Goal: Communication & Community: Participate in discussion

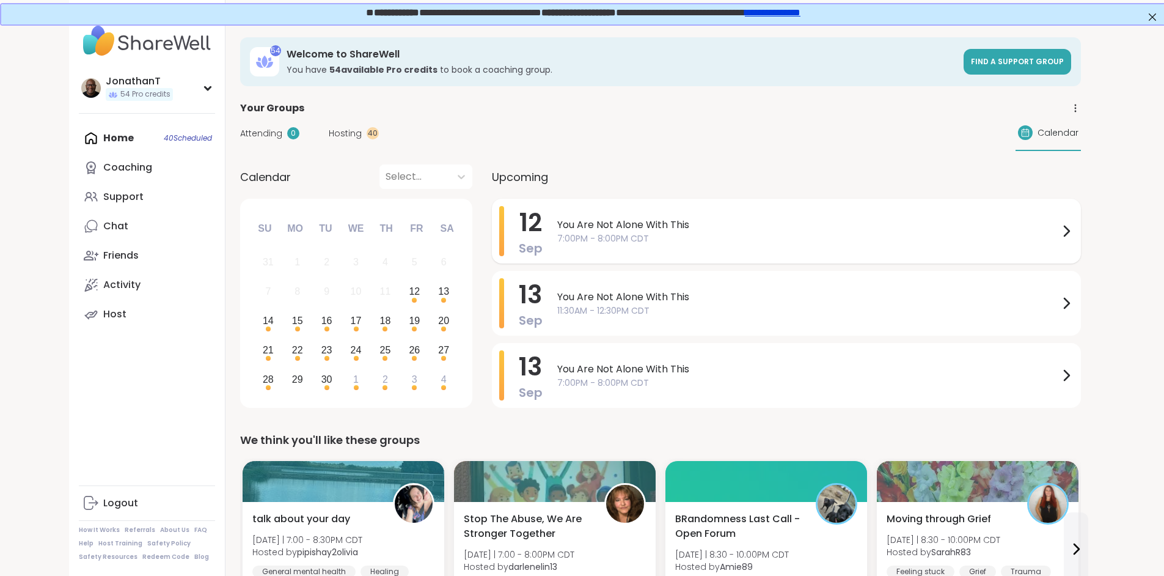
click at [557, 220] on span "You Are Not Alone With This" at bounding box center [808, 225] width 502 height 15
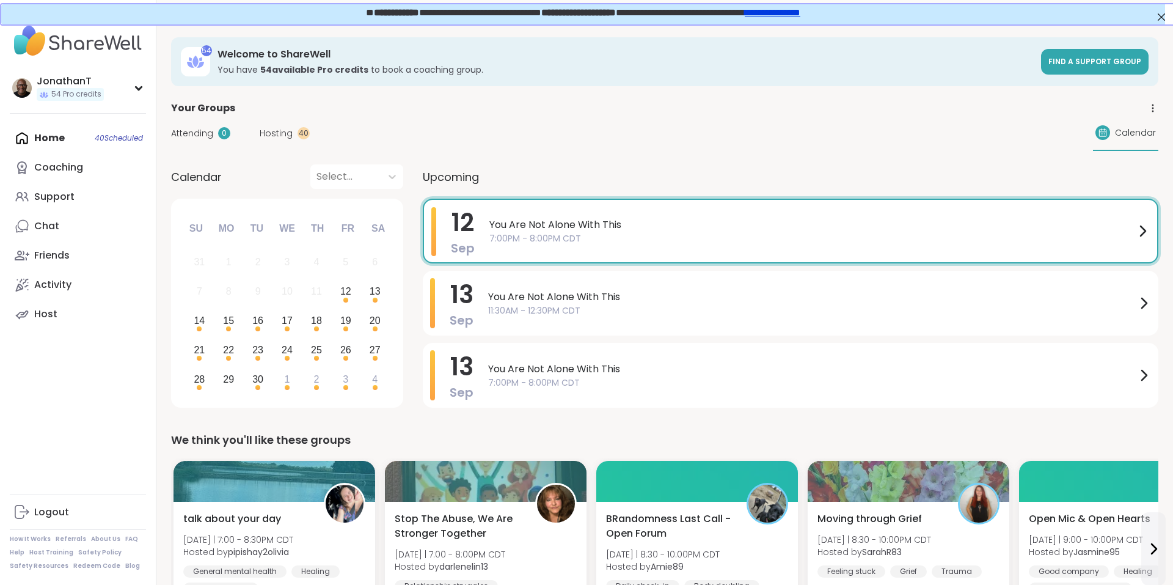
click at [587, 177] on div "Upcoming" at bounding box center [791, 176] width 736 height 24
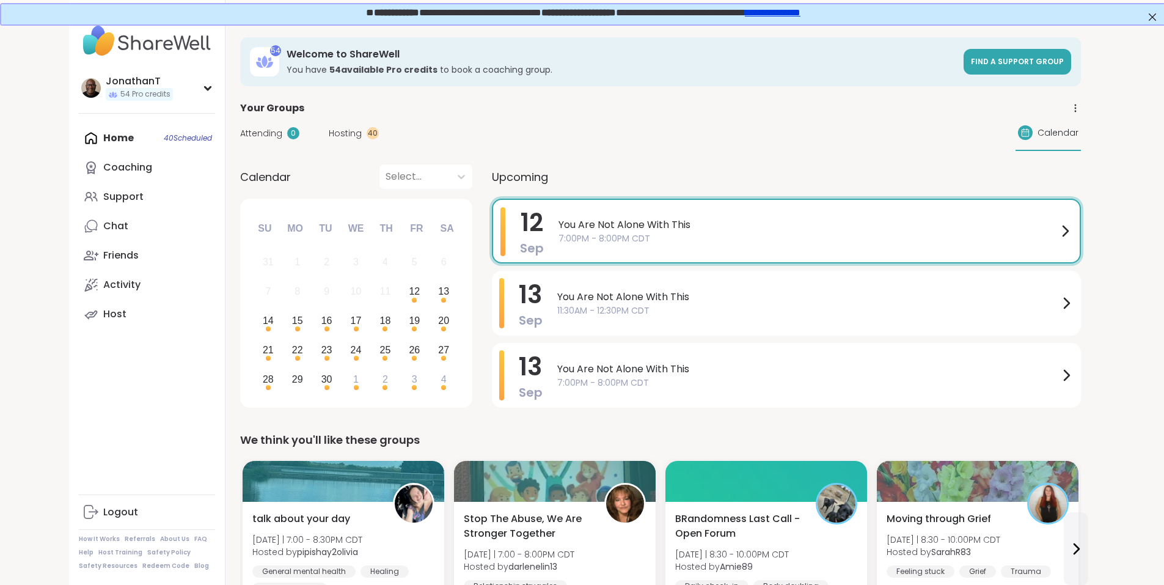
click at [799, 14] on link "**********" at bounding box center [772, 11] width 56 height 9
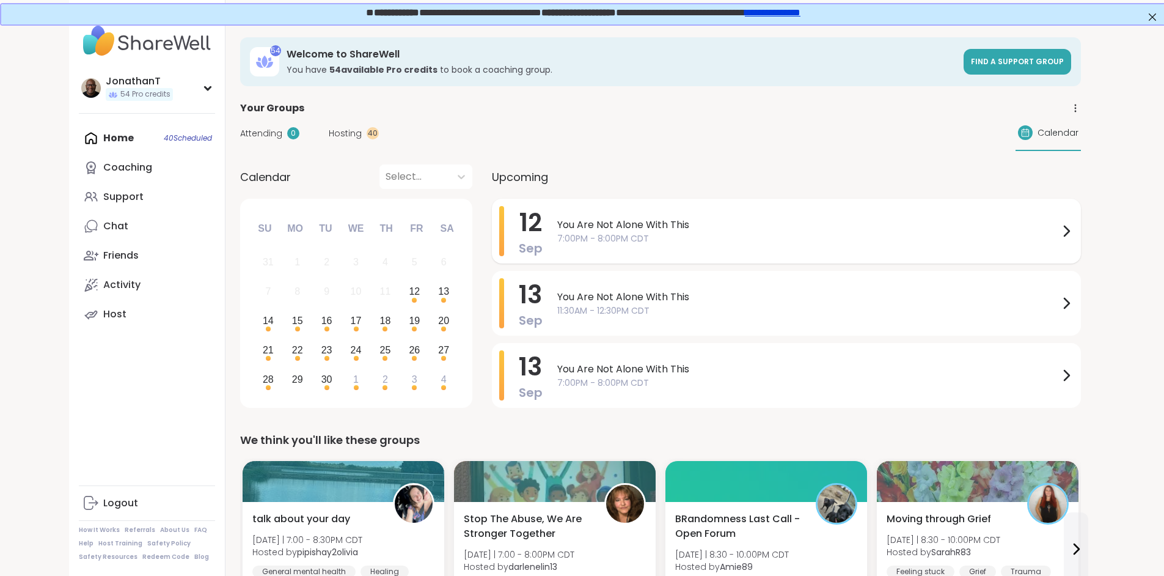
click at [557, 226] on span "You Are Not Alone With This" at bounding box center [808, 225] width 502 height 15
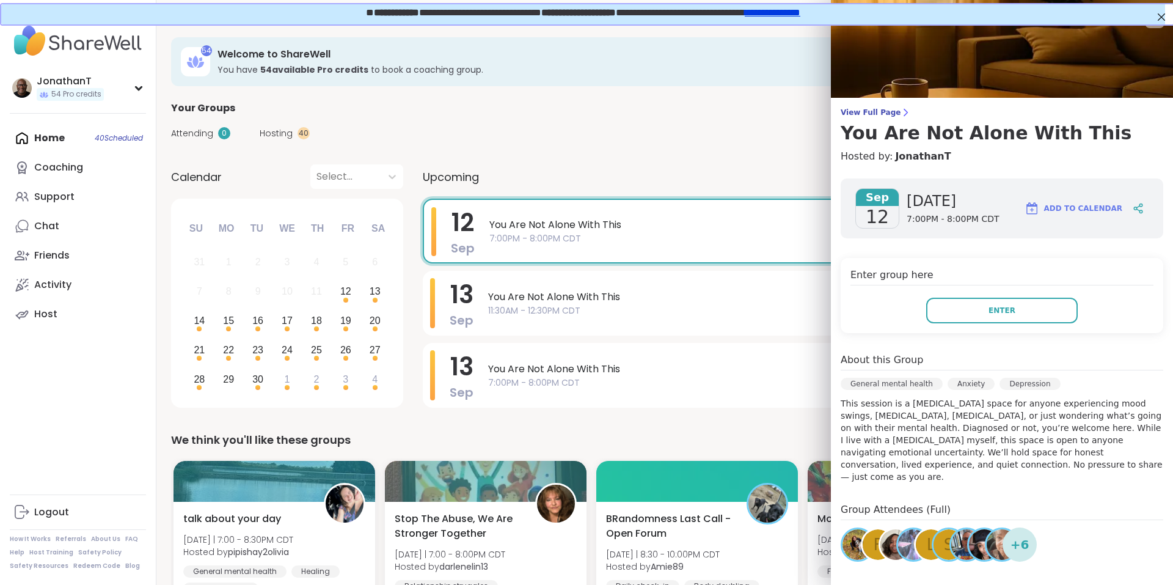
click at [1035, 297] on div "Enter group here Enter" at bounding box center [1002, 295] width 323 height 75
click at [1022, 311] on button "Enter" at bounding box center [1003, 311] width 152 height 26
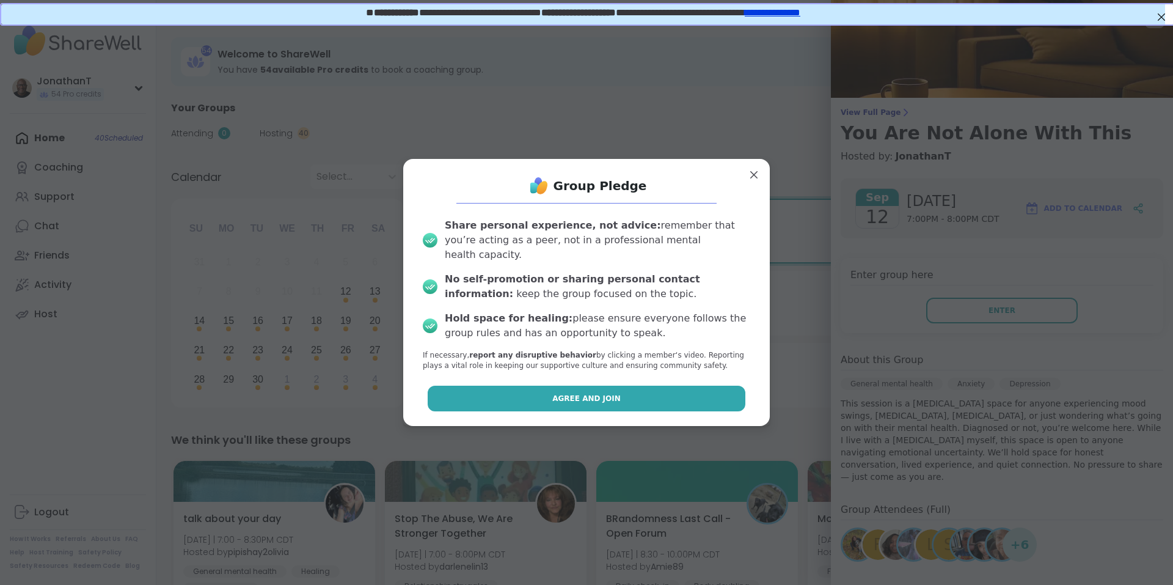
click at [669, 386] on button "Agree and Join" at bounding box center [587, 399] width 318 height 26
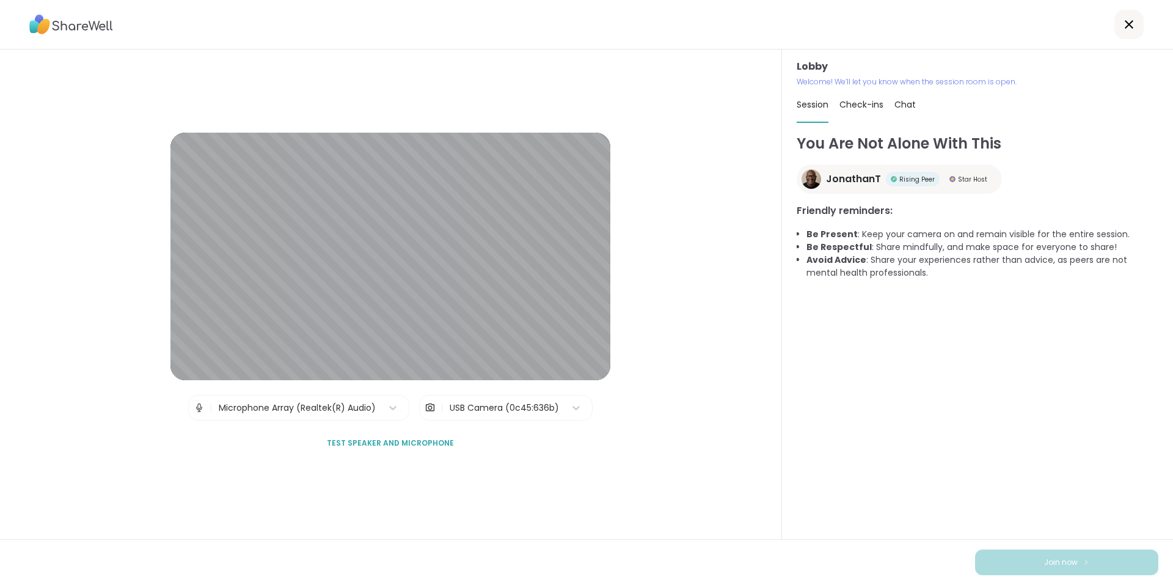
click at [502, 407] on div "USB Camera (0c45:636b)" at bounding box center [504, 408] width 109 height 13
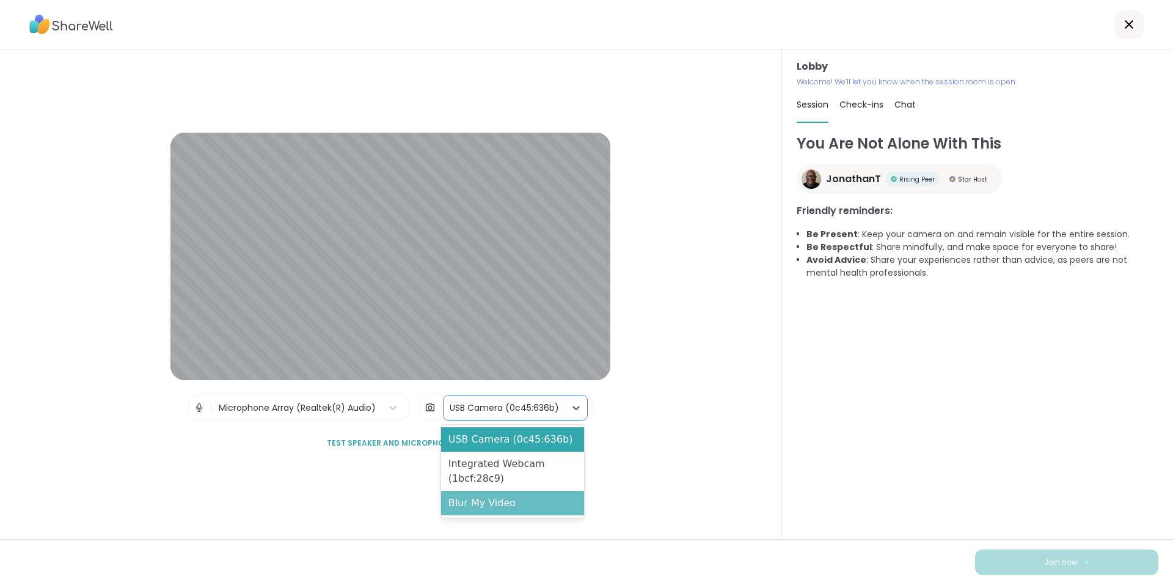
click at [497, 502] on div "Blur My Video" at bounding box center [512, 503] width 143 height 24
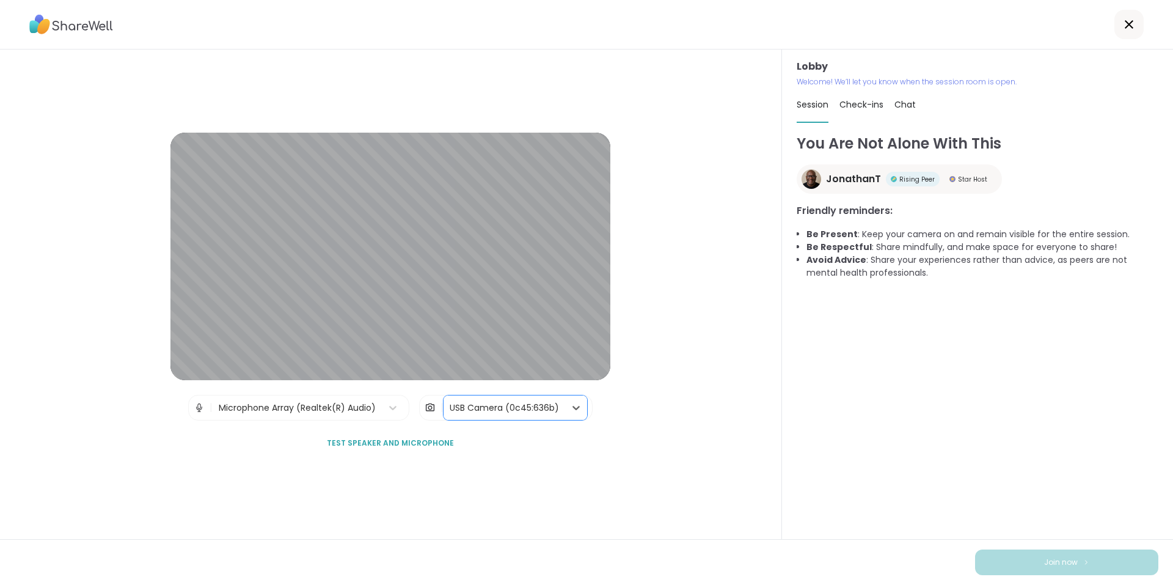
click at [419, 442] on span "Test speaker and microphone" at bounding box center [390, 443] width 127 height 11
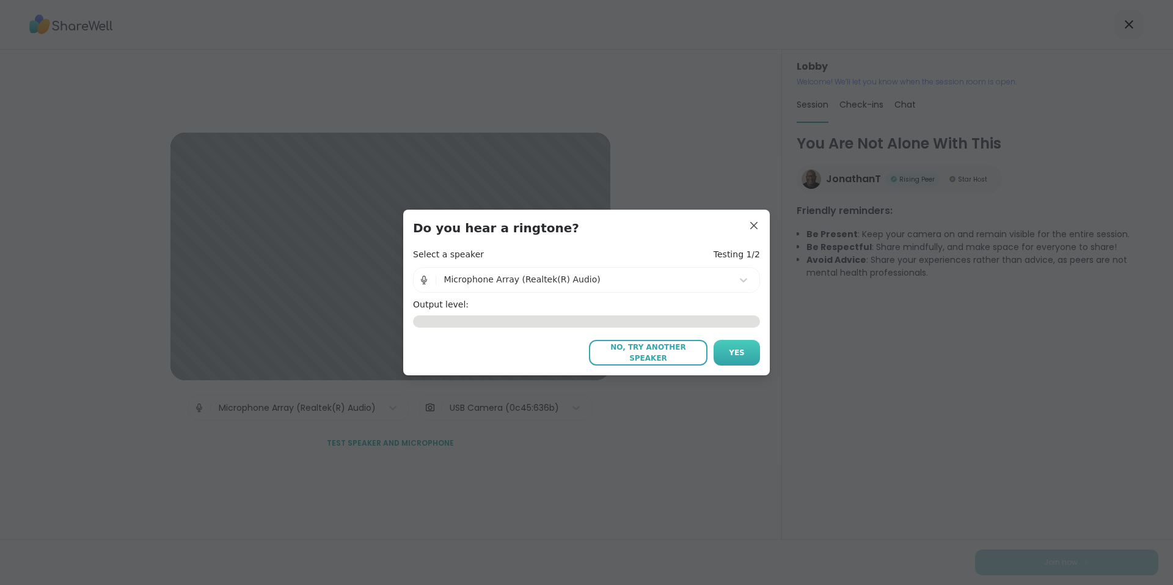
click at [729, 360] on button "Yes" at bounding box center [737, 353] width 46 height 26
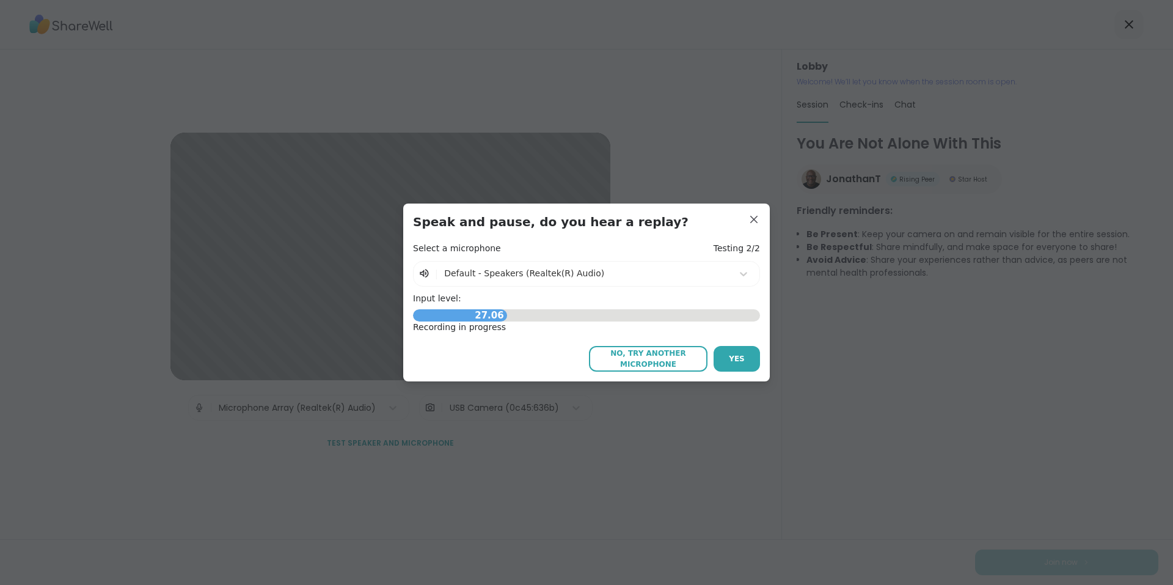
click at [729, 360] on span "Yes" at bounding box center [737, 358] width 16 height 11
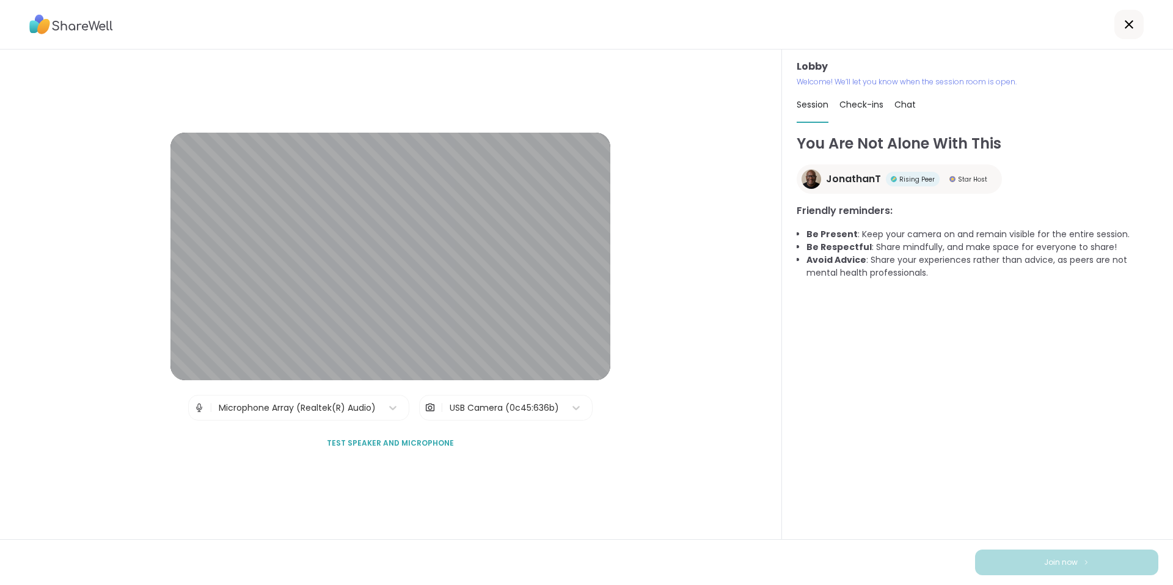
click at [427, 444] on span "Test speaker and microphone" at bounding box center [390, 443] width 127 height 11
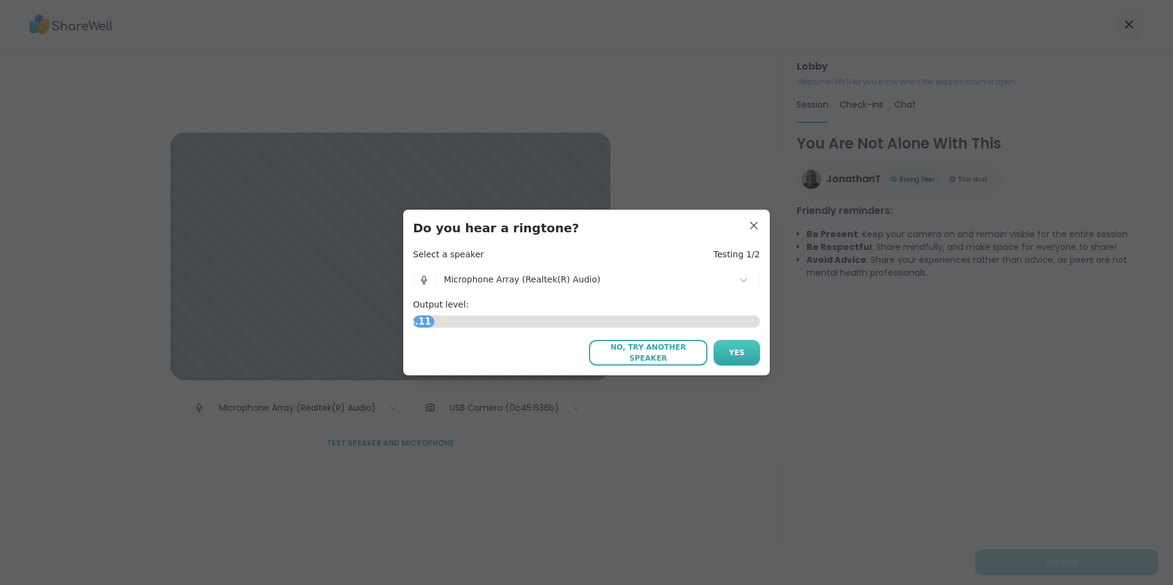
click at [727, 343] on button "Yes" at bounding box center [737, 353] width 46 height 26
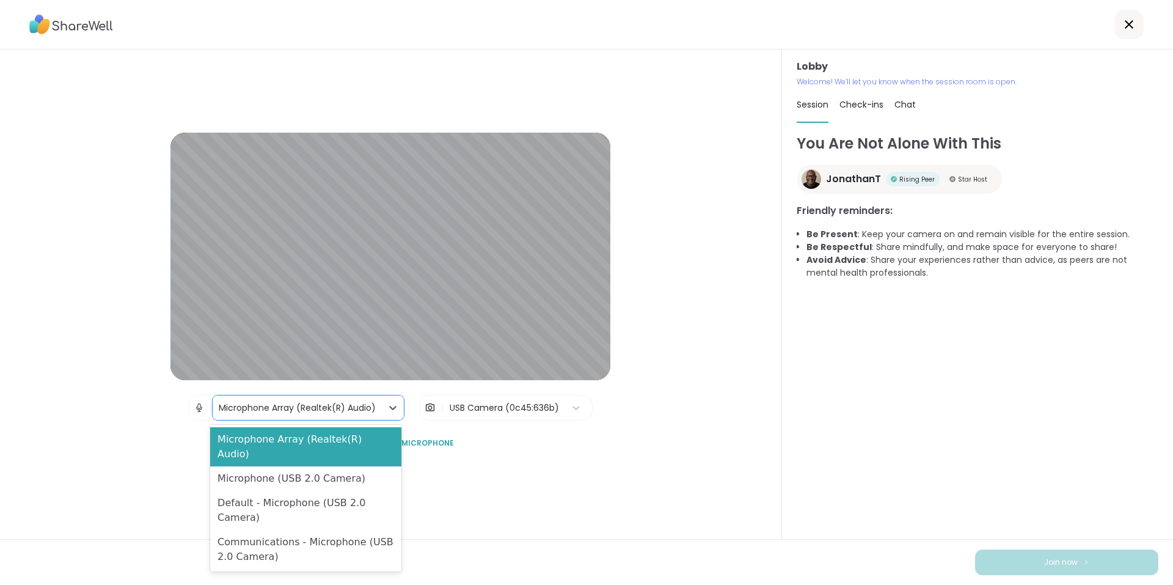
click at [368, 408] on div "Microphone Array (Realtek(R) Audio)" at bounding box center [297, 408] width 157 height 13
click at [512, 406] on div "USB Camera (0c45:636b)" at bounding box center [504, 408] width 109 height 13
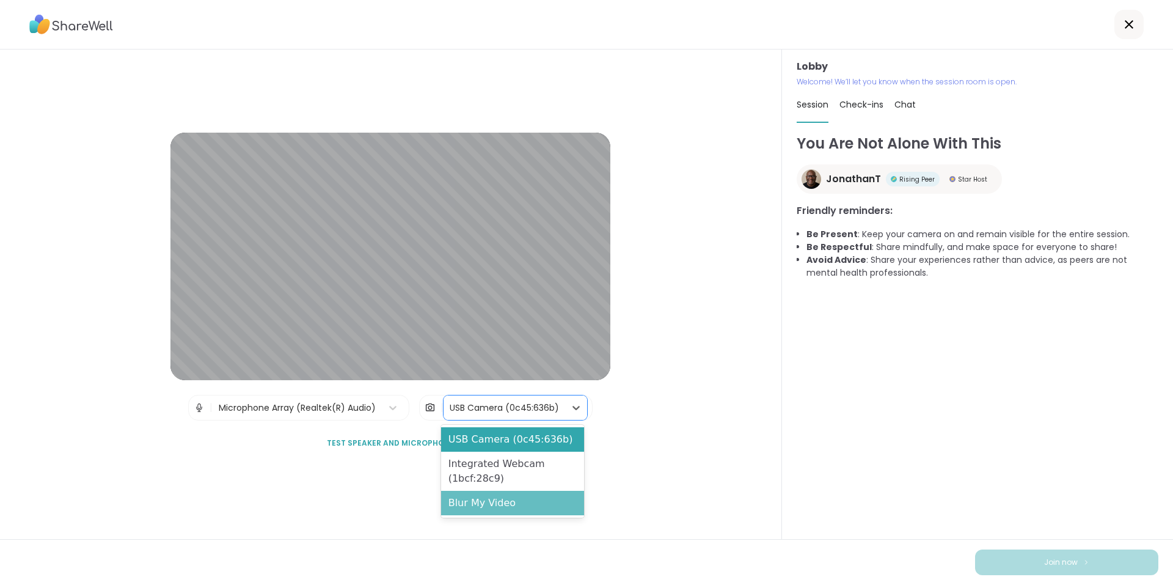
click at [511, 497] on div "Blur My Video" at bounding box center [512, 503] width 143 height 24
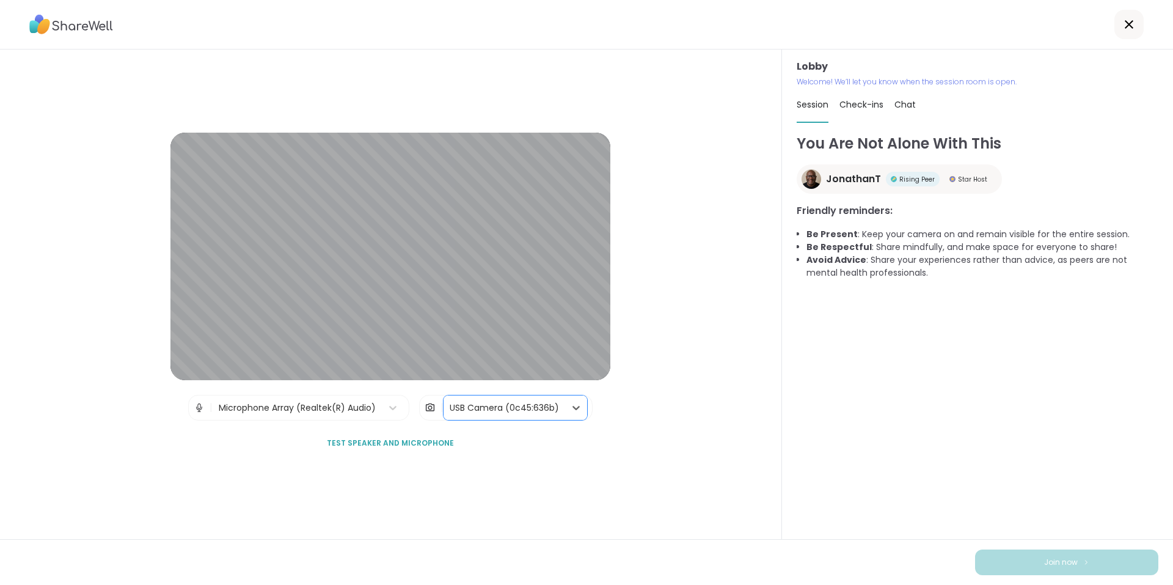
click at [536, 412] on div "USB Camera (0c45:636b)" at bounding box center [504, 408] width 109 height 13
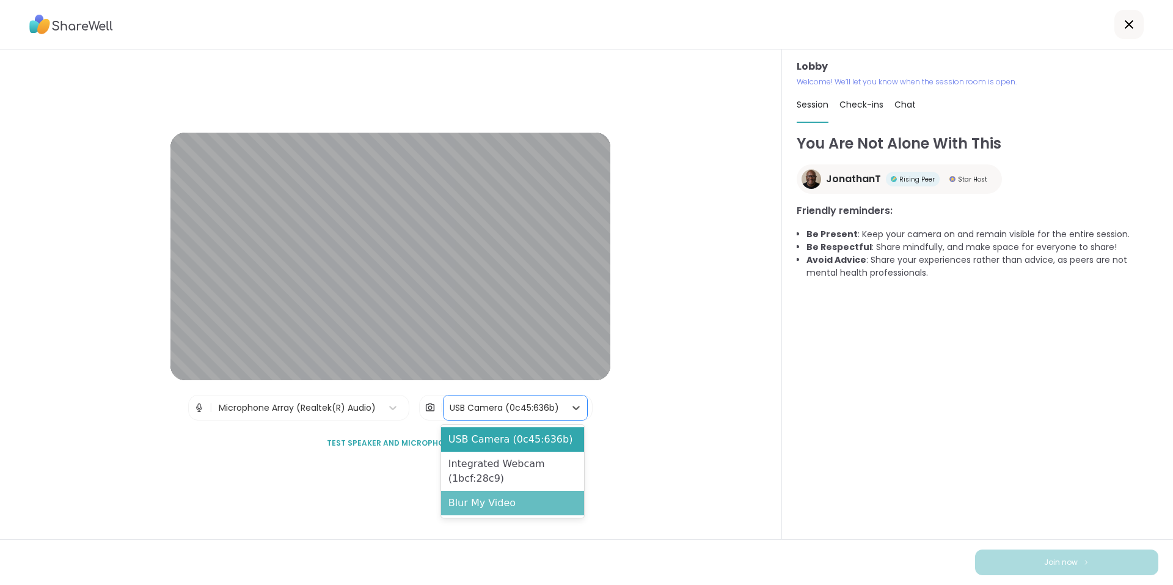
click at [527, 504] on div "Blur My Video" at bounding box center [512, 503] width 143 height 24
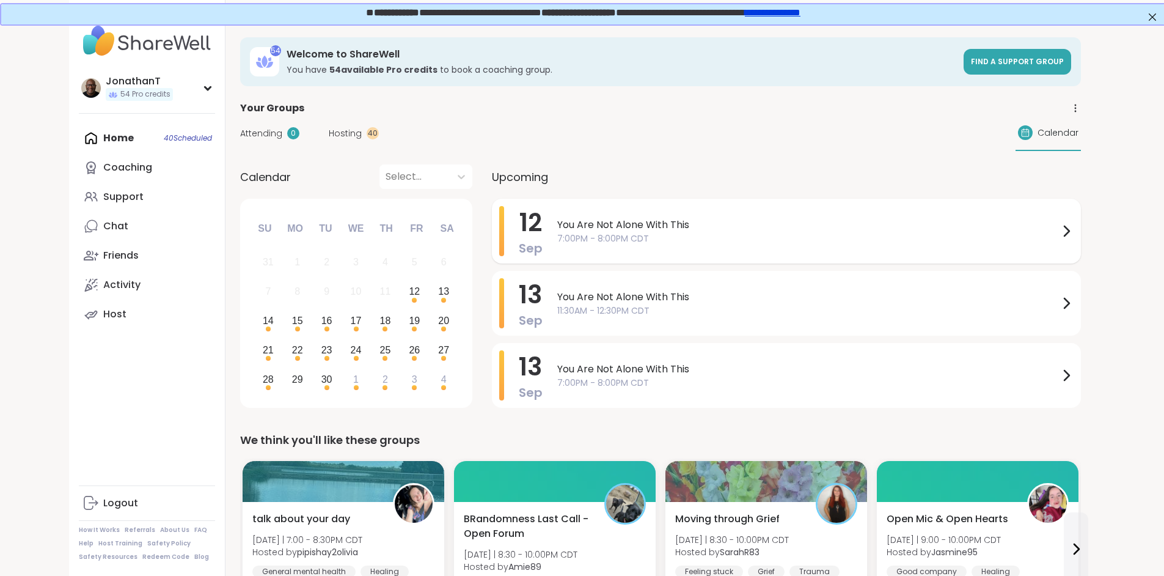
click at [557, 227] on span "You Are Not Alone With This" at bounding box center [808, 225] width 502 height 15
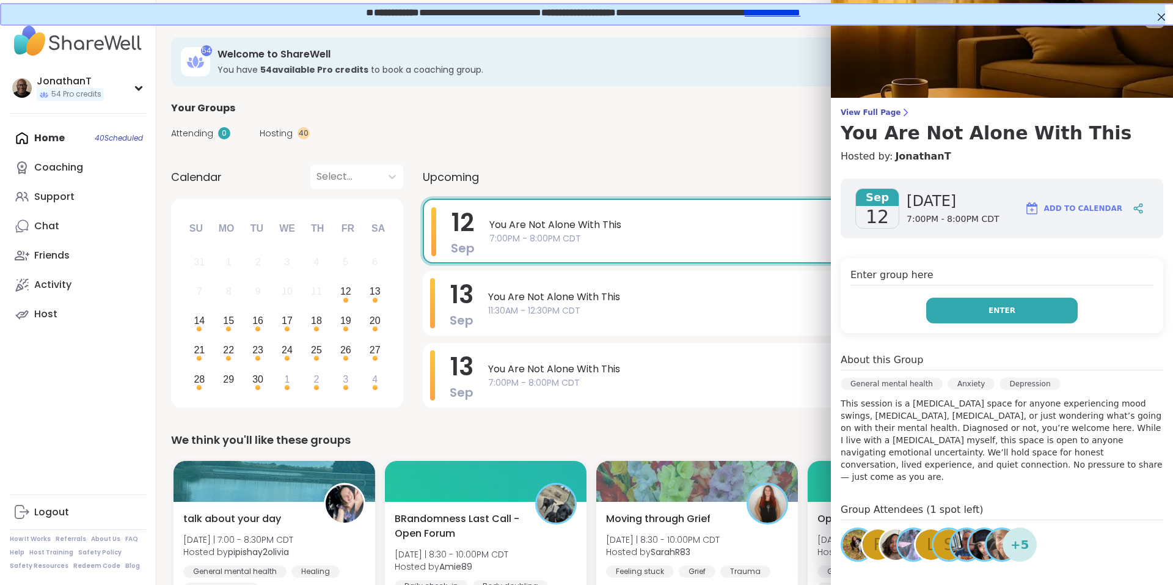
click at [989, 307] on span "Enter" at bounding box center [1002, 310] width 27 height 11
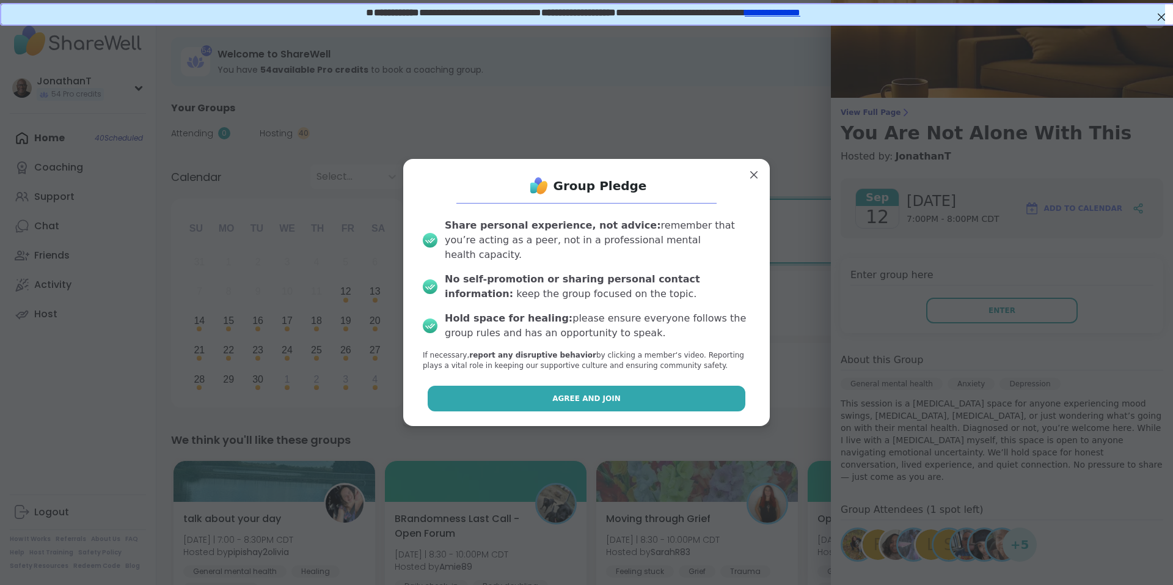
click at [670, 387] on button "Agree and Join" at bounding box center [587, 399] width 318 height 26
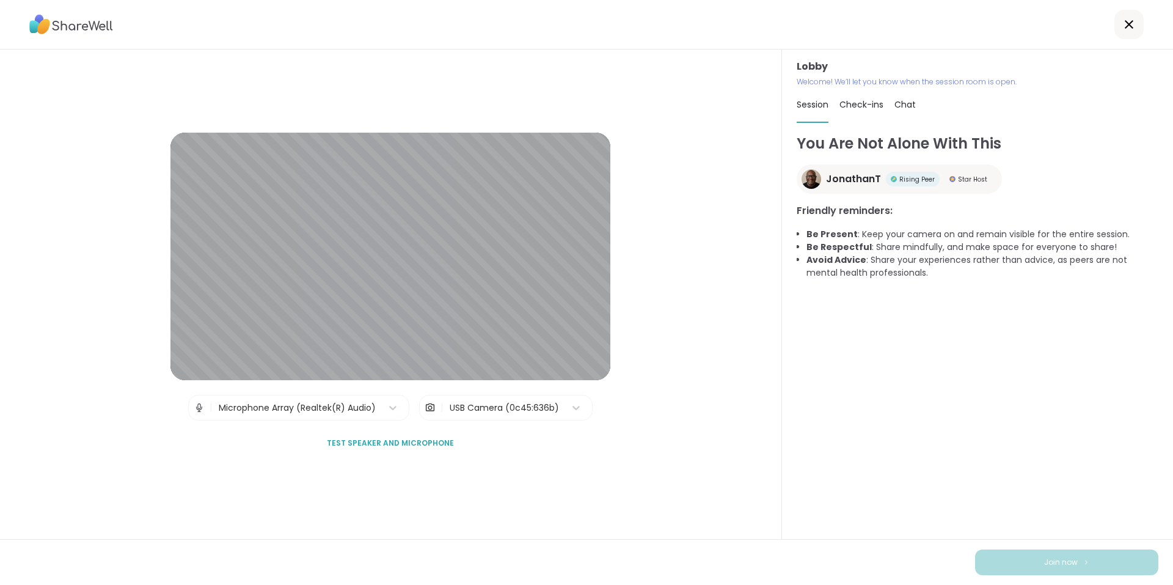
click at [520, 407] on div "USB Camera (0c45:636b)" at bounding box center [504, 408] width 109 height 13
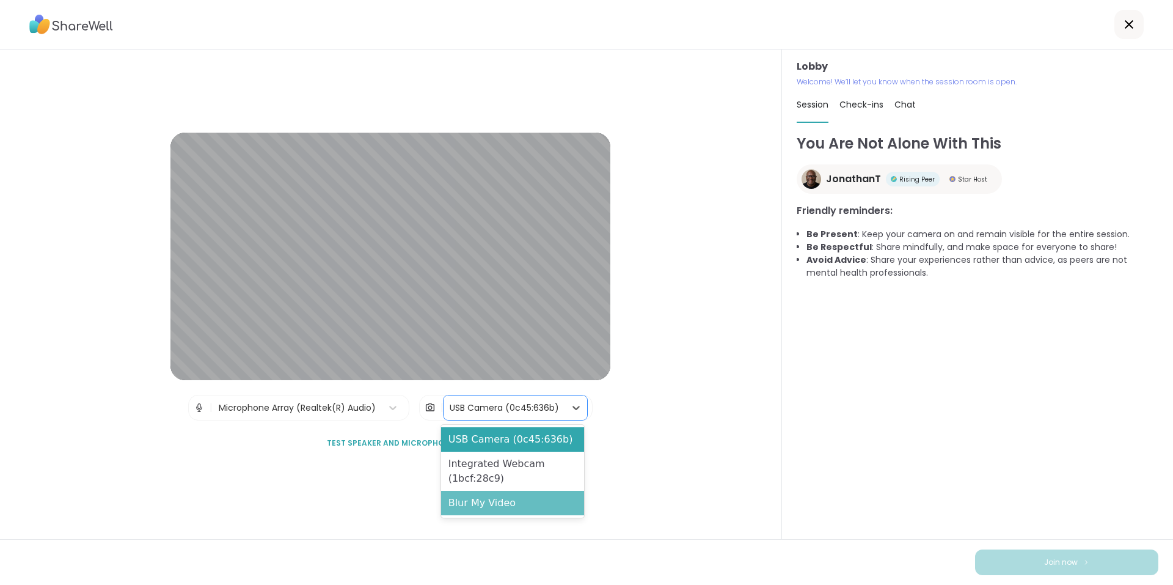
click at [480, 505] on div "Blur My Video" at bounding box center [512, 503] width 143 height 24
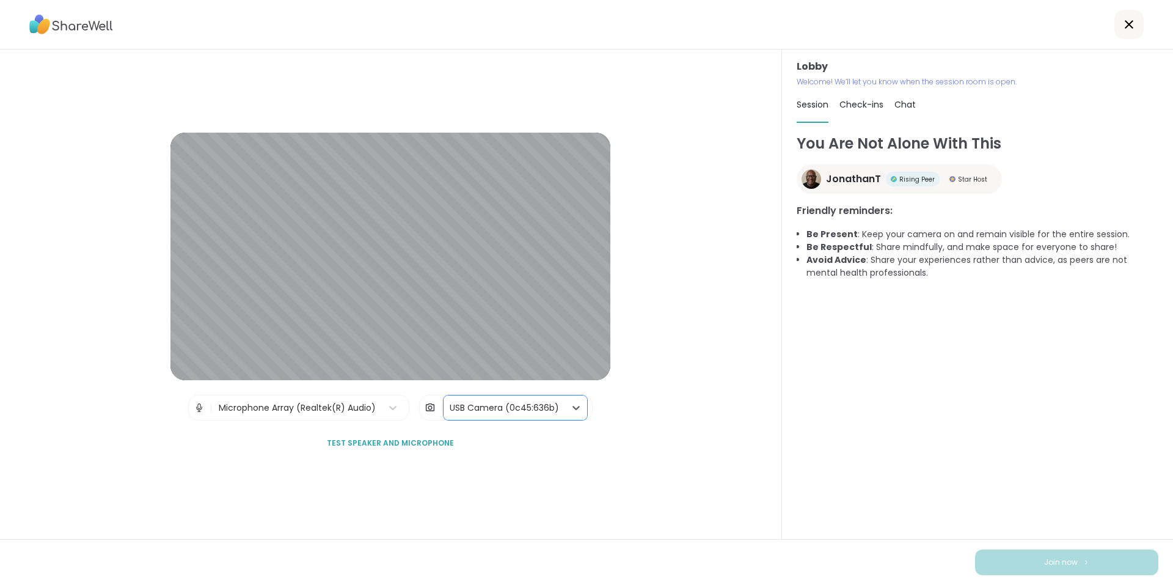
click at [329, 406] on div "Microphone Array (Realtek(R) Audio)" at bounding box center [297, 408] width 157 height 13
click at [866, 393] on div "You Are Not Alone With This JonathanT Rising Peer Star Host Friendly reminders:…" at bounding box center [978, 330] width 362 height 395
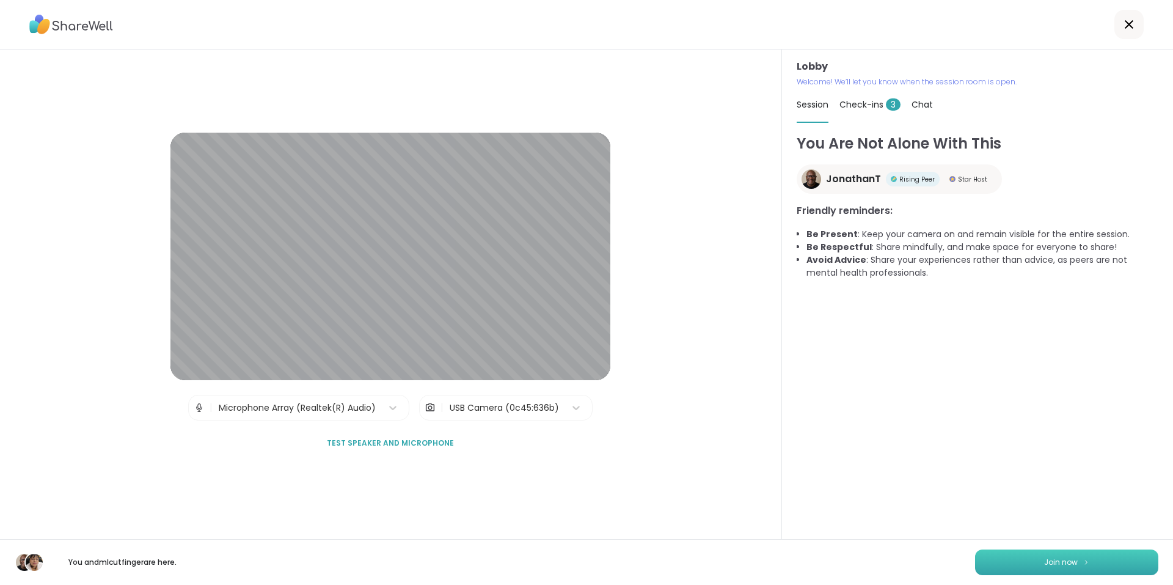
click at [1006, 564] on button "Join now" at bounding box center [1066, 562] width 183 height 26
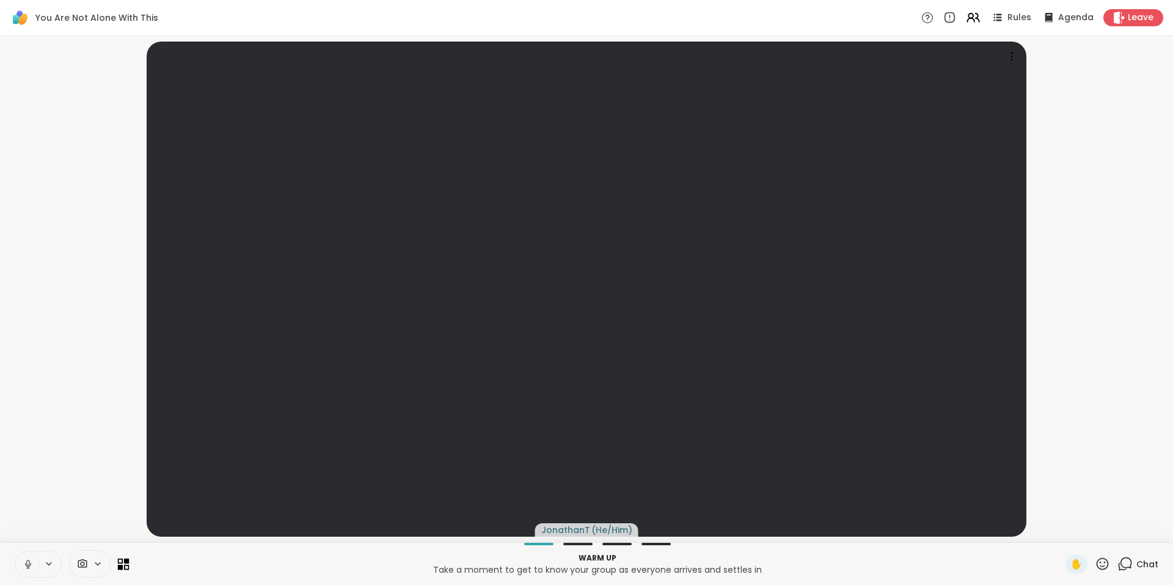
click at [123, 560] on icon at bounding box center [124, 564] width 12 height 12
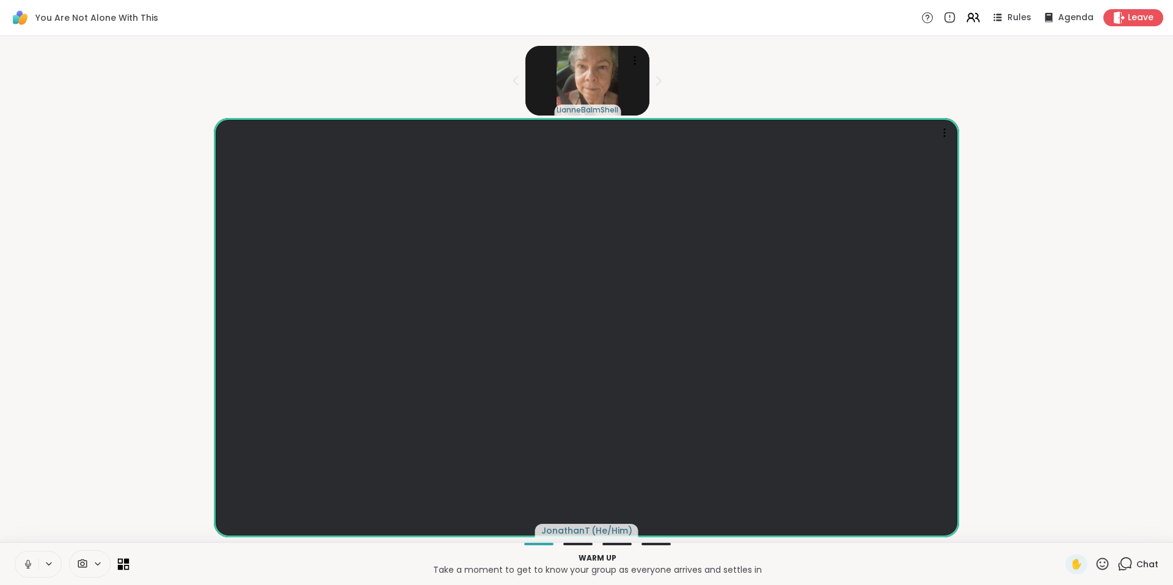
click at [128, 562] on icon at bounding box center [127, 561] width 6 height 6
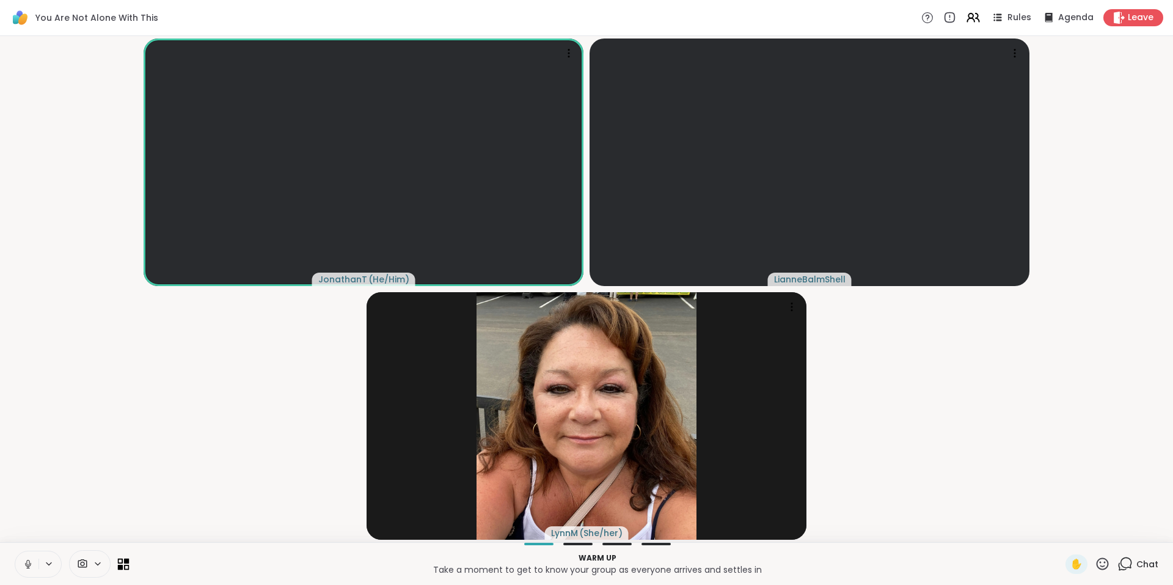
click at [127, 562] on icon at bounding box center [127, 561] width 6 height 6
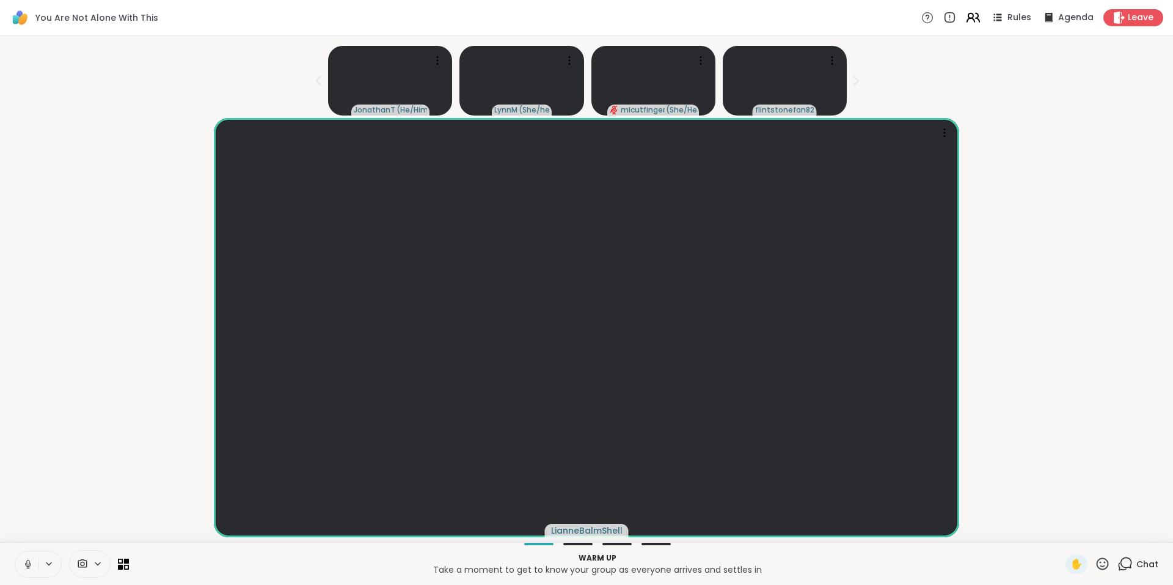
click at [971, 20] on icon at bounding box center [973, 17] width 15 height 15
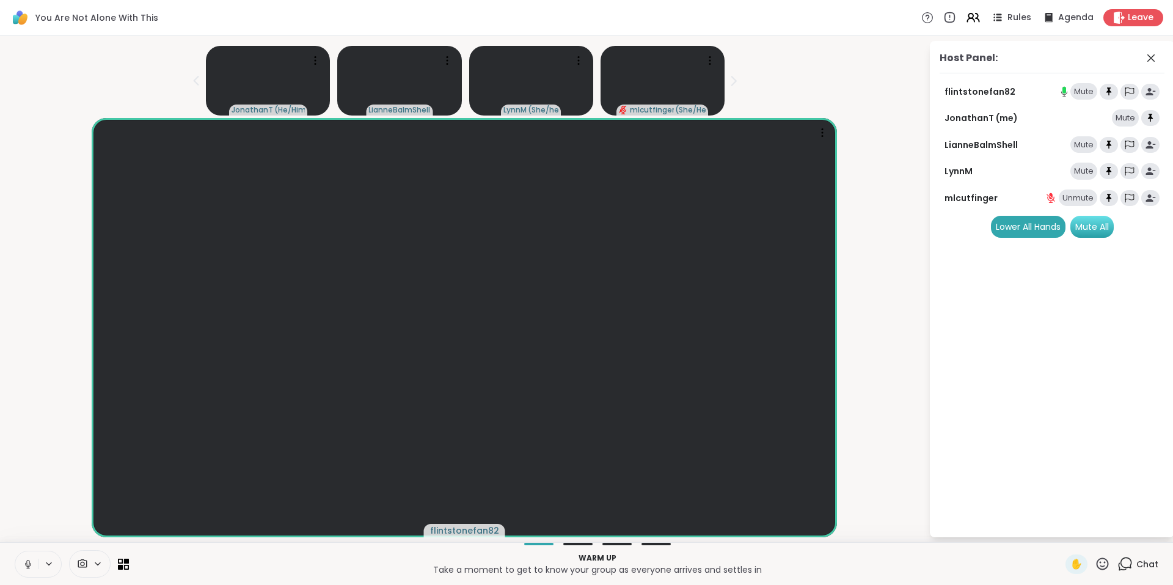
click at [1092, 232] on div "Mute All" at bounding box center [1092, 227] width 43 height 22
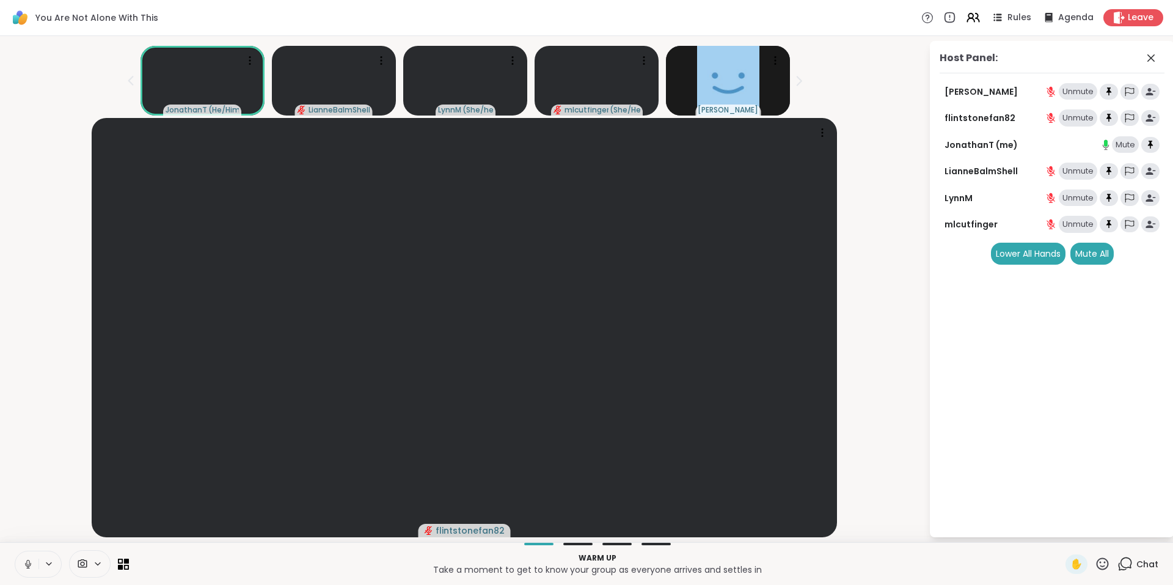
click at [1082, 167] on div "Unmute" at bounding box center [1078, 171] width 39 height 17
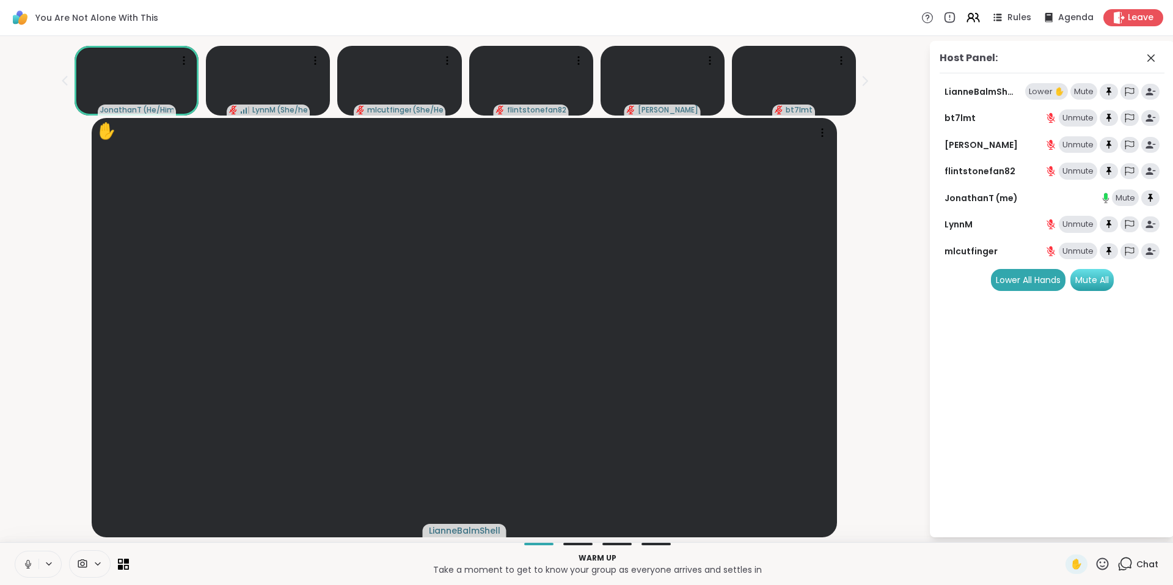
click at [1093, 280] on div "Mute All" at bounding box center [1092, 280] width 43 height 22
click at [970, 22] on icon at bounding box center [973, 17] width 15 height 15
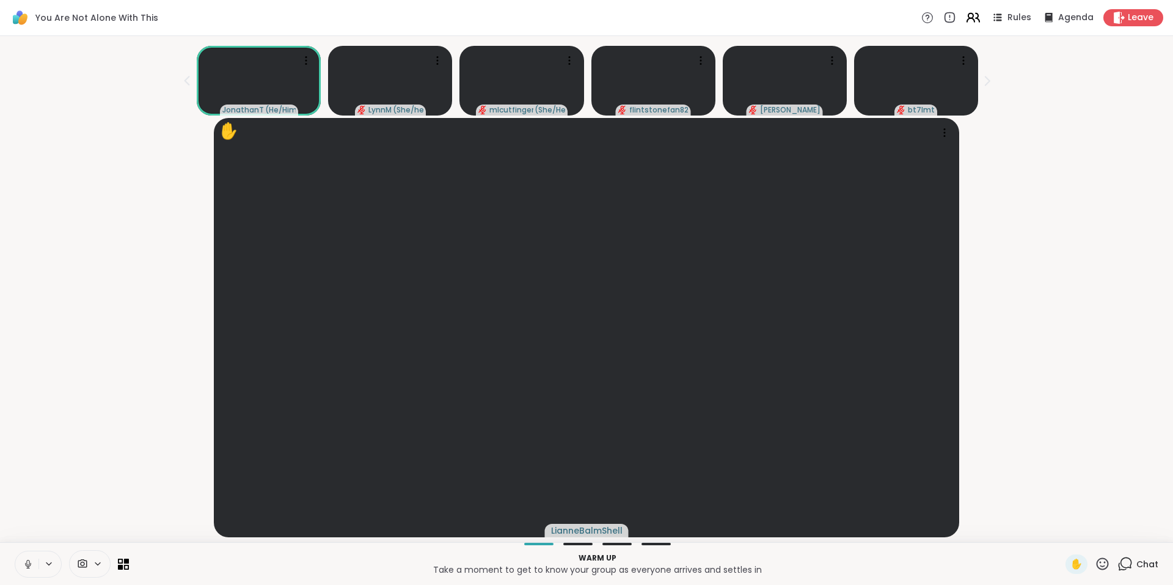
click at [970, 22] on icon at bounding box center [973, 17] width 15 height 15
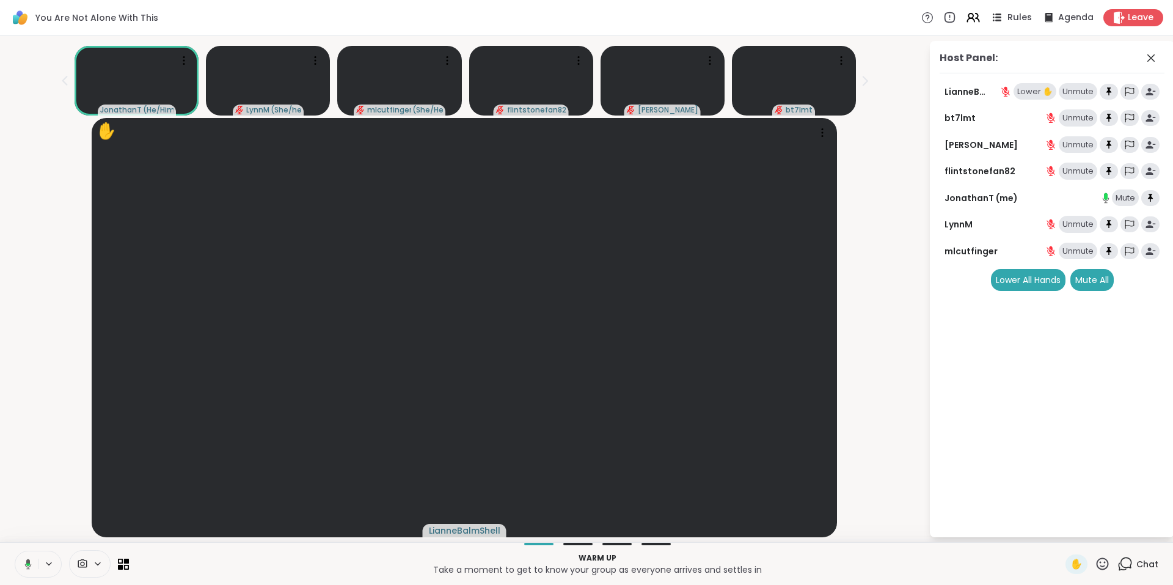
click at [1008, 19] on span "Rules" at bounding box center [1020, 18] width 25 height 13
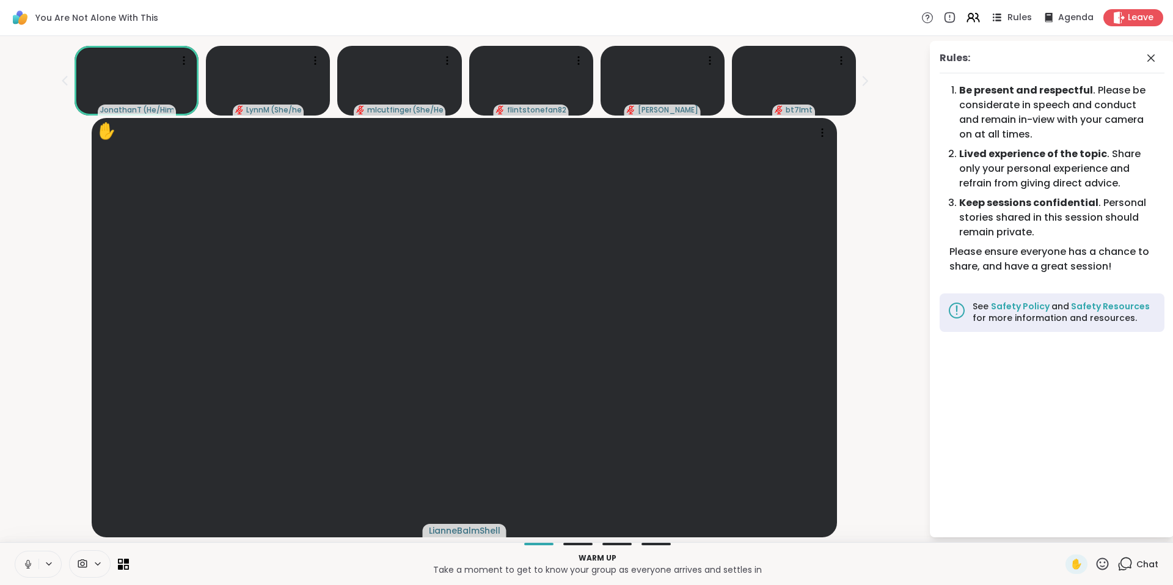
click at [1008, 19] on span "Rules" at bounding box center [1020, 18] width 25 height 13
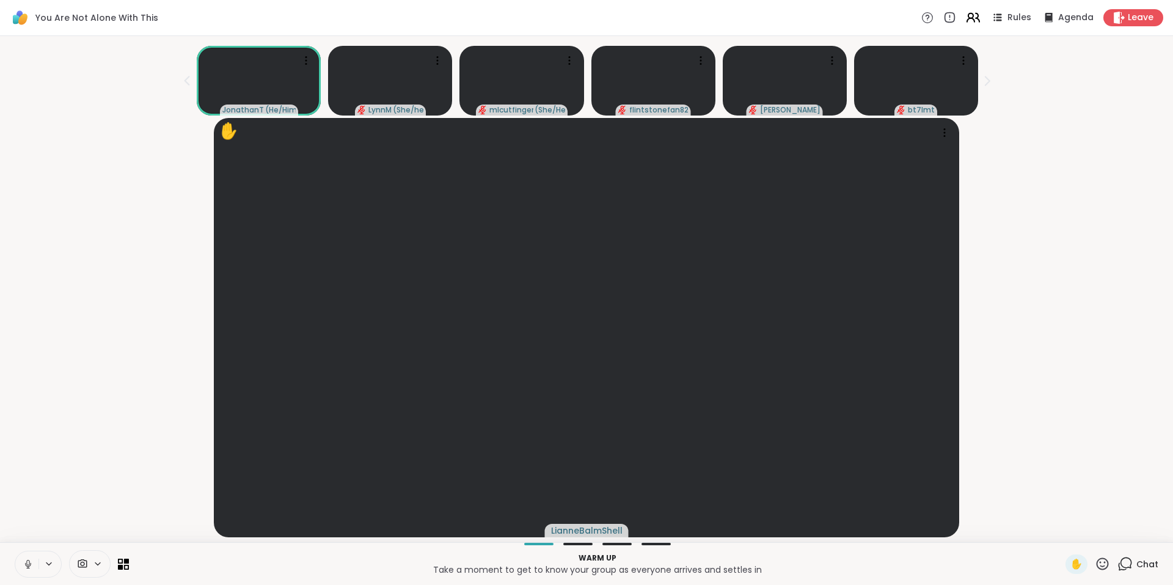
click at [967, 20] on icon at bounding box center [970, 20] width 7 height 4
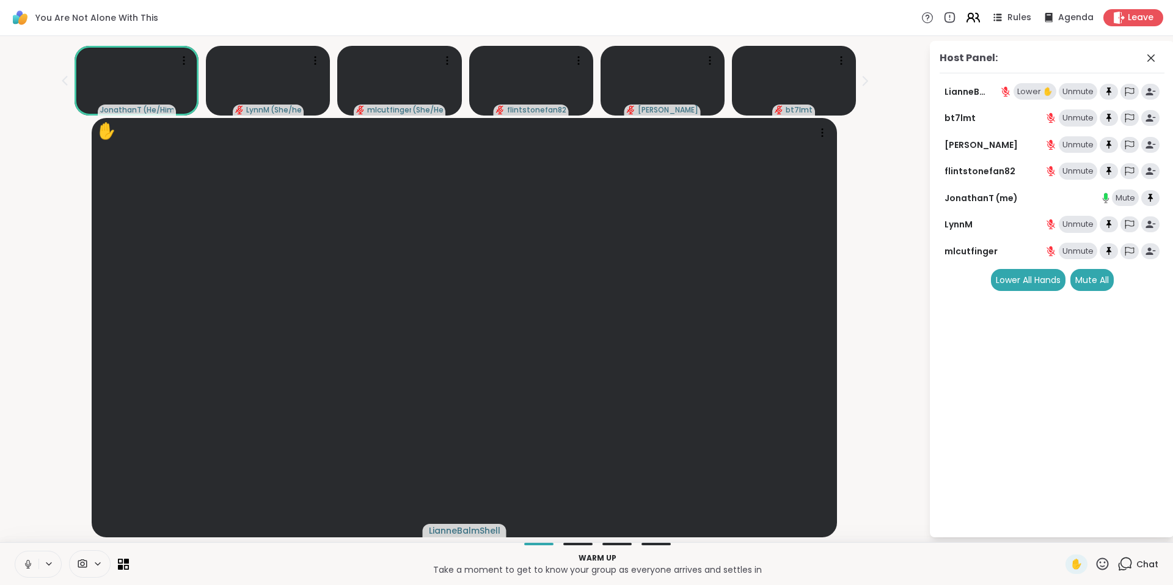
click at [966, 20] on icon at bounding box center [973, 17] width 15 height 15
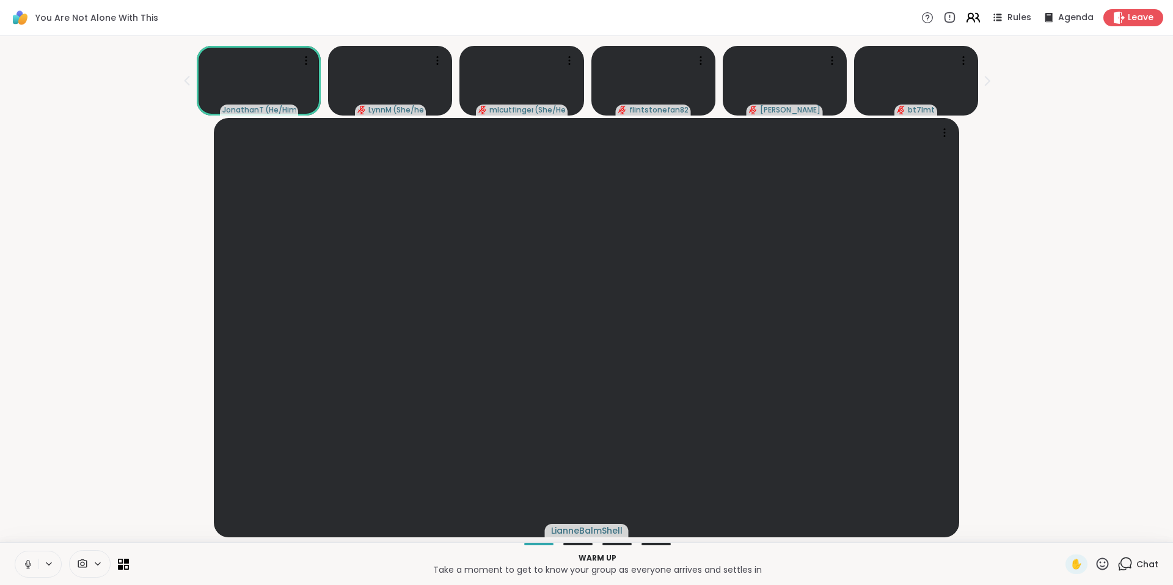
click at [967, 20] on icon at bounding box center [970, 20] width 7 height 4
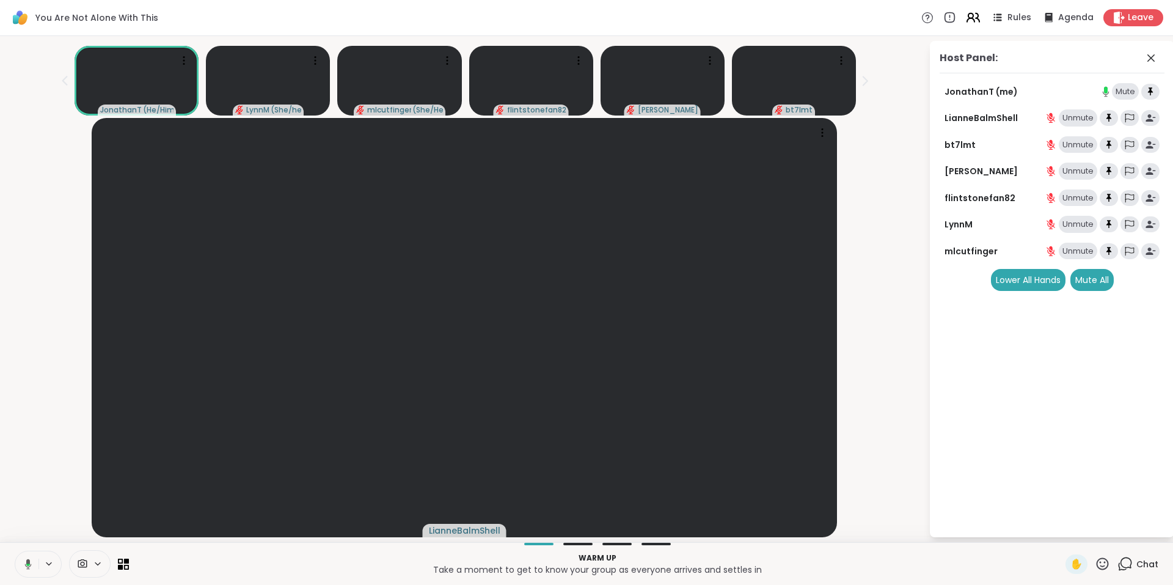
click at [966, 15] on icon at bounding box center [973, 17] width 15 height 15
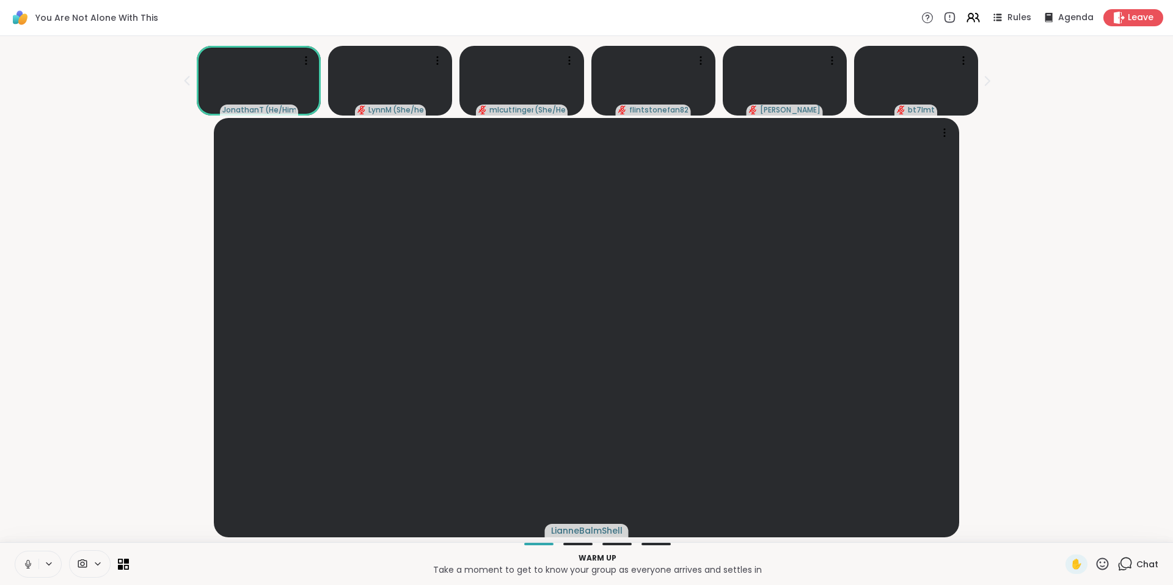
click at [1121, 567] on icon at bounding box center [1127, 562] width 12 height 11
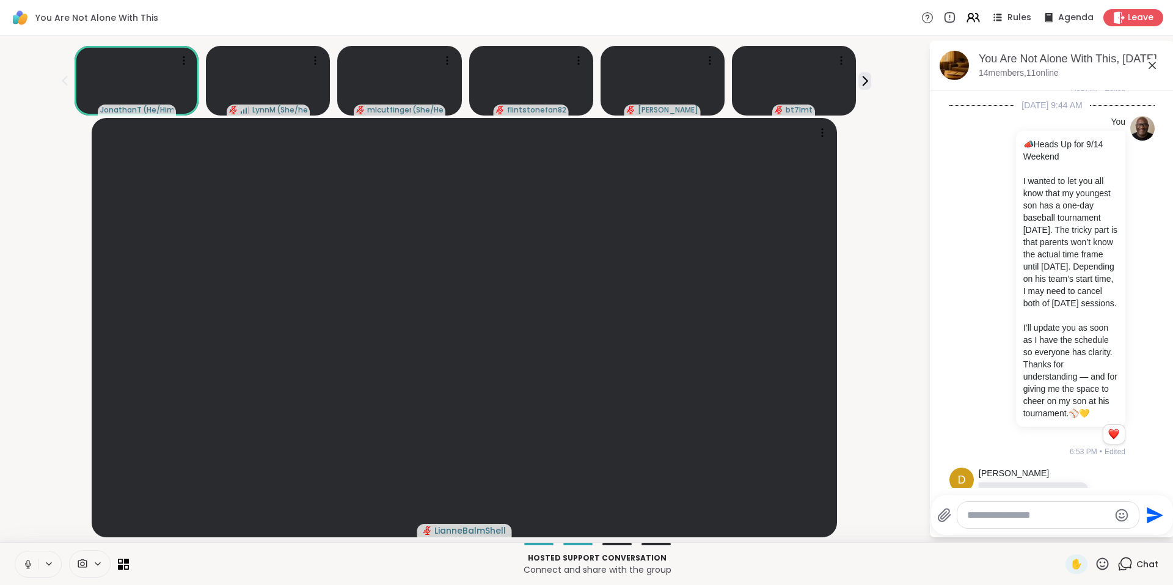
scroll to position [139, 0]
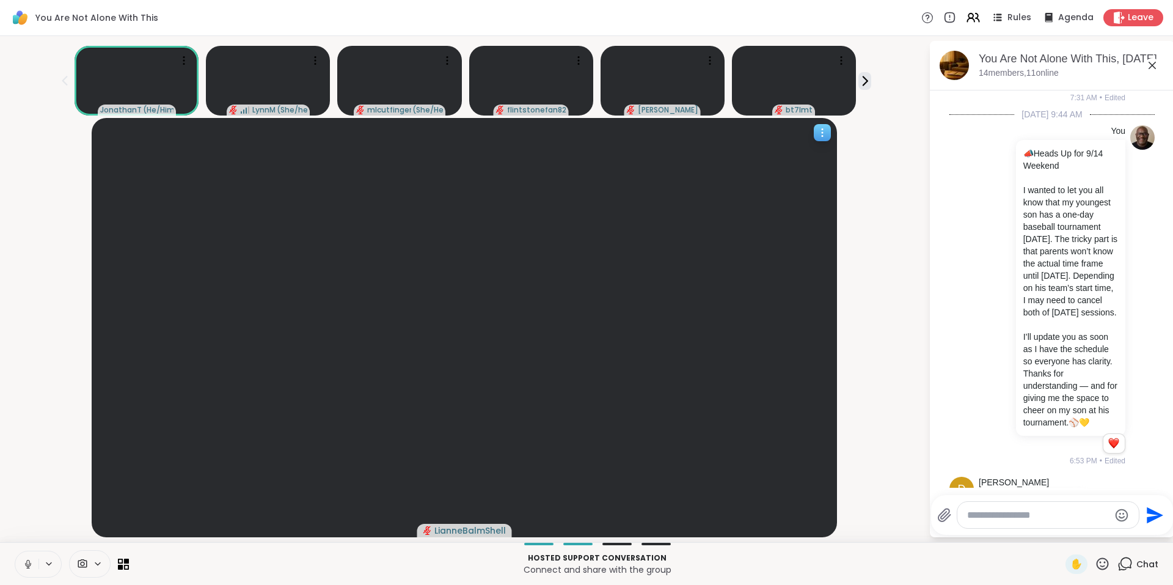
click at [428, 524] on div "LianneBalmShell" at bounding box center [464, 530] width 95 height 13
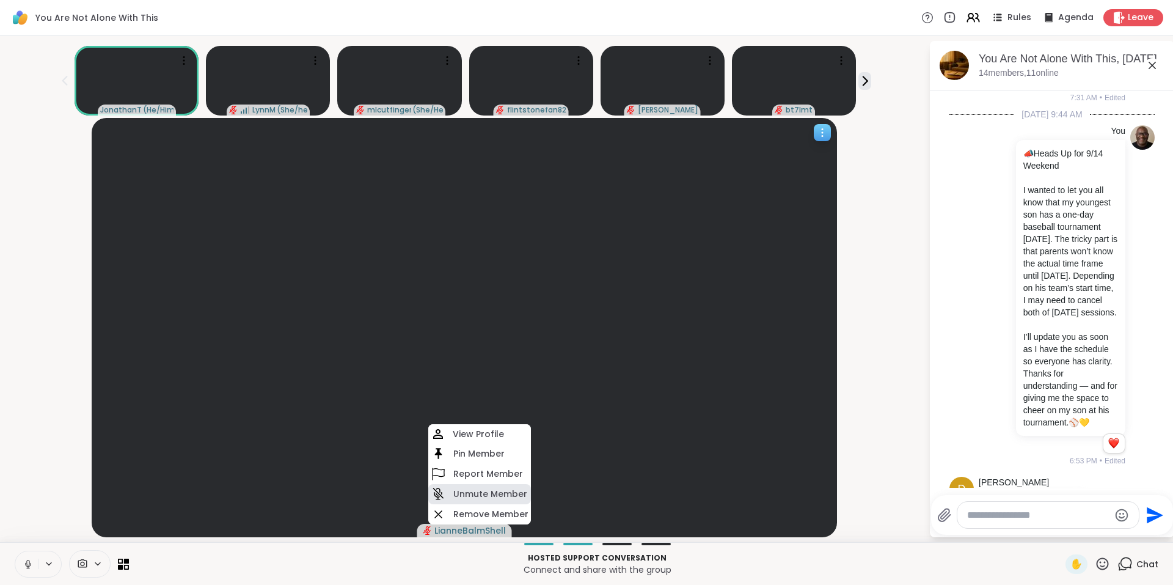
click at [489, 493] on h4 "Unmute Member" at bounding box center [490, 494] width 74 height 12
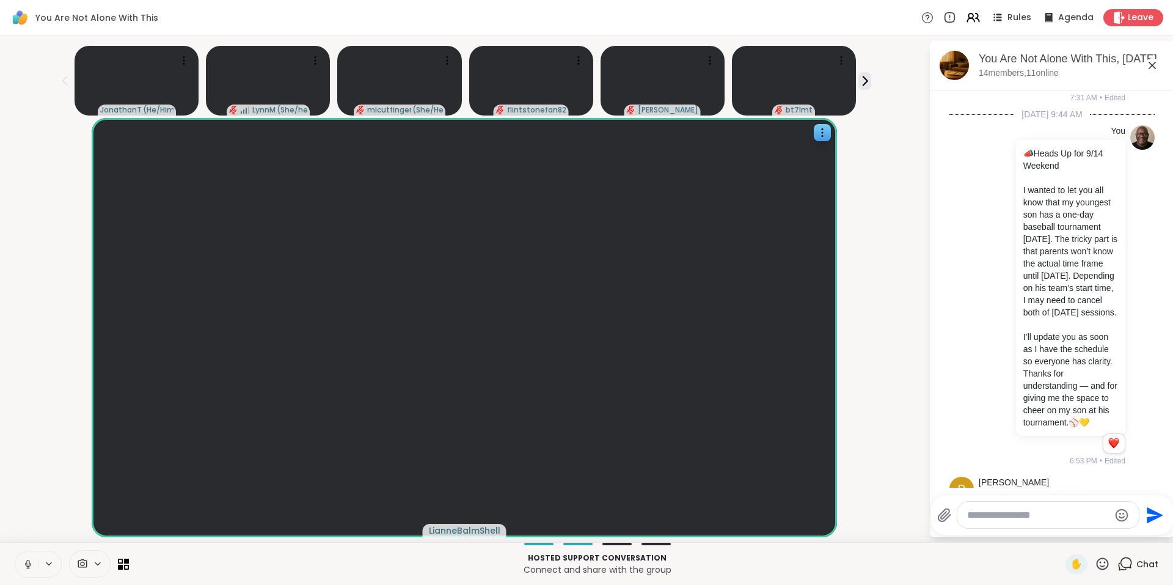
click at [1151, 65] on icon at bounding box center [1152, 65] width 15 height 15
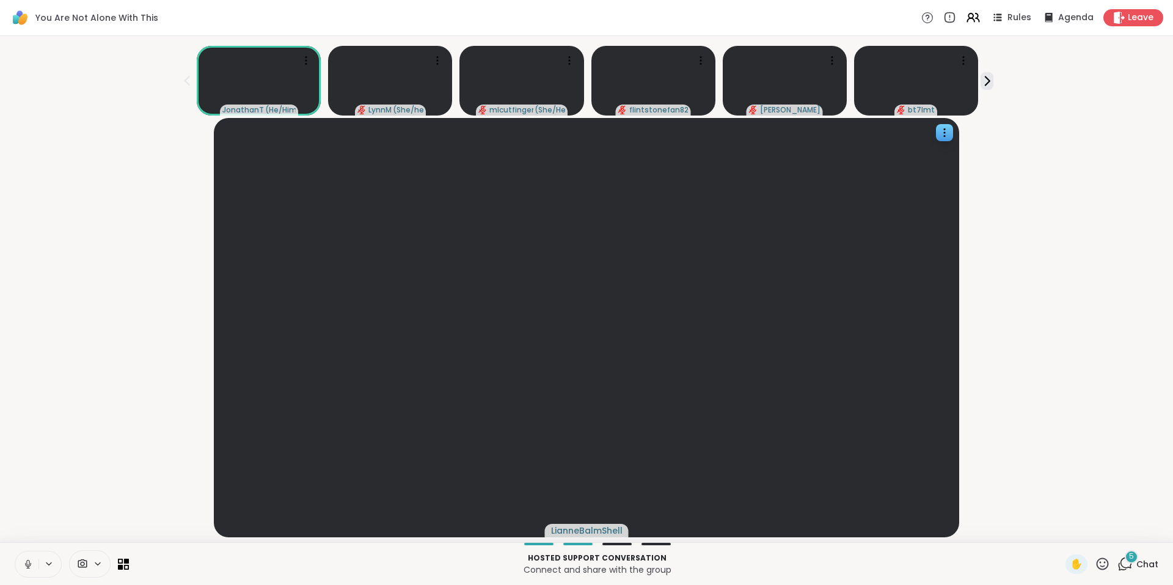
click at [1097, 568] on icon at bounding box center [1103, 563] width 12 height 12
click at [1125, 562] on div "5" at bounding box center [1131, 556] width 13 height 13
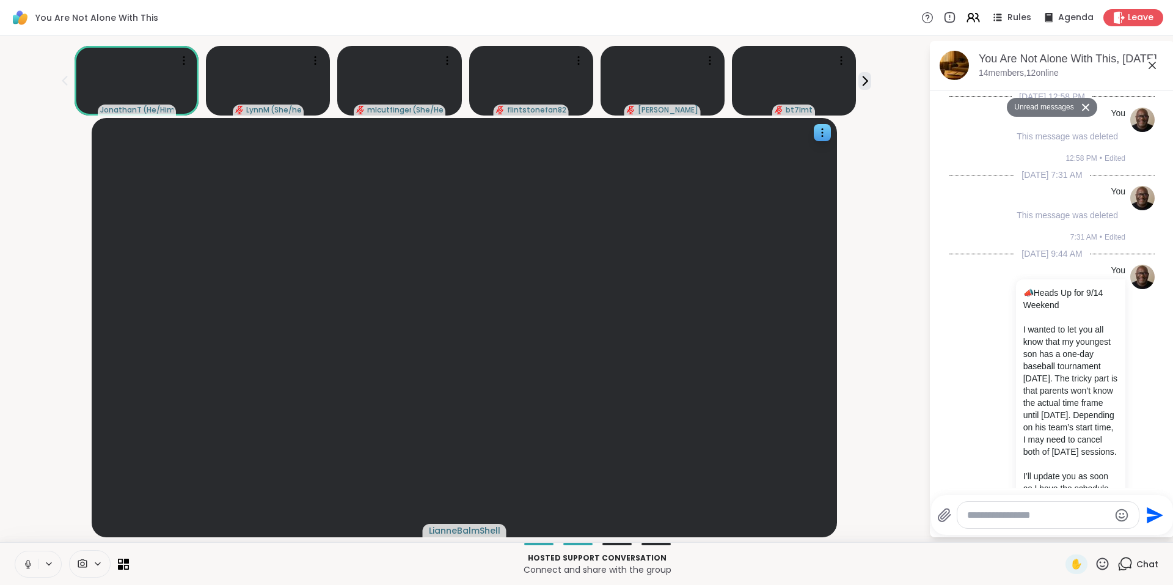
scroll to position [1522, 0]
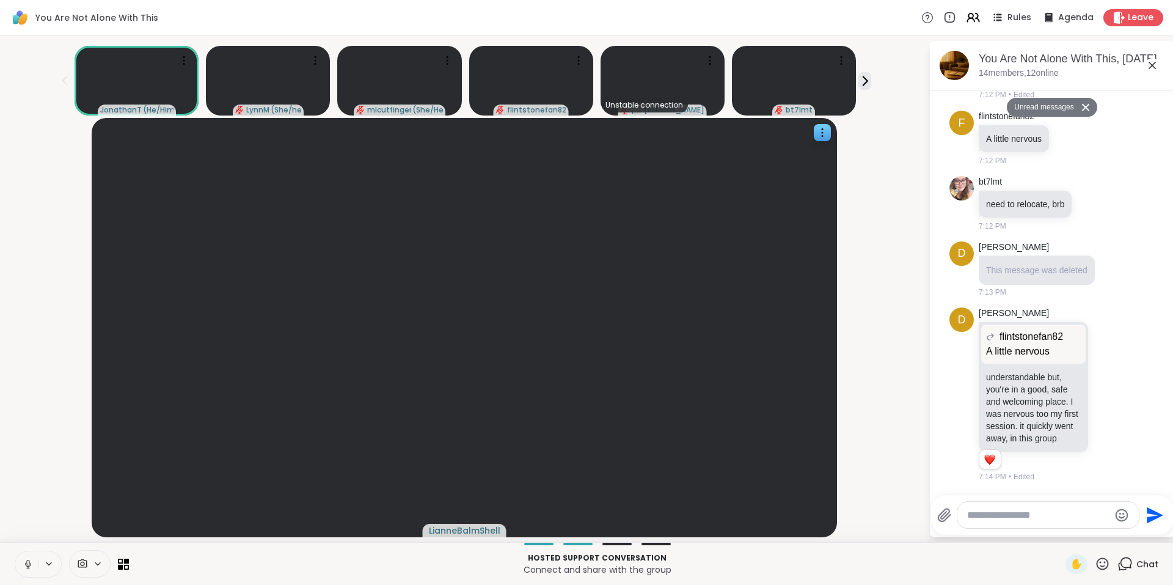
click at [1036, 102] on button "Unread messages" at bounding box center [1042, 108] width 70 height 20
click at [1036, 107] on button "Unread messages" at bounding box center [1042, 108] width 70 height 20
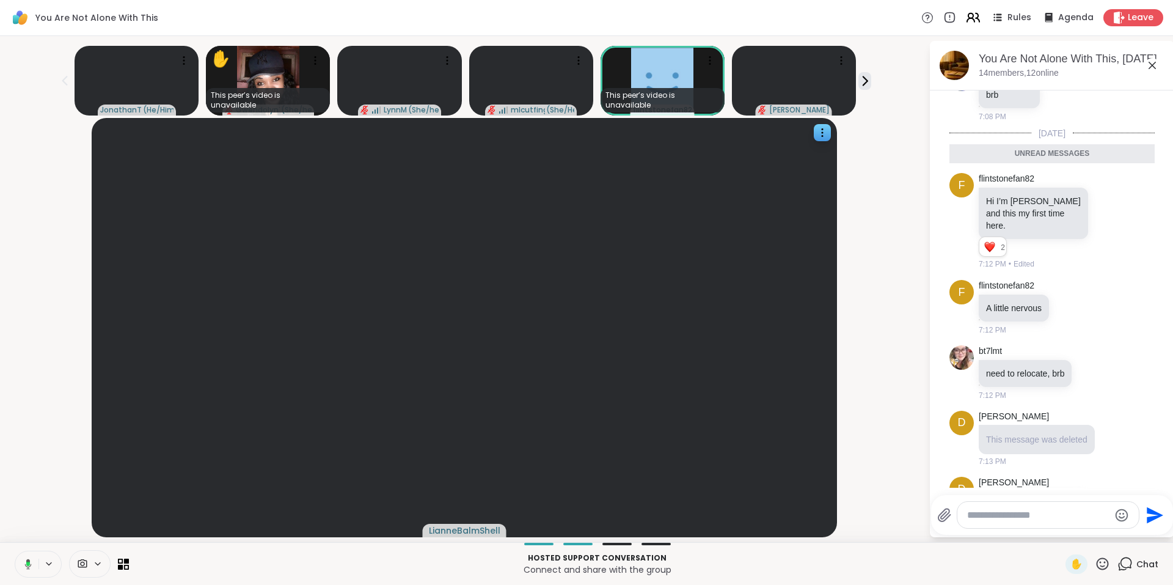
click at [966, 19] on icon at bounding box center [973, 17] width 15 height 15
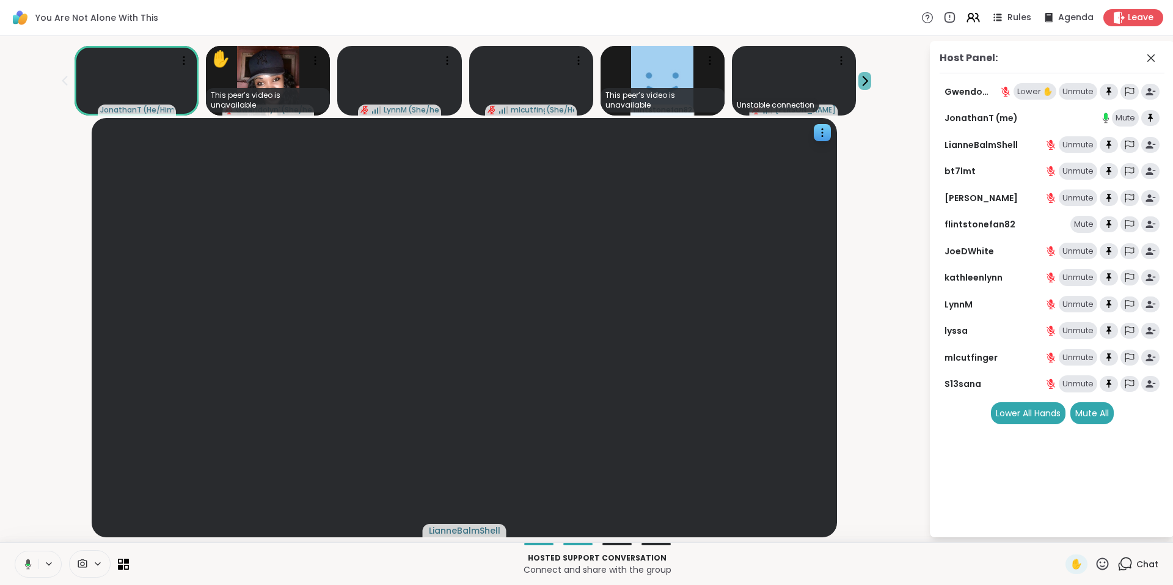
click at [863, 78] on icon at bounding box center [865, 81] width 13 height 13
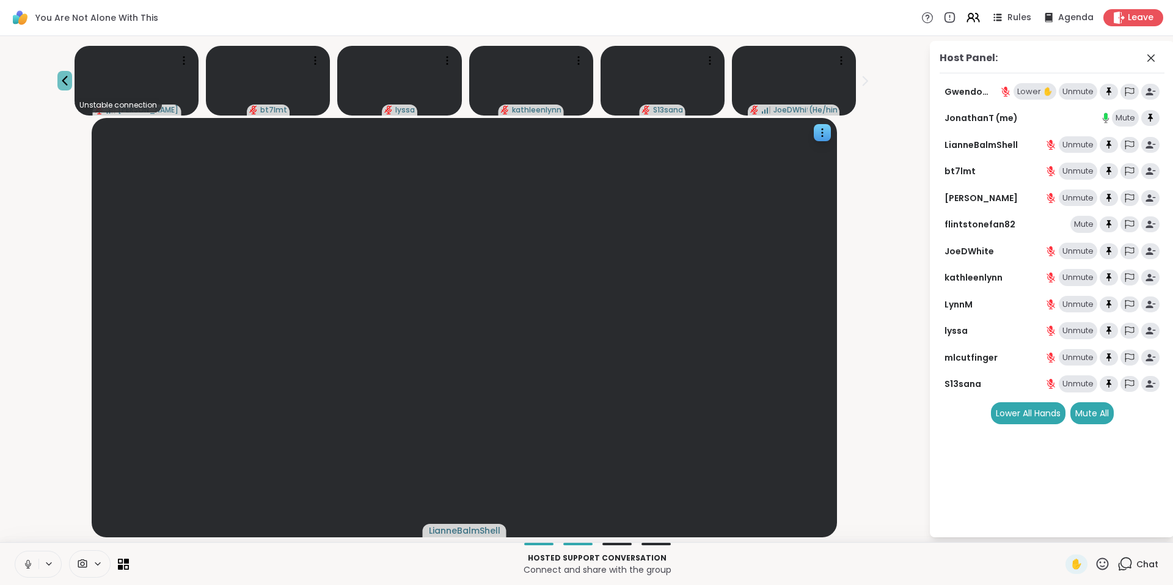
click at [62, 82] on icon at bounding box center [64, 80] width 15 height 15
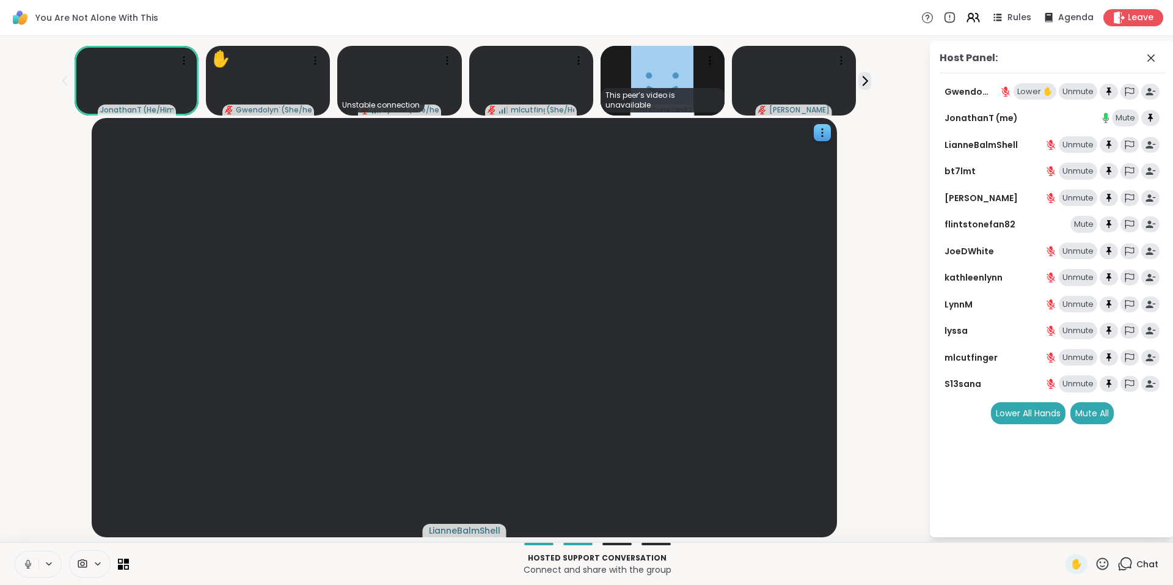
click at [1087, 94] on div "Unmute" at bounding box center [1078, 91] width 39 height 17
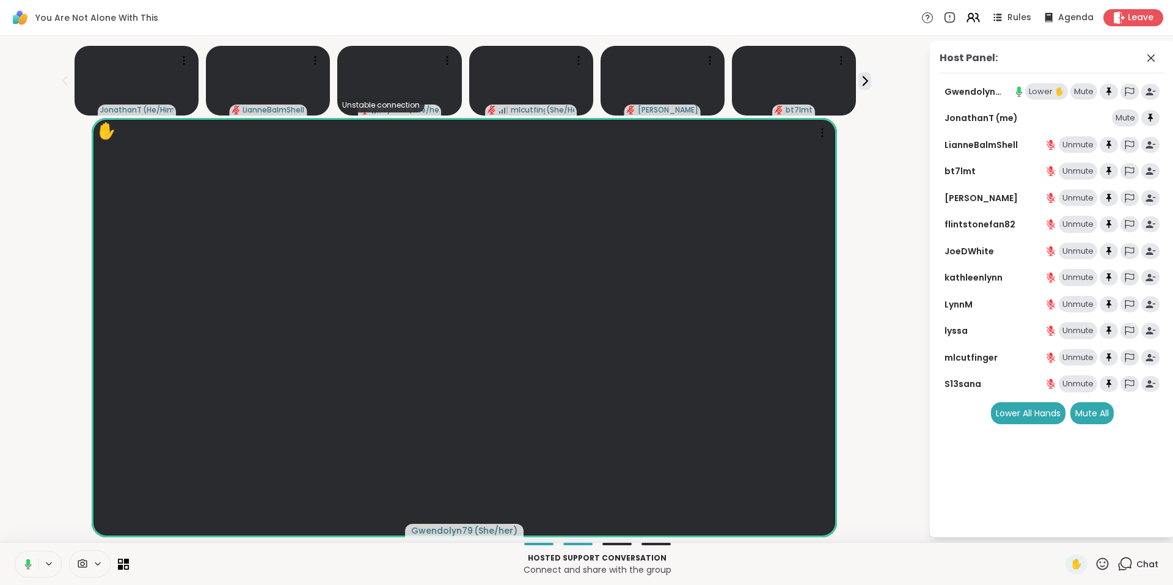
click at [1051, 95] on div "Lower ✋" at bounding box center [1047, 91] width 43 height 17
click at [1095, 563] on icon at bounding box center [1102, 563] width 15 height 15
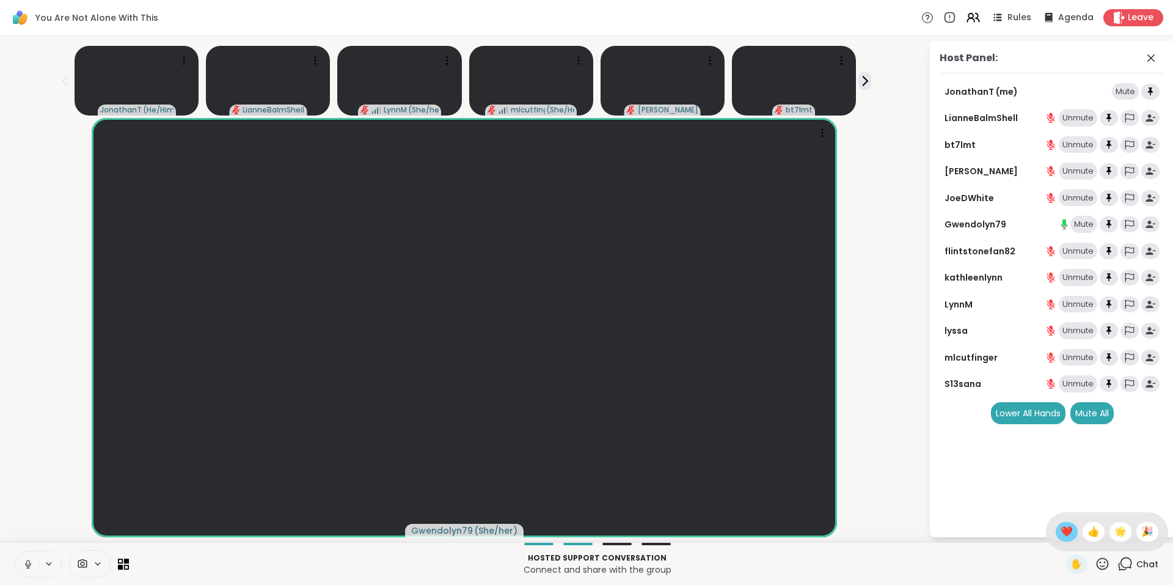
click at [1061, 532] on span "❤️" at bounding box center [1067, 531] width 12 height 15
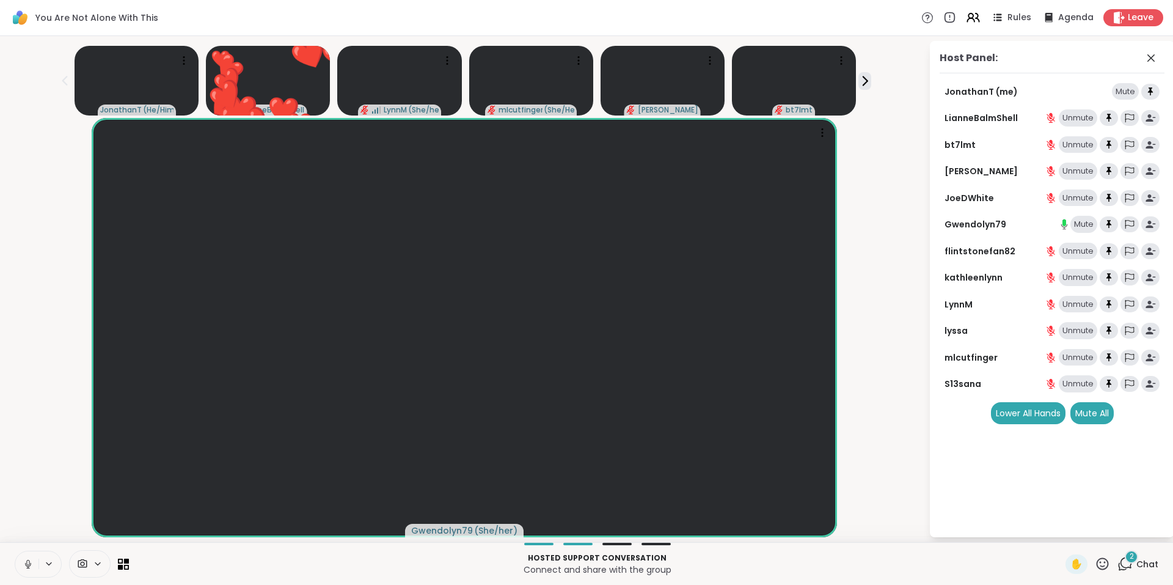
click at [1130, 559] on span "2" at bounding box center [1132, 556] width 4 height 10
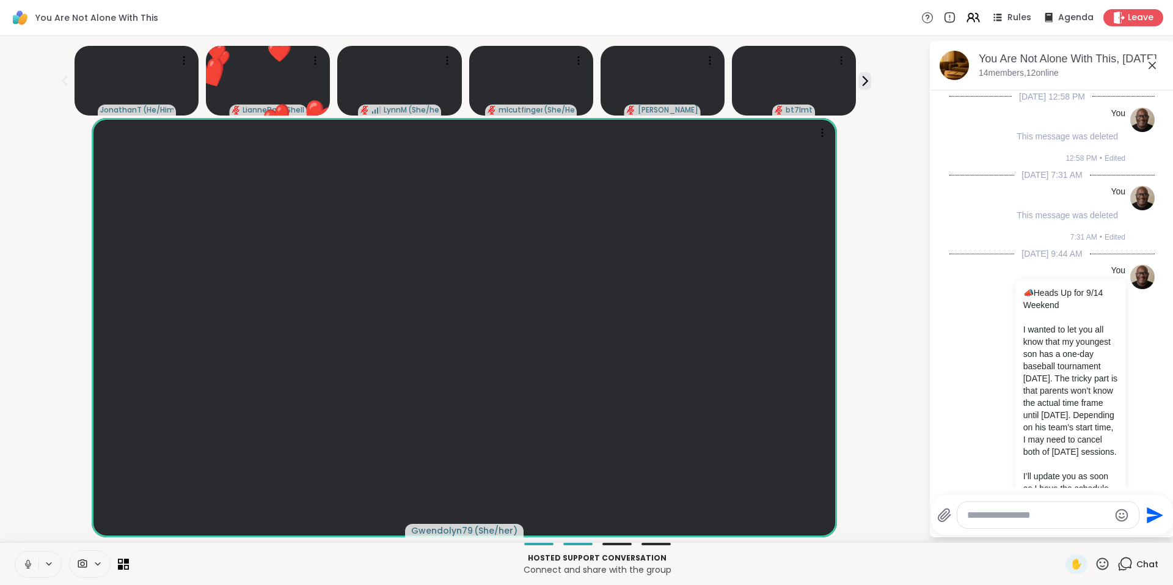
scroll to position [1653, 0]
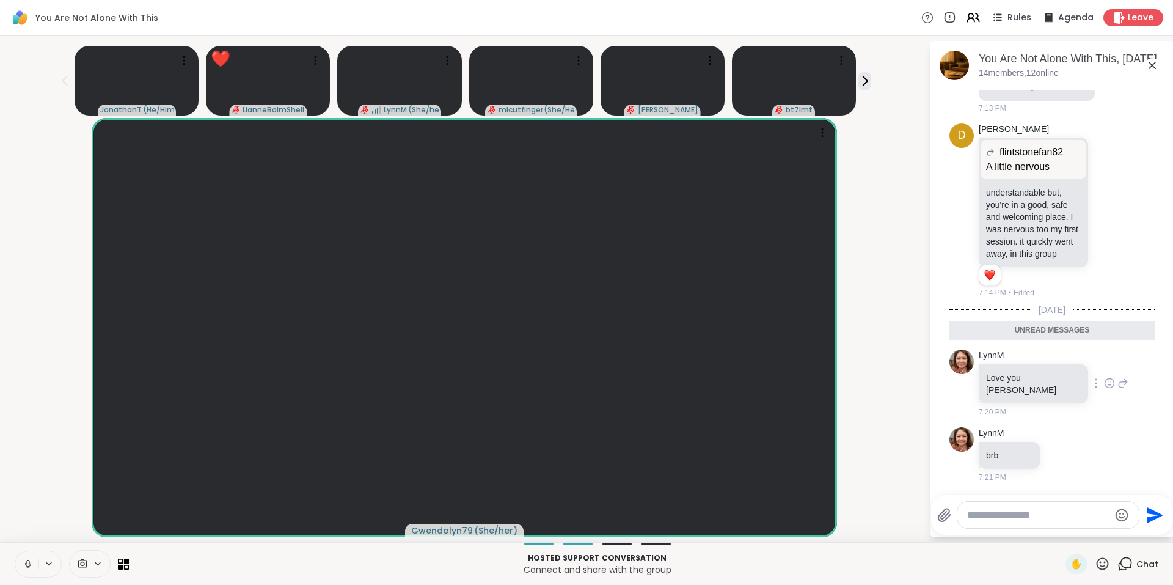
click at [1108, 385] on icon at bounding box center [1110, 384] width 4 height 1
click at [1104, 369] on div "Select Reaction: Heart" at bounding box center [1109, 363] width 11 height 11
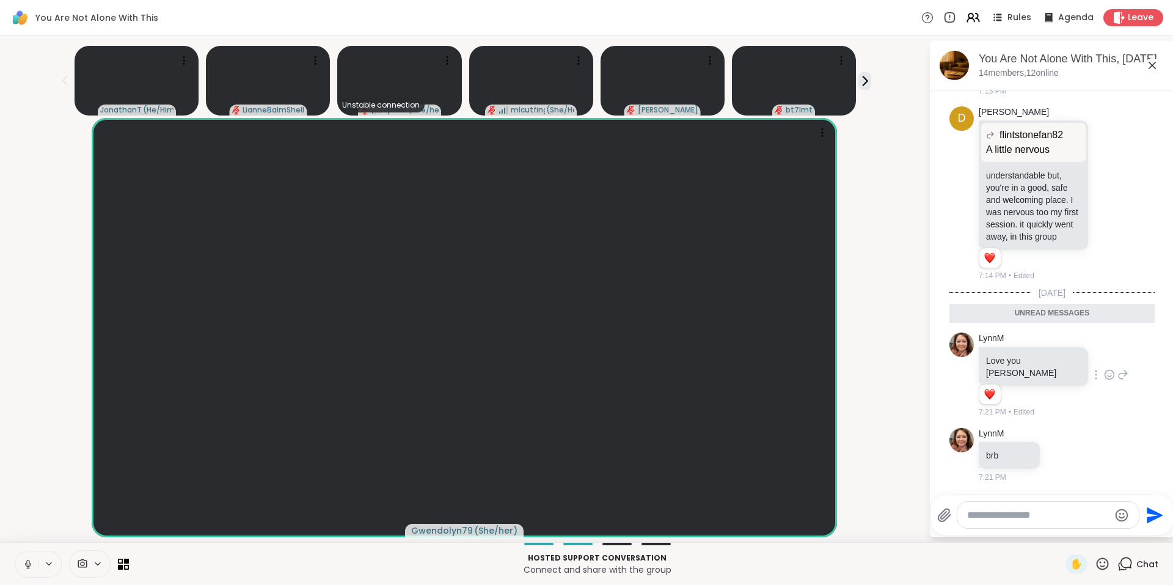
click at [1096, 559] on icon at bounding box center [1102, 563] width 15 height 15
click at [1061, 530] on span "❤️" at bounding box center [1067, 531] width 12 height 15
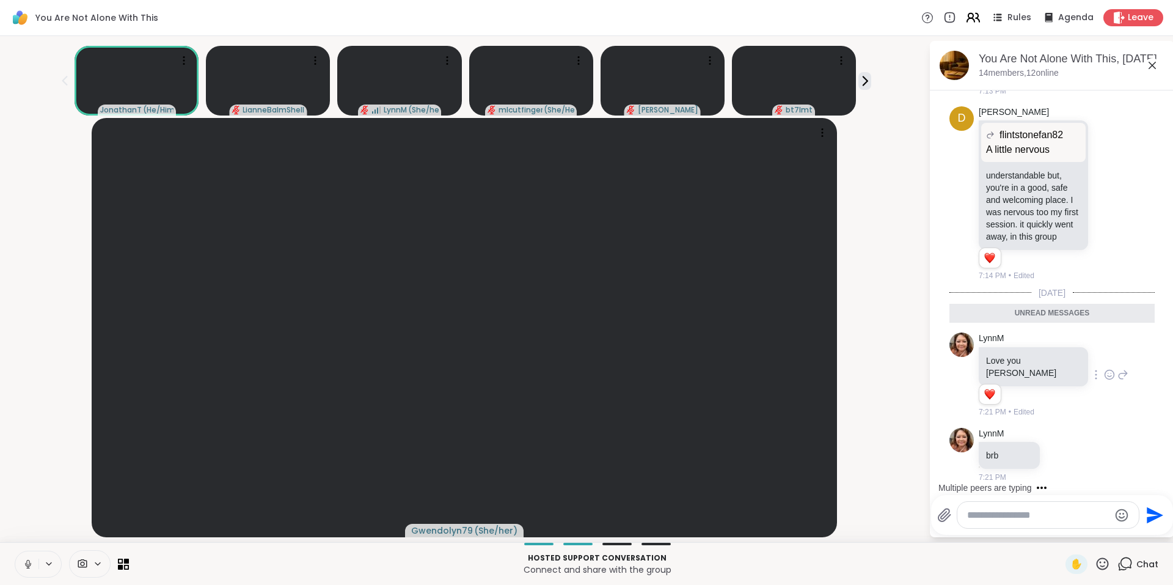
click at [966, 15] on icon at bounding box center [973, 17] width 15 height 15
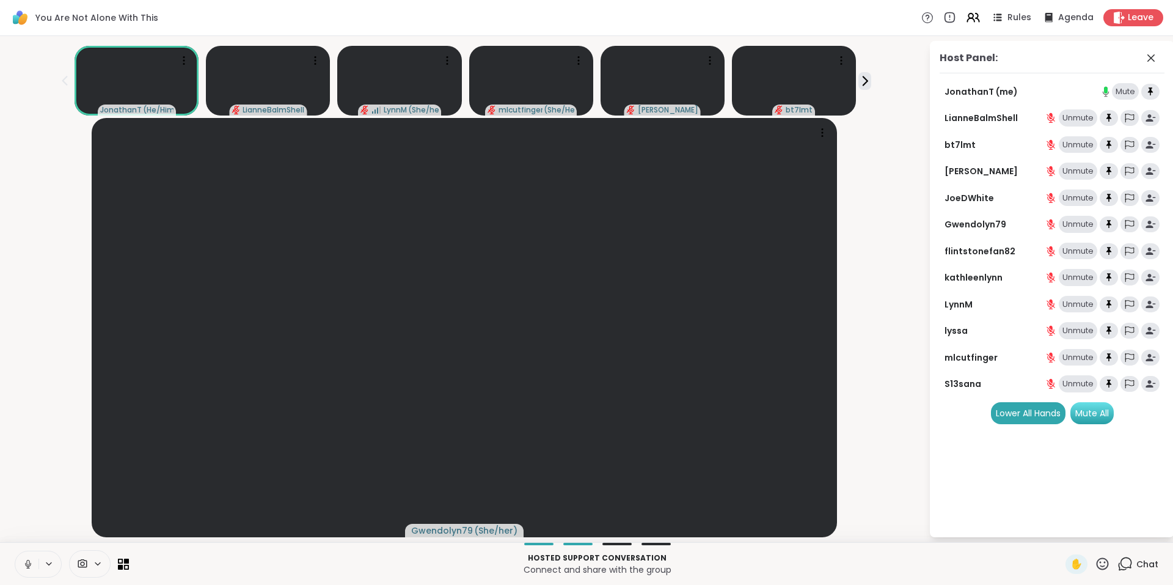
click at [1092, 409] on div "Mute All" at bounding box center [1092, 413] width 43 height 22
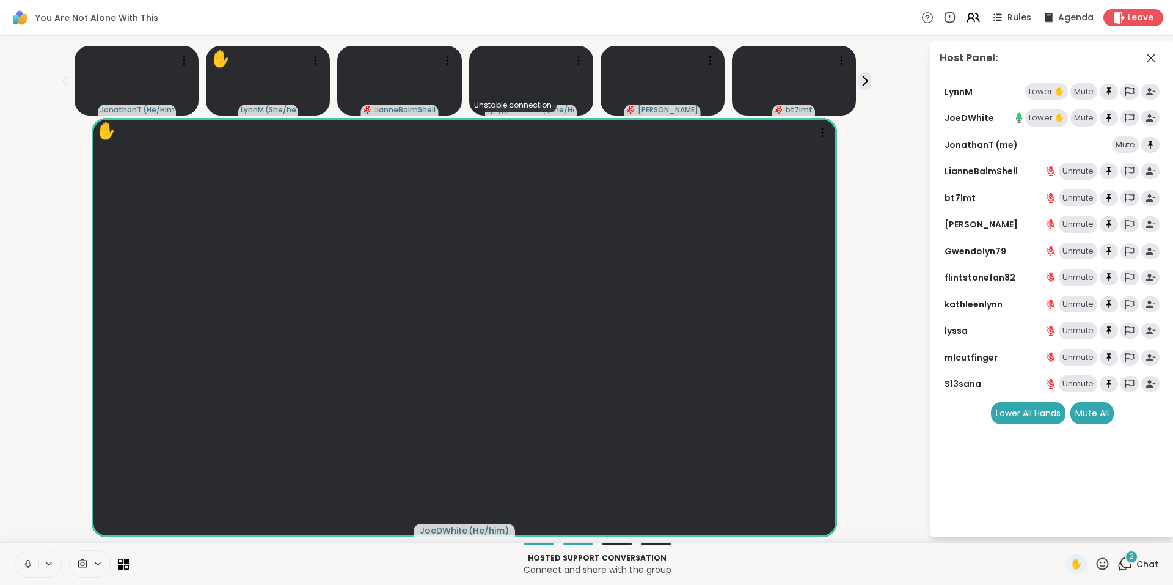
click at [1125, 559] on div "2" at bounding box center [1131, 556] width 13 height 13
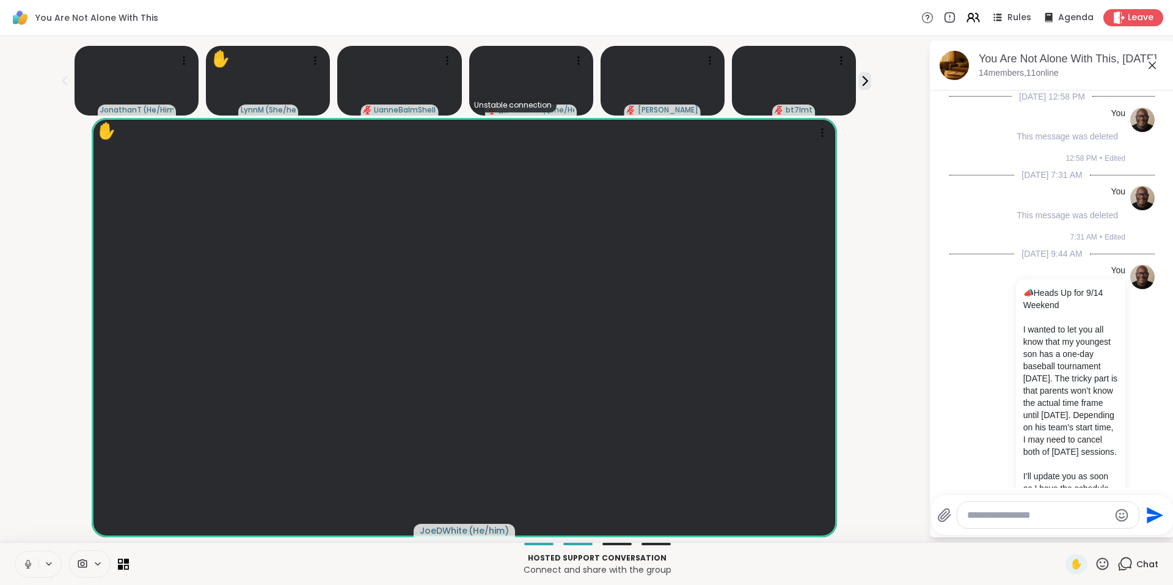
scroll to position [1886, 0]
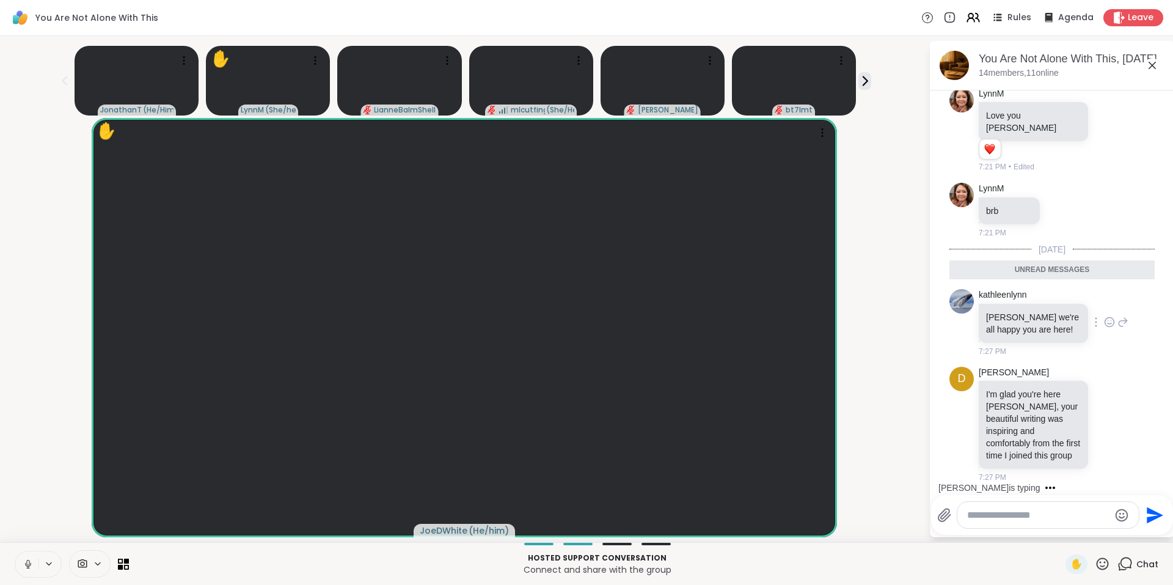
click at [1104, 316] on icon at bounding box center [1109, 322] width 11 height 12
click at [1104, 297] on div "Select Reaction: Heart" at bounding box center [1109, 302] width 11 height 11
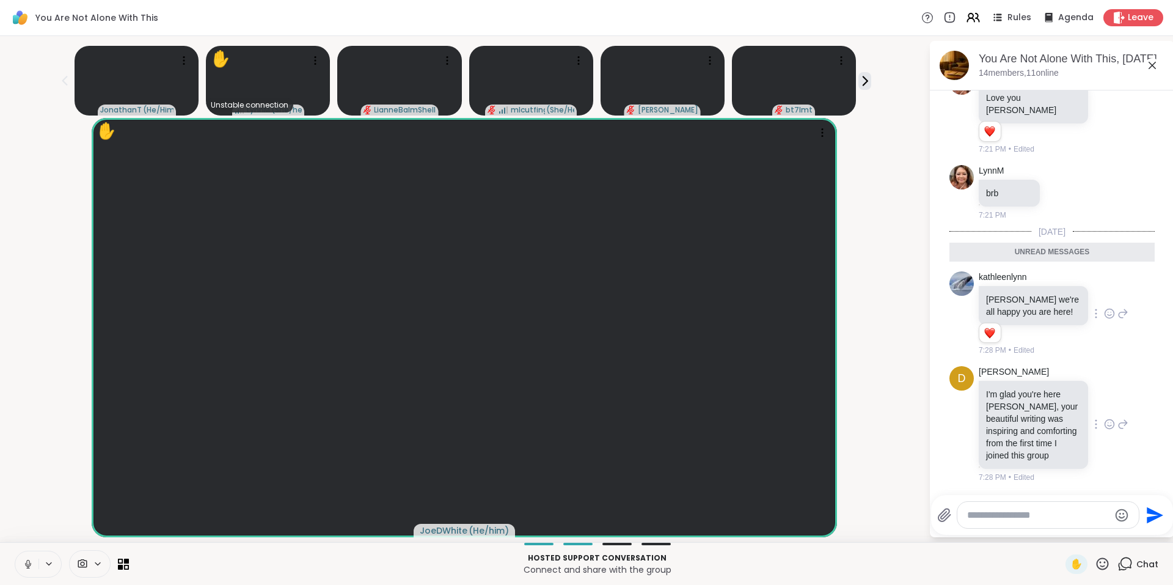
click at [1106, 428] on icon at bounding box center [1110, 423] width 9 height 9
click at [1104, 410] on div "Select Reaction: Heart" at bounding box center [1109, 404] width 11 height 11
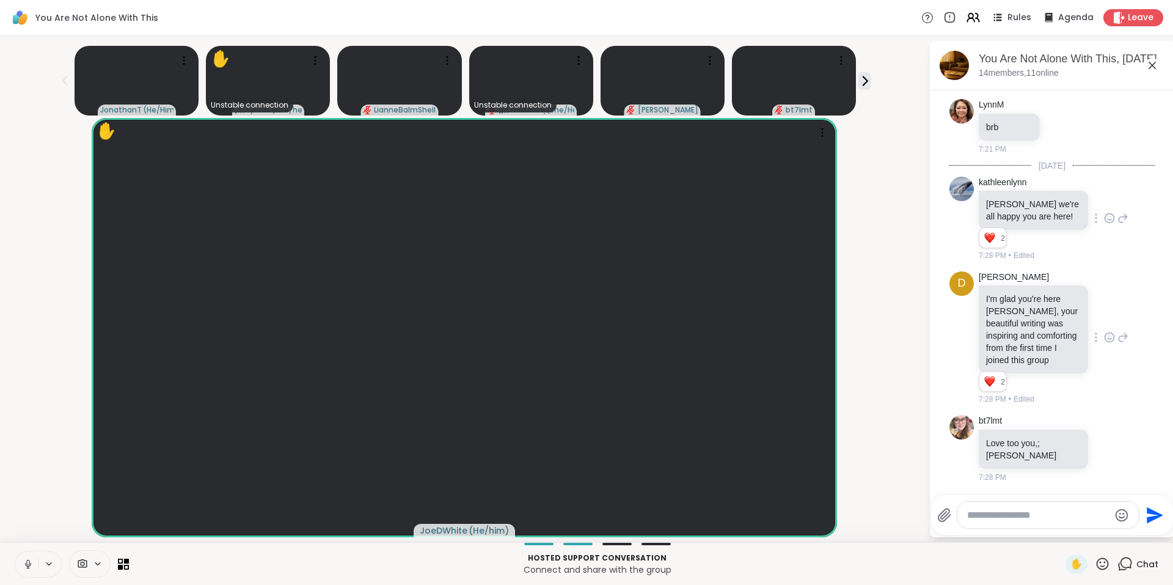
scroll to position [1987, 0]
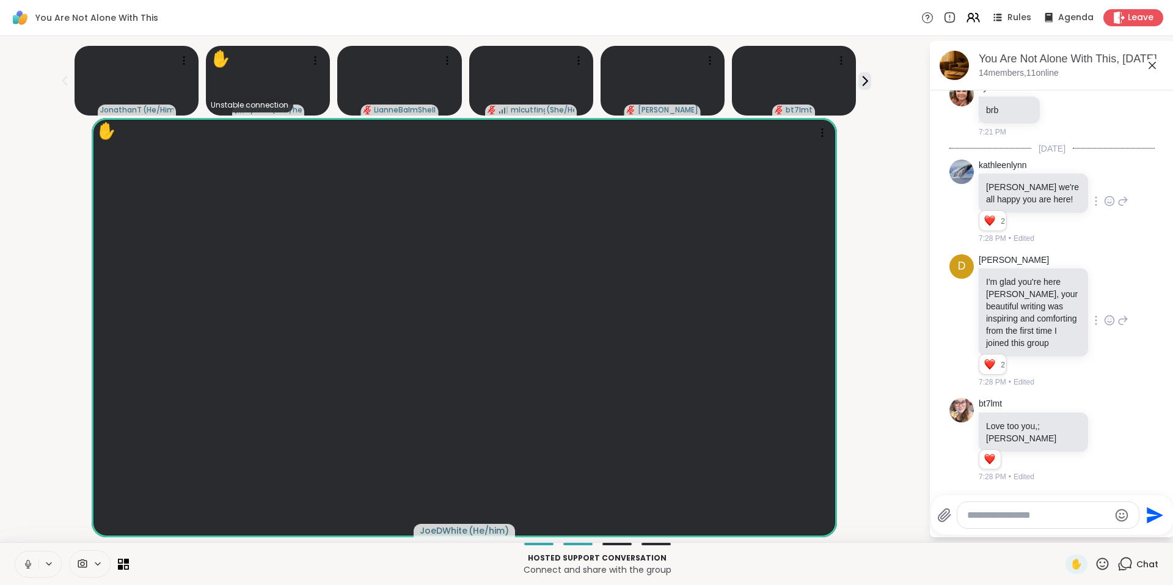
click at [1112, 513] on div at bounding box center [1049, 515] width 182 height 26
click at [1126, 513] on icon "Emoji picker" at bounding box center [1122, 515] width 15 height 15
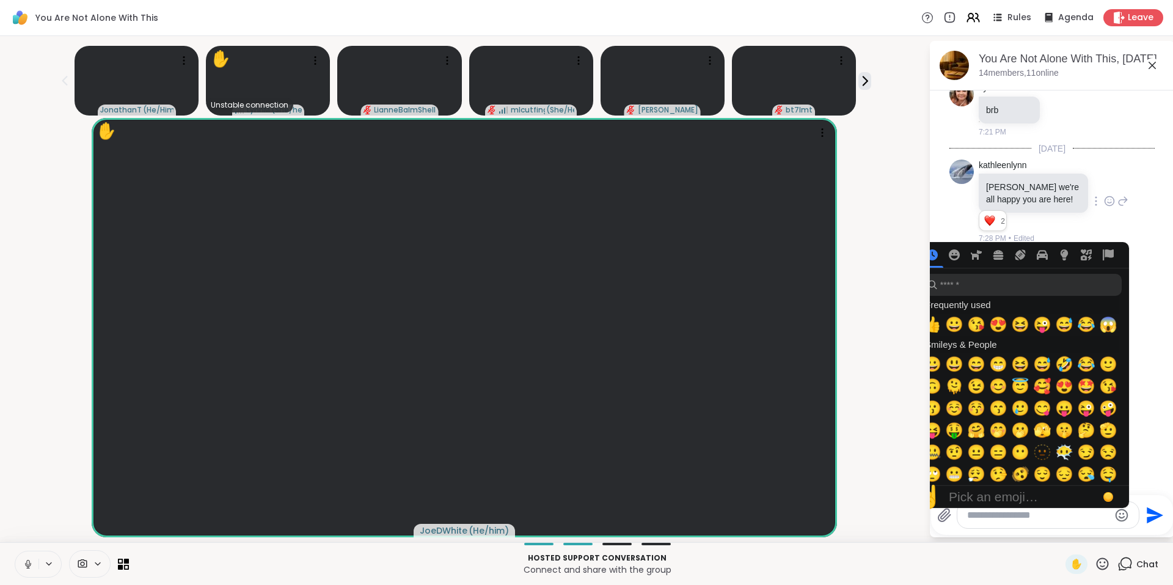
click at [978, 550] on div "Hosted support conversation Connect and share with the group" at bounding box center [597, 564] width 922 height 28
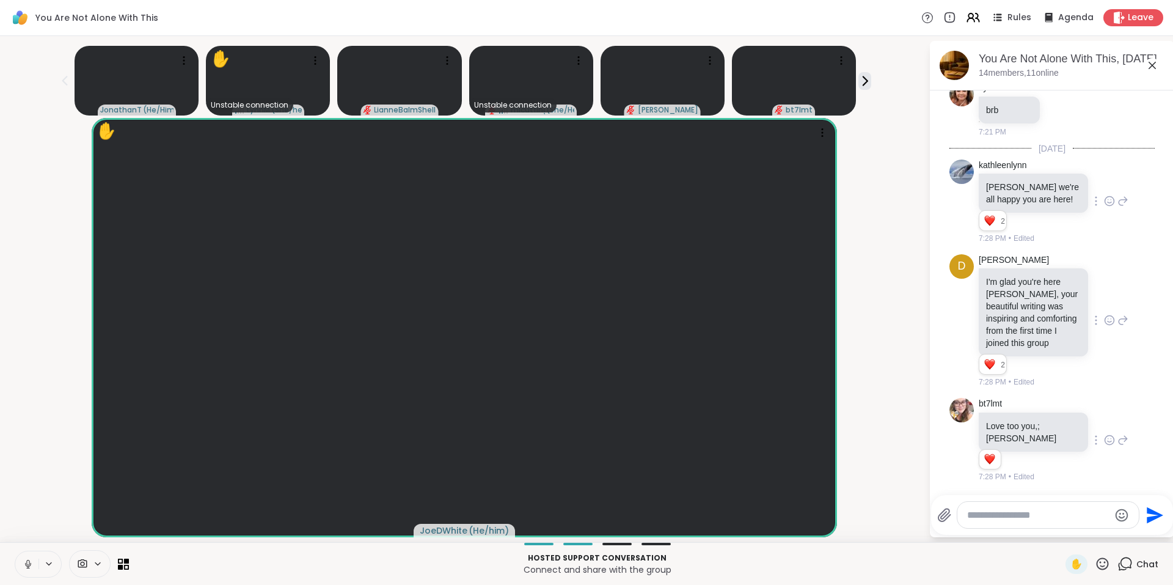
click at [1104, 436] on icon at bounding box center [1109, 440] width 11 height 12
click at [1104, 415] on div "Select Reaction: Heart" at bounding box center [1109, 420] width 11 height 11
click at [966, 15] on icon at bounding box center [973, 17] width 15 height 15
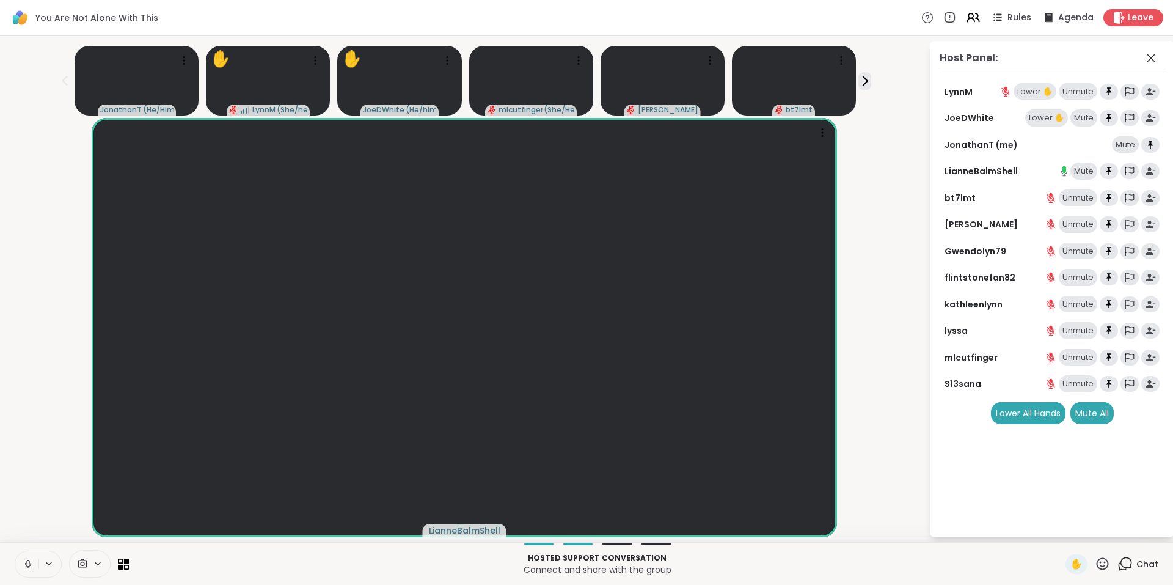
click at [1037, 117] on div "Lower ✋" at bounding box center [1047, 117] width 43 height 17
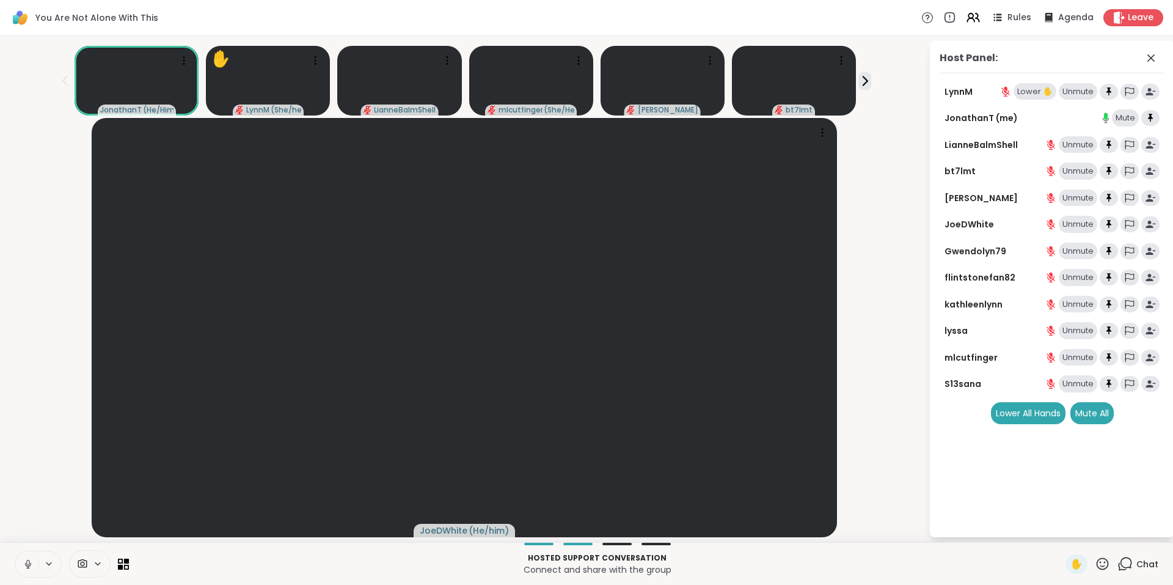
click at [1071, 91] on div "Unmute" at bounding box center [1078, 91] width 39 height 17
click at [252, 109] on span "LynnM" at bounding box center [257, 110] width 23 height 10
click at [867, 81] on icon at bounding box center [866, 80] width 4 height 9
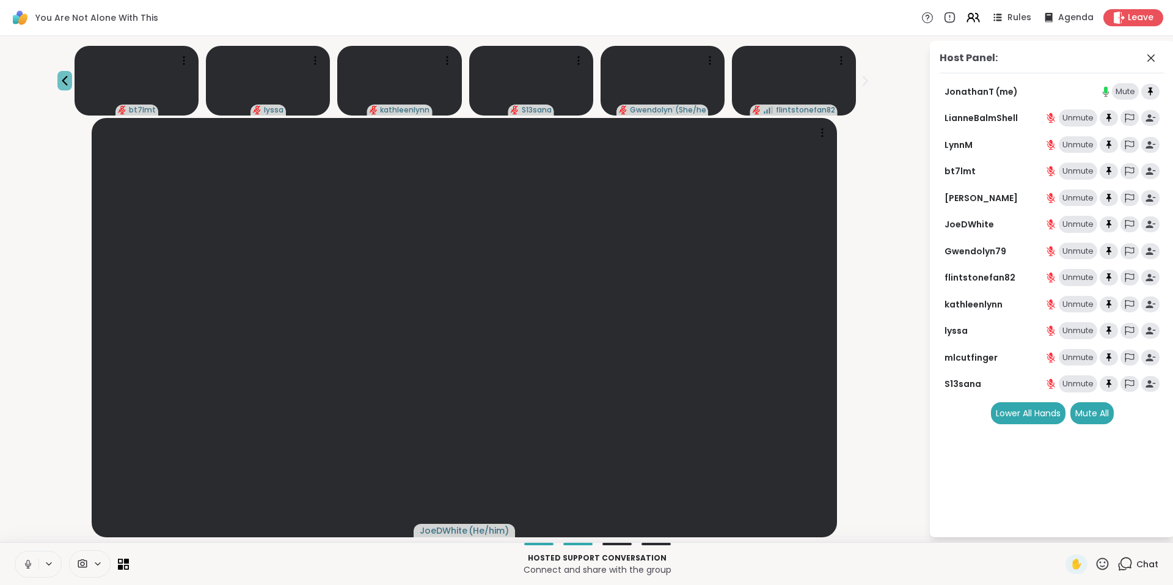
click at [62, 81] on icon at bounding box center [64, 80] width 15 height 15
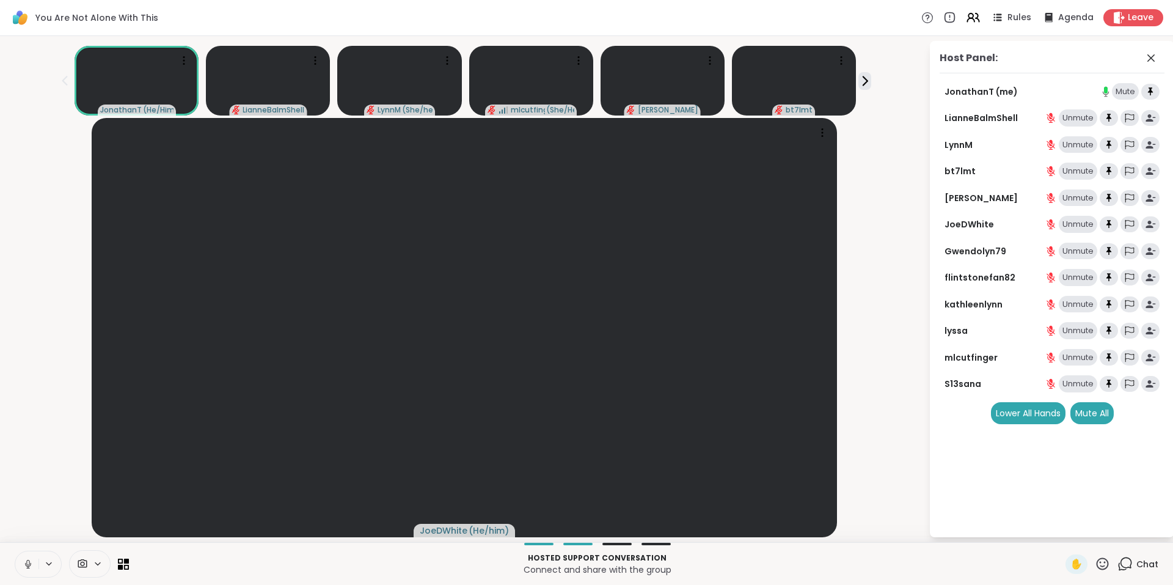
click at [62, 81] on icon at bounding box center [65, 81] width 6 height 10
click at [446, 67] on div at bounding box center [447, 60] width 17 height 17
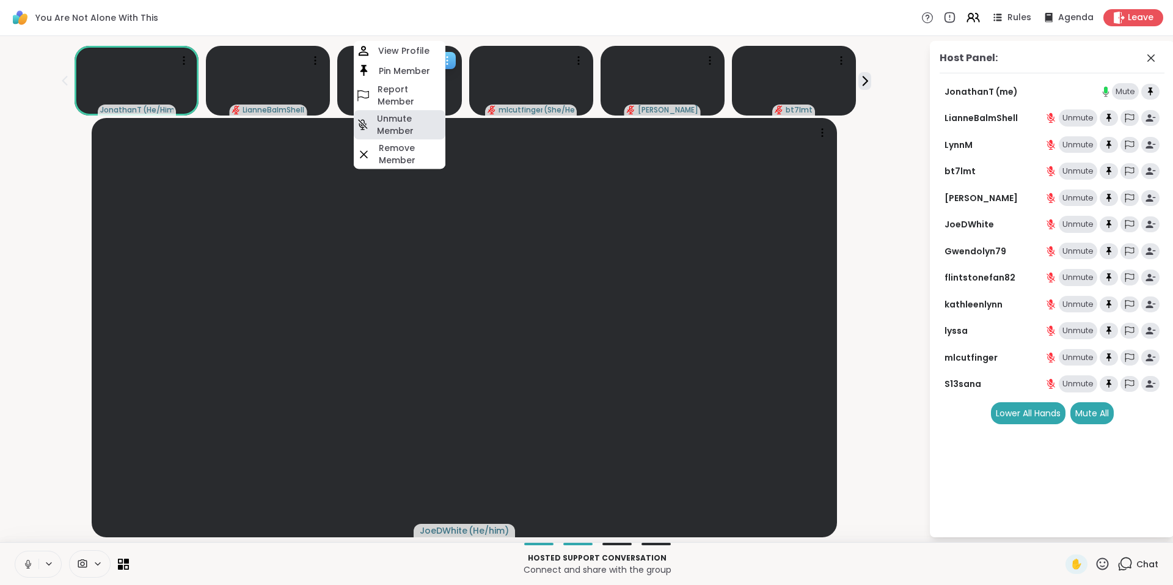
click at [425, 122] on h4 "Unmute Member" at bounding box center [410, 124] width 66 height 24
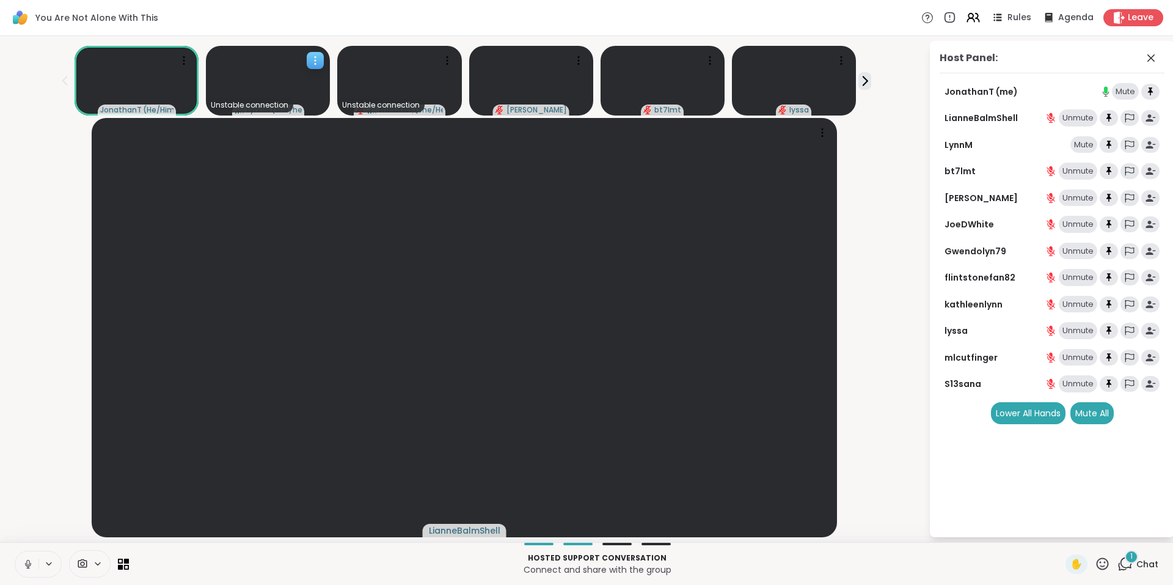
click at [271, 76] on video at bounding box center [268, 81] width 124 height 70
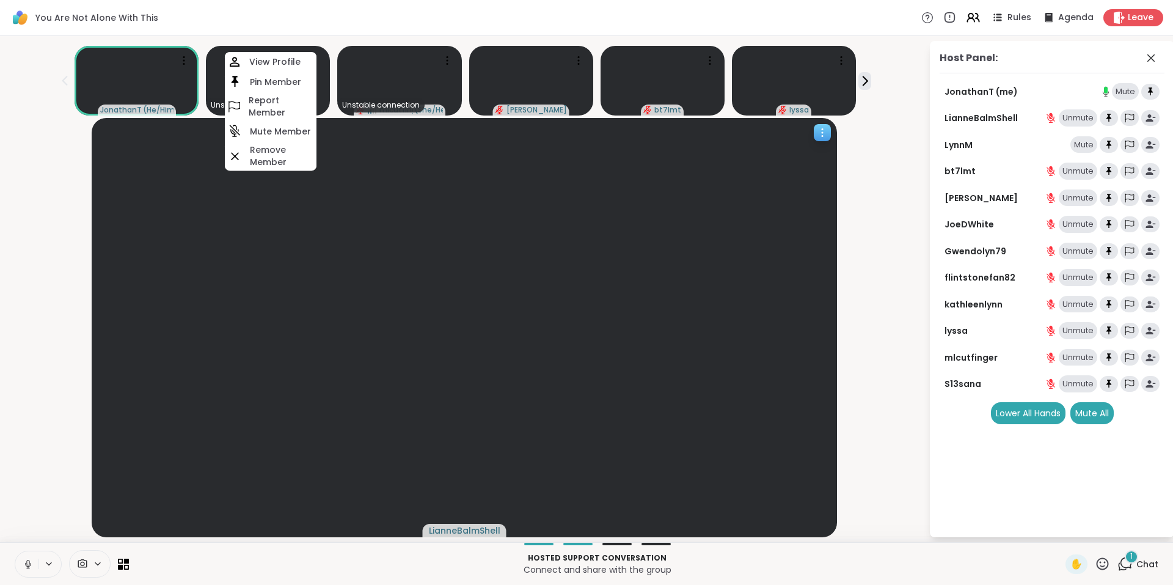
click at [234, 221] on video at bounding box center [464, 327] width 745 height 419
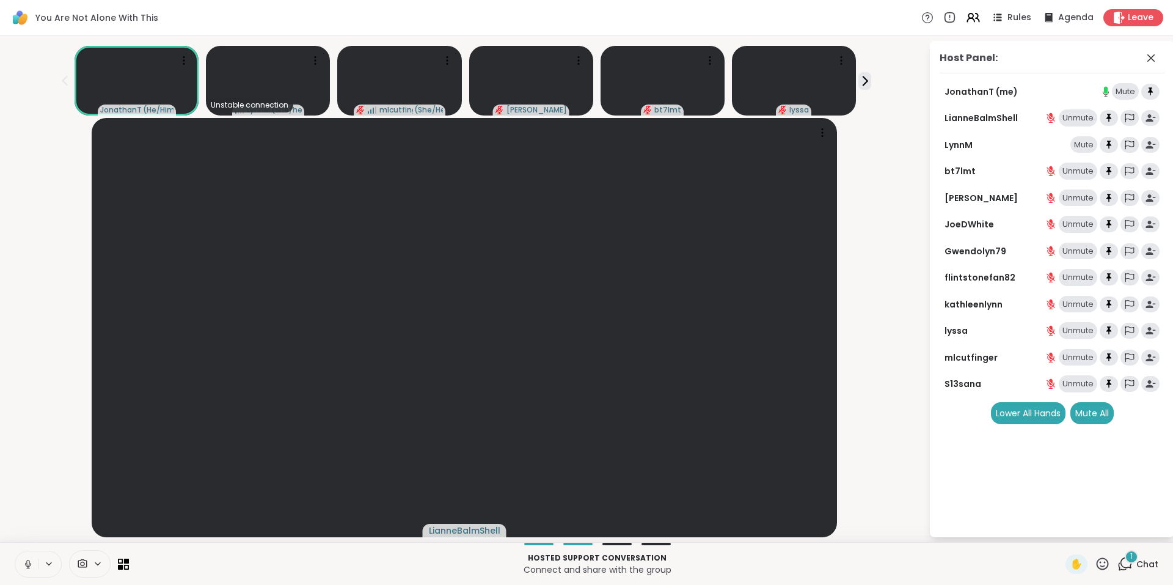
click at [5, 297] on div "JonathanT ( He/Him ) Unstable connection [PERSON_NAME] ( She/her ) mlcutfinger …" at bounding box center [586, 289] width 1173 height 506
click at [868, 79] on icon at bounding box center [865, 81] width 13 height 13
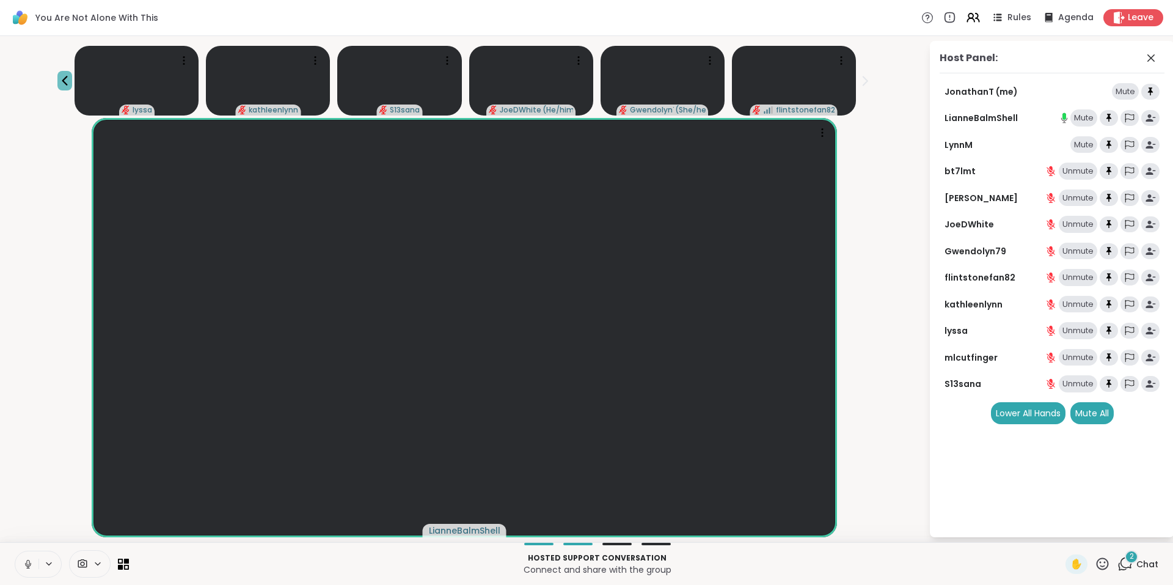
click at [58, 83] on icon at bounding box center [64, 80] width 15 height 15
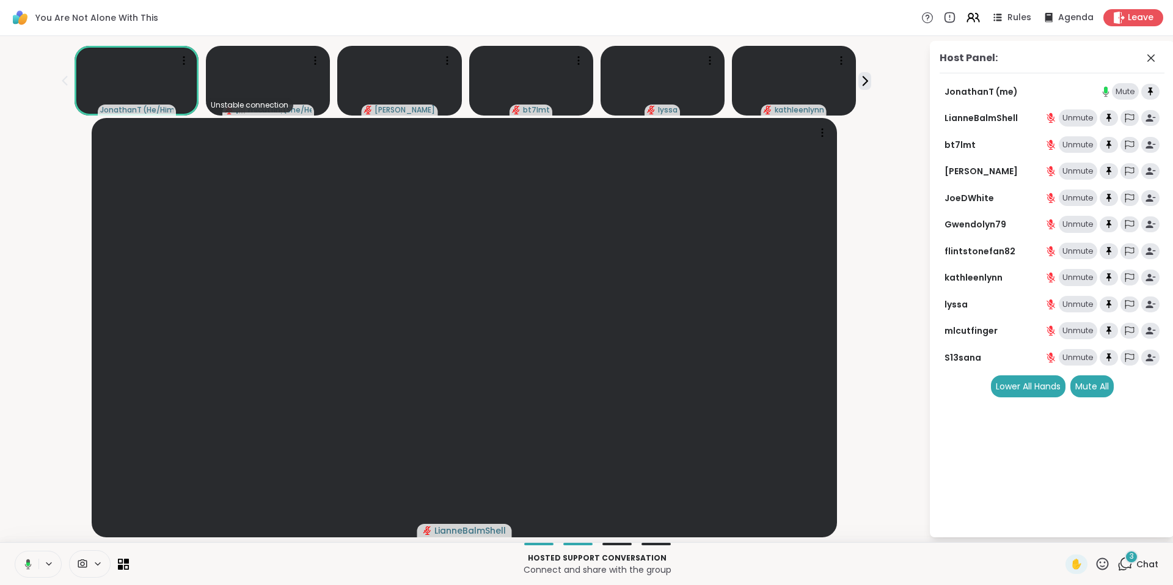
click at [1130, 555] on span "3" at bounding box center [1132, 556] width 4 height 10
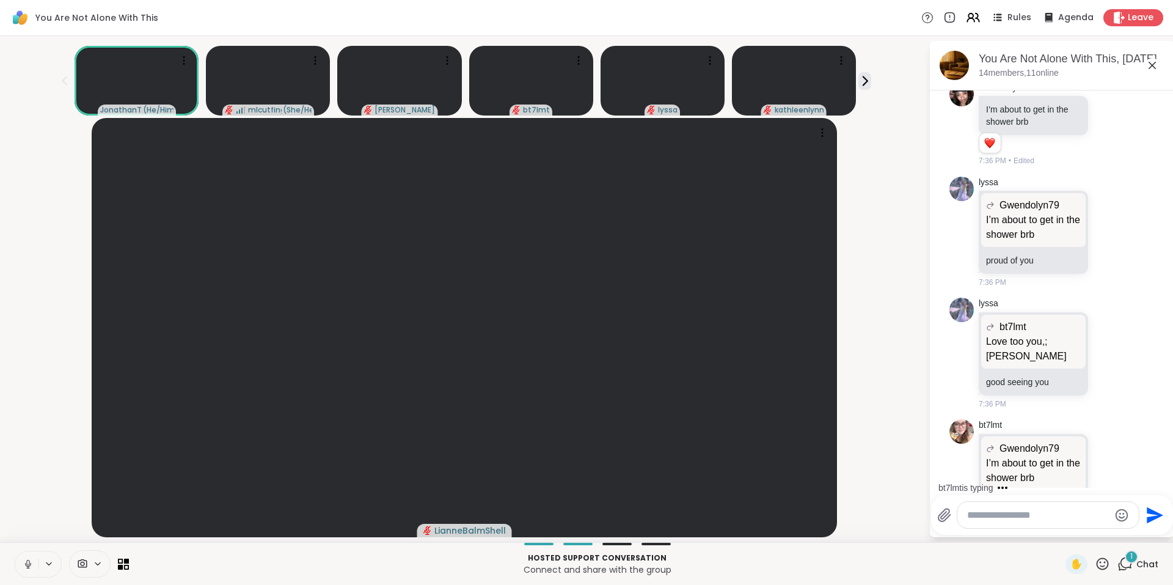
scroll to position [2458, 0]
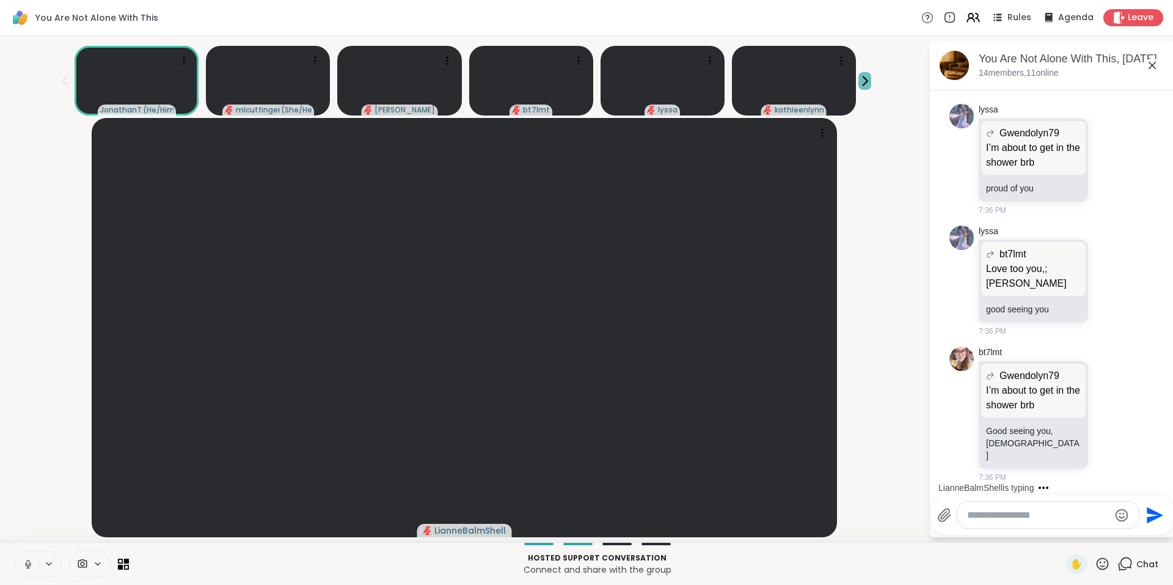
click at [867, 84] on icon at bounding box center [865, 81] width 13 height 13
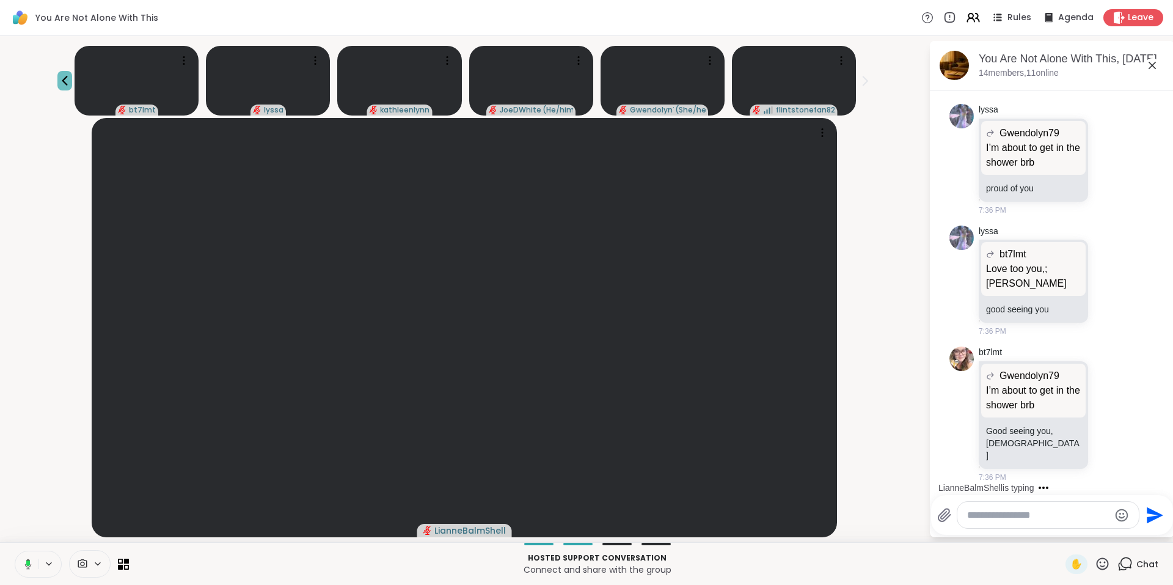
click at [65, 80] on icon at bounding box center [64, 80] width 15 height 15
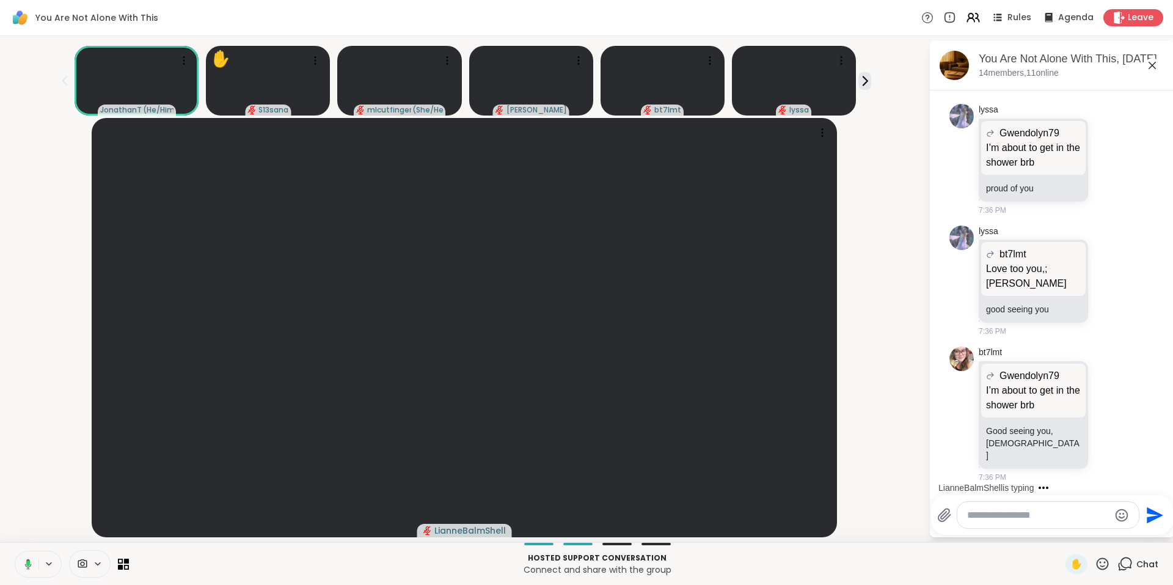
click at [65, 80] on icon at bounding box center [64, 80] width 15 height 15
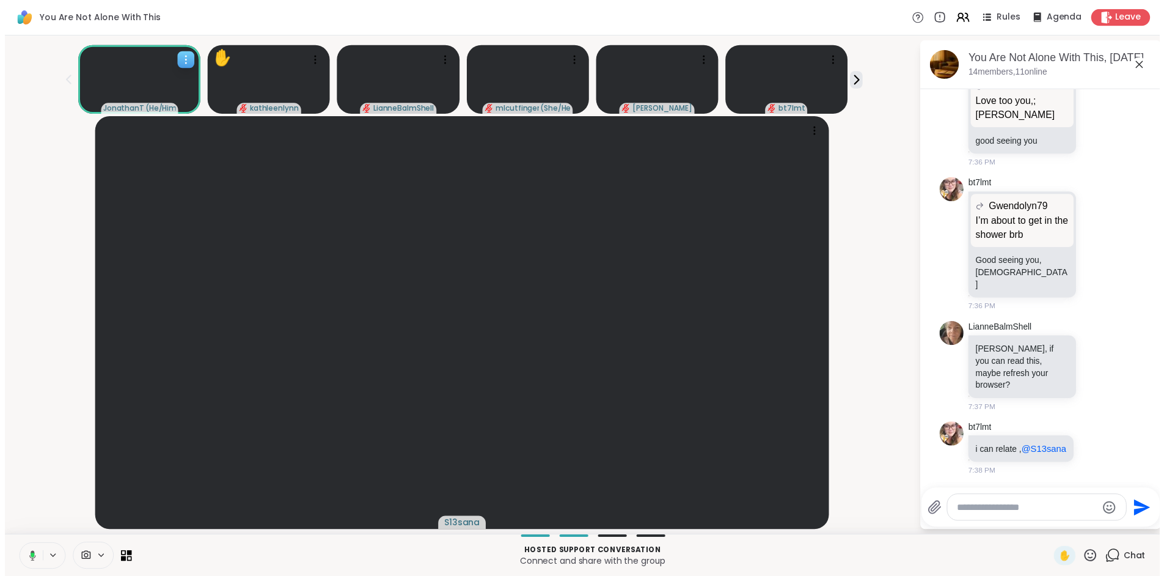
scroll to position [2727, 0]
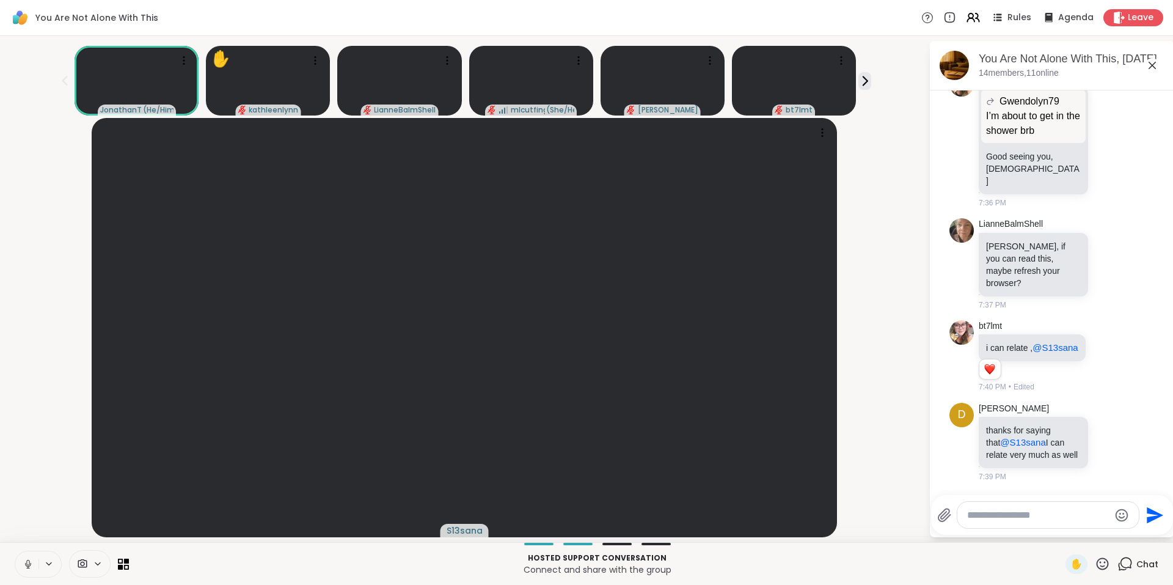
click at [955, 21] on div "Rules Agenda Leave" at bounding box center [1043, 17] width 242 height 17
click at [972, 19] on icon at bounding box center [973, 17] width 15 height 15
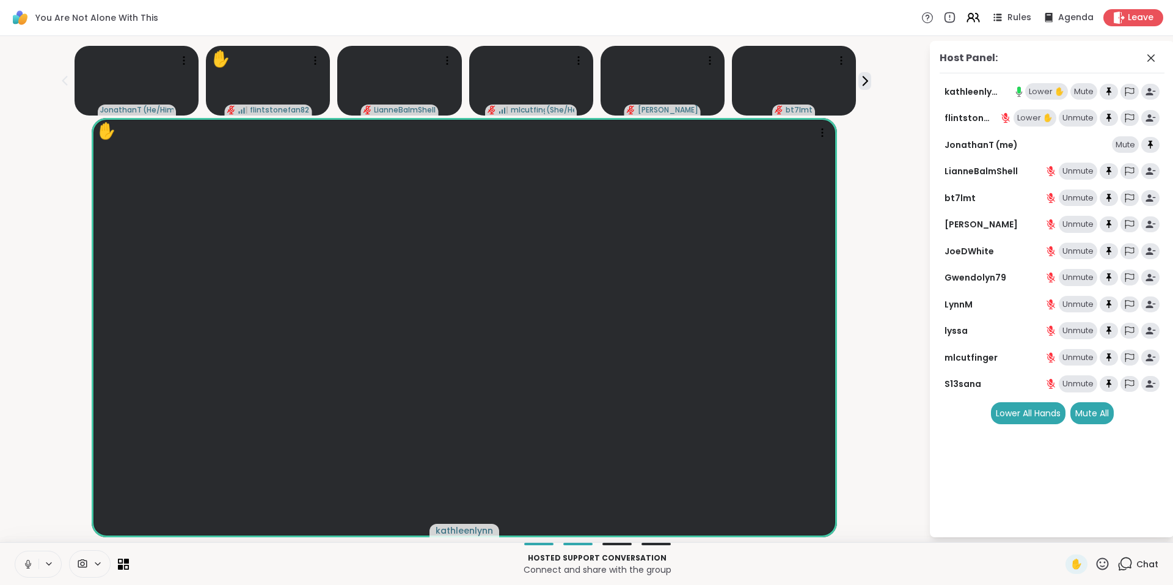
click at [1040, 89] on div "Lower ✋" at bounding box center [1047, 91] width 43 height 17
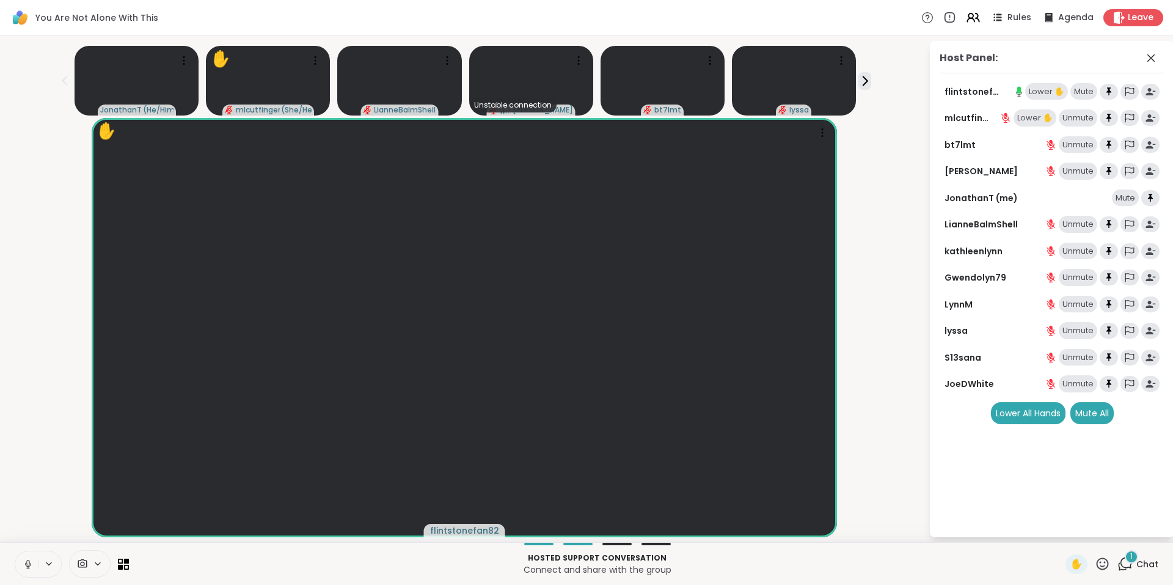
click at [1040, 92] on div "Lower ✋" at bounding box center [1047, 91] width 43 height 17
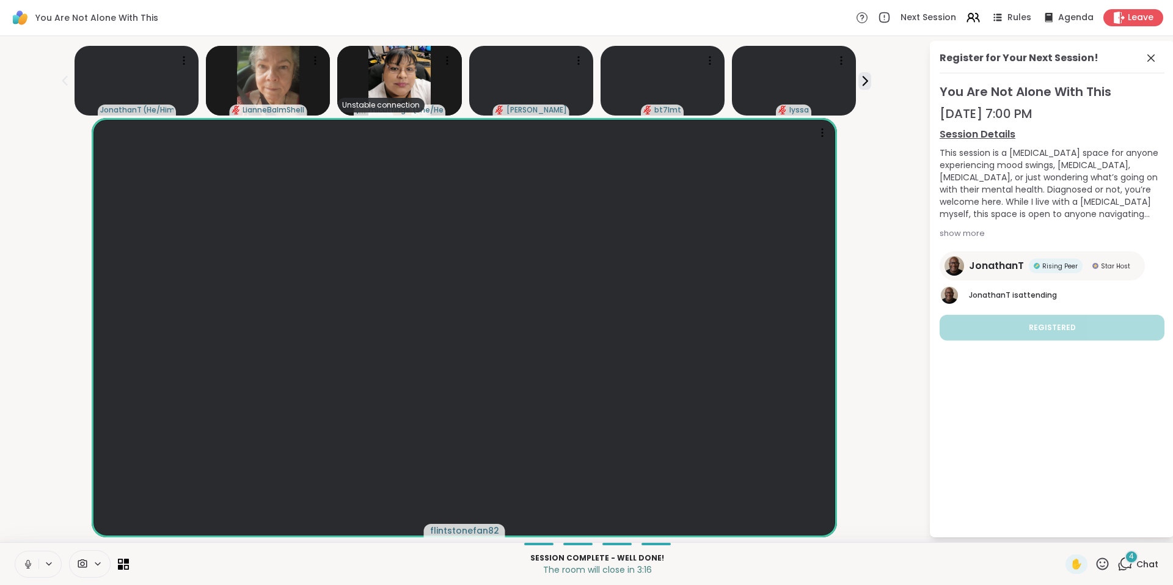
click at [1095, 559] on icon at bounding box center [1102, 563] width 15 height 15
click at [1061, 526] on span "❤️" at bounding box center [1067, 531] width 12 height 15
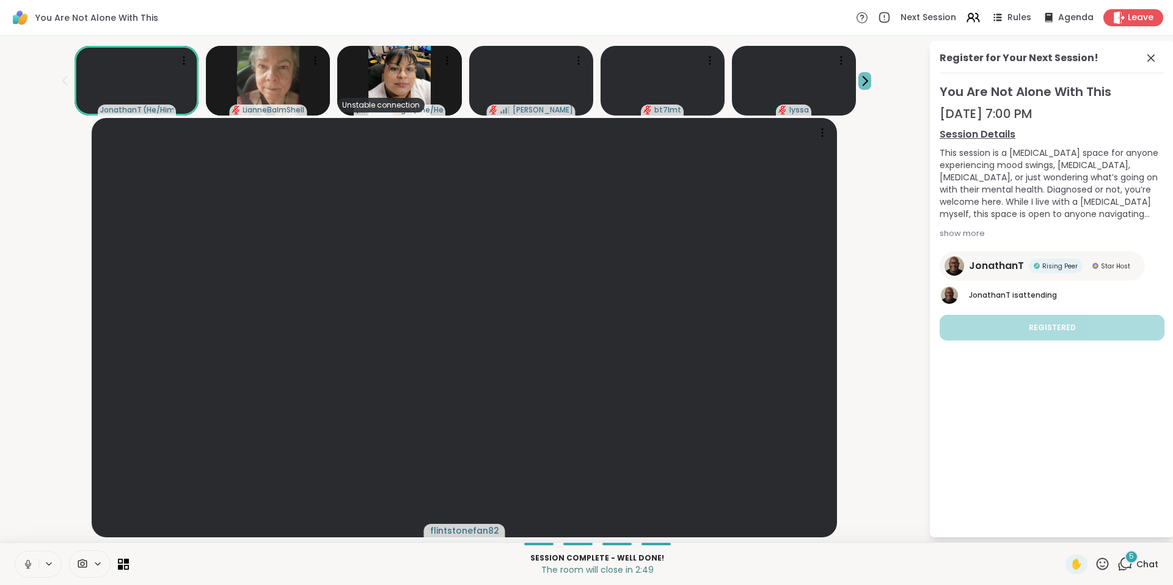
click at [867, 76] on icon at bounding box center [865, 81] width 13 height 13
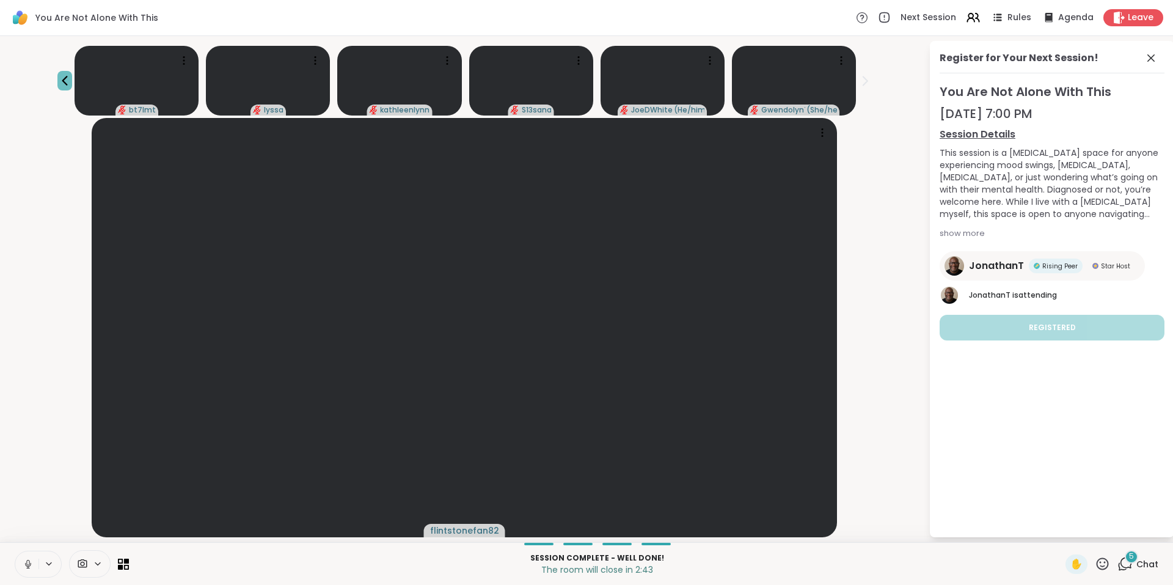
click at [62, 79] on icon at bounding box center [64, 80] width 15 height 15
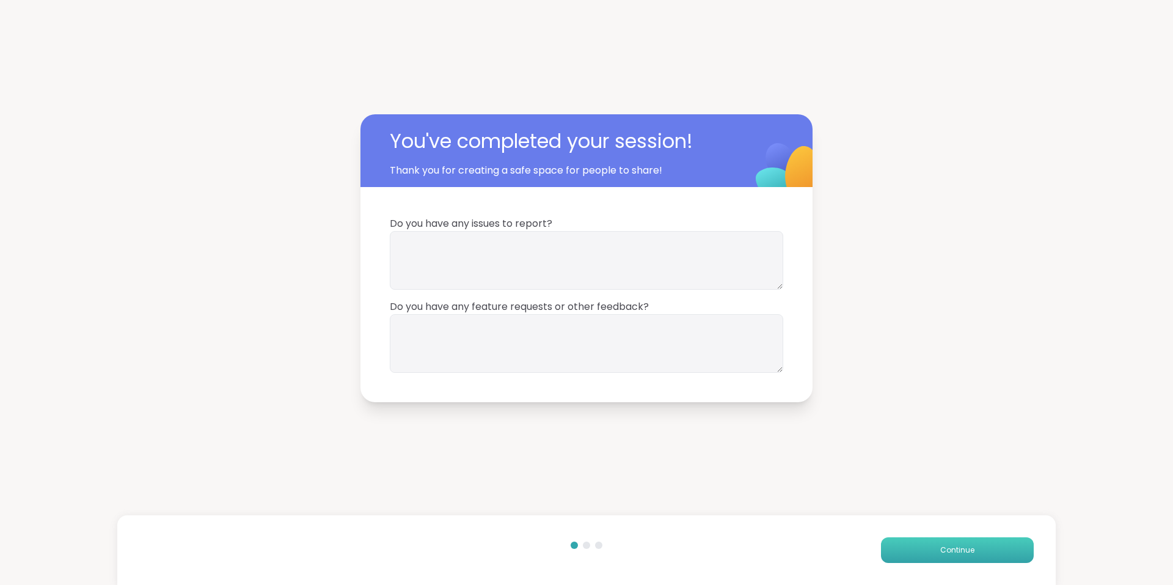
click at [941, 553] on span "Continue" at bounding box center [958, 550] width 34 height 11
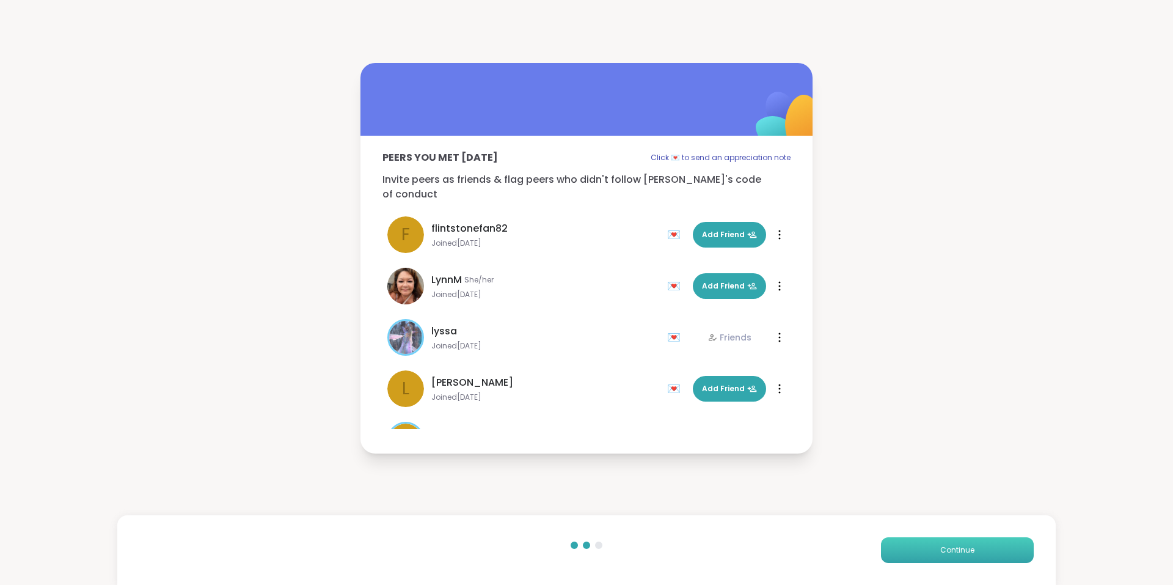
click at [916, 546] on button "Continue" at bounding box center [957, 550] width 153 height 26
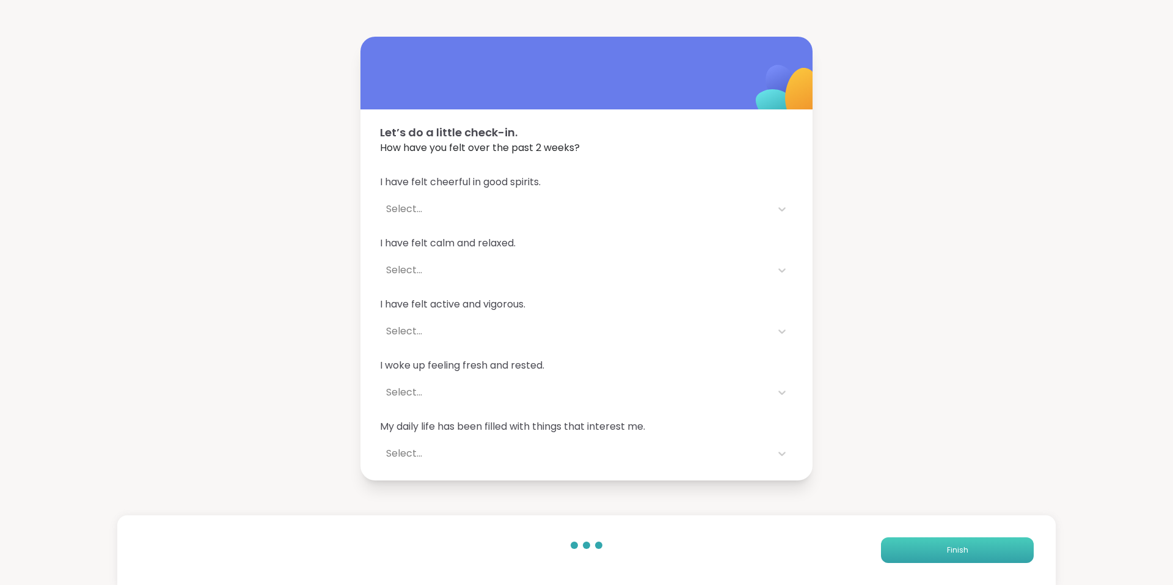
click at [916, 546] on button "Finish" at bounding box center [957, 550] width 153 height 26
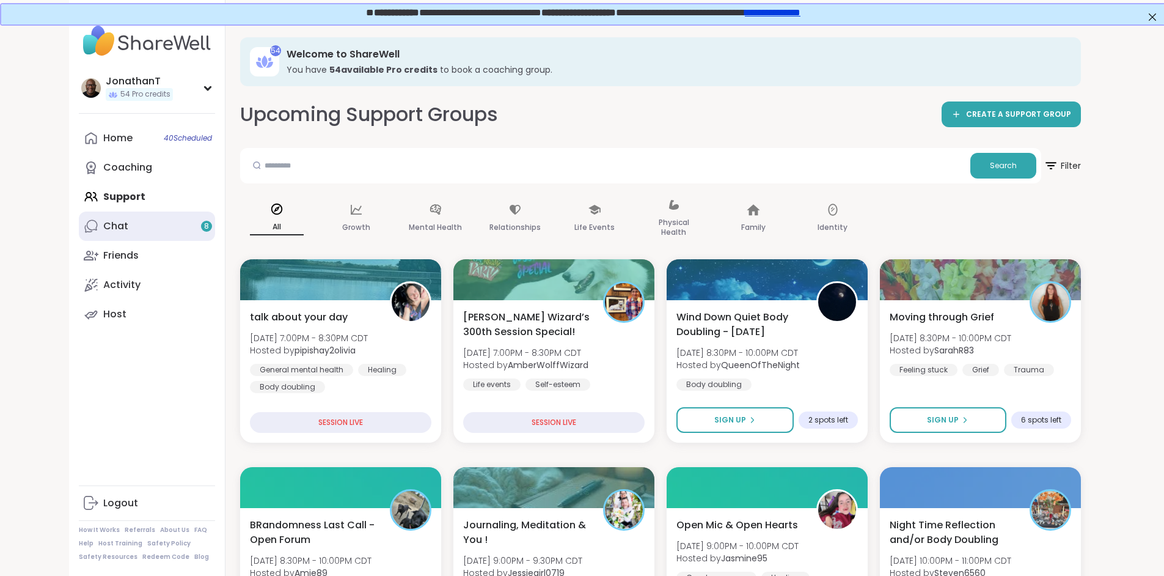
click at [103, 226] on div "Chat 8" at bounding box center [115, 225] width 25 height 13
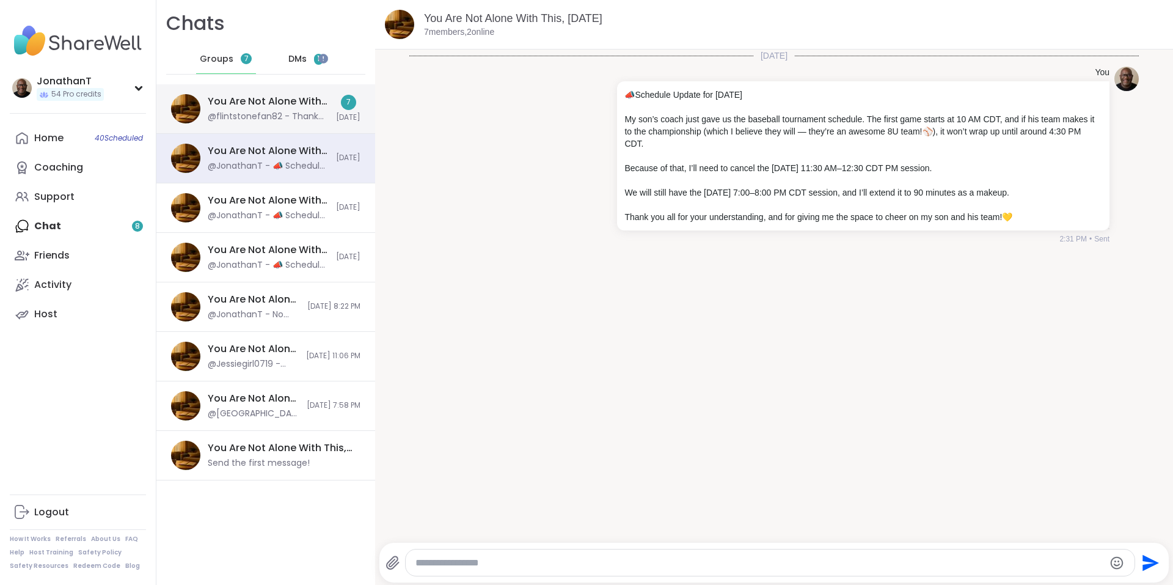
click at [326, 115] on div "You Are Not Alone With This, [DATE] @flintstonefan82 - Thank you [PERSON_NAME] …" at bounding box center [265, 109] width 219 height 50
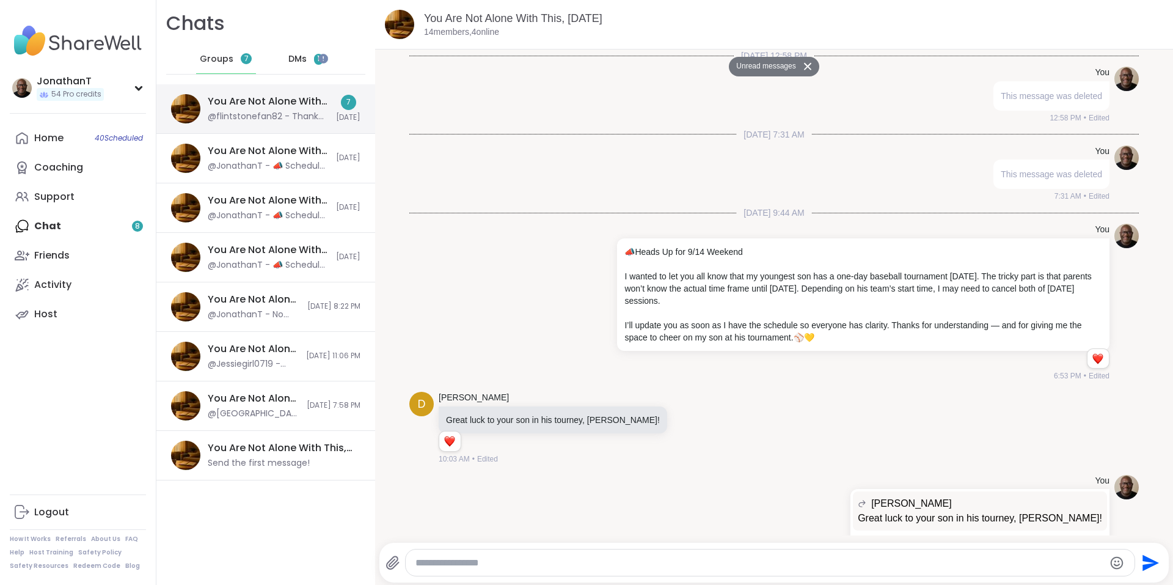
scroll to position [2584, 0]
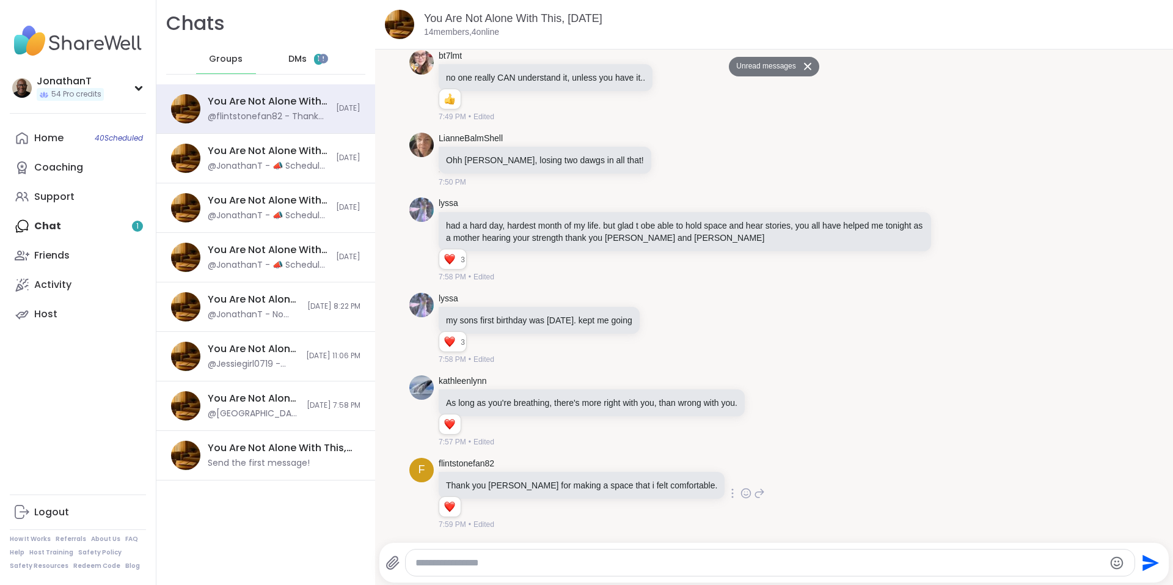
click at [754, 494] on icon at bounding box center [759, 493] width 11 height 15
click at [609, 568] on textarea "Type your message" at bounding box center [760, 563] width 689 height 12
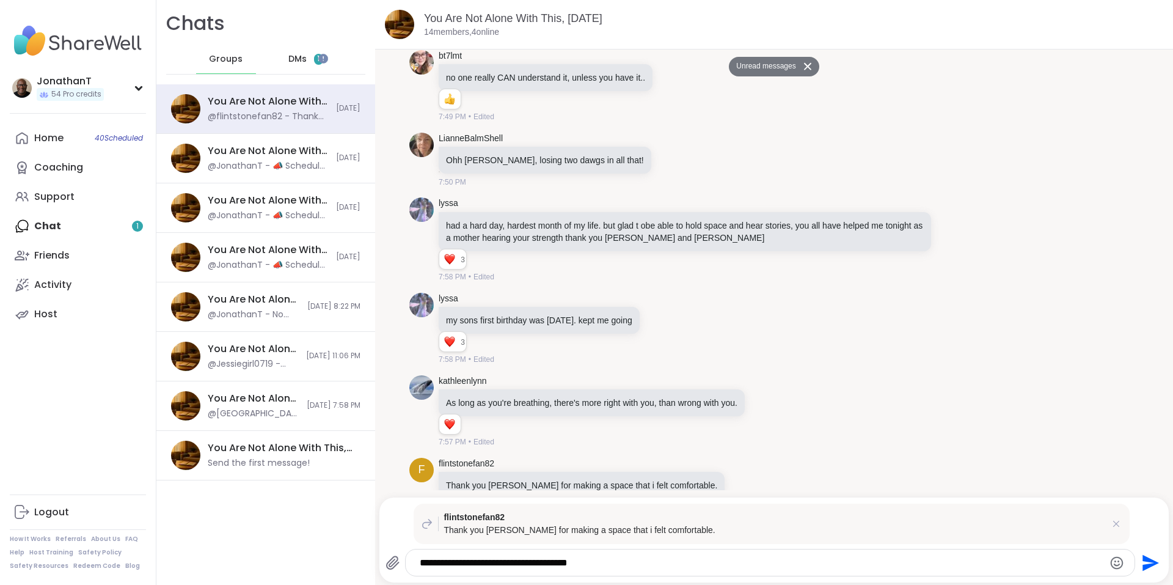
type textarea "**********"
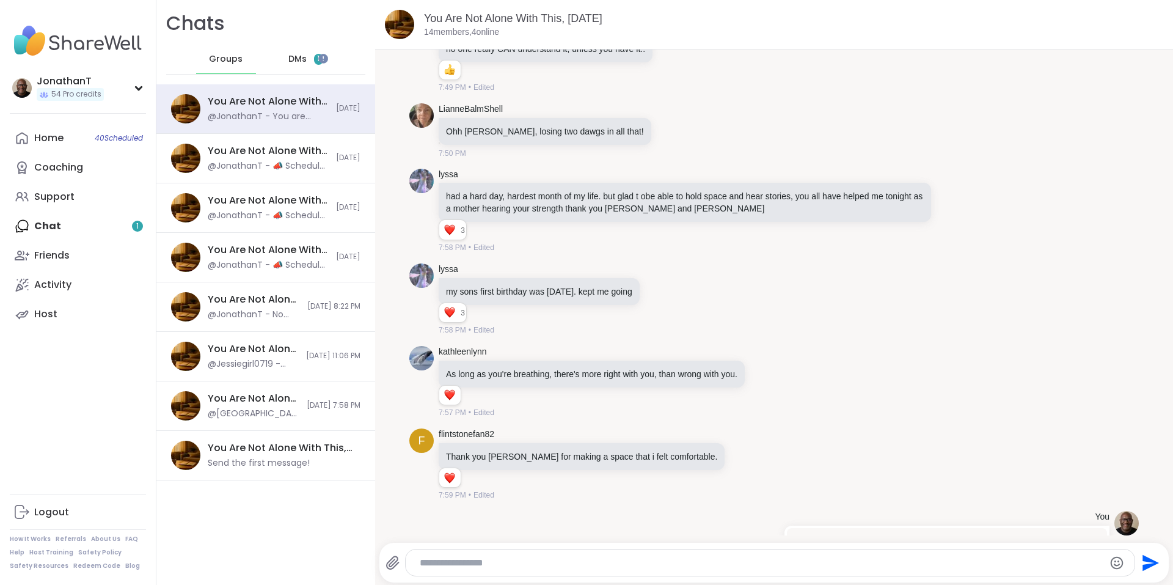
scroll to position [2662, 0]
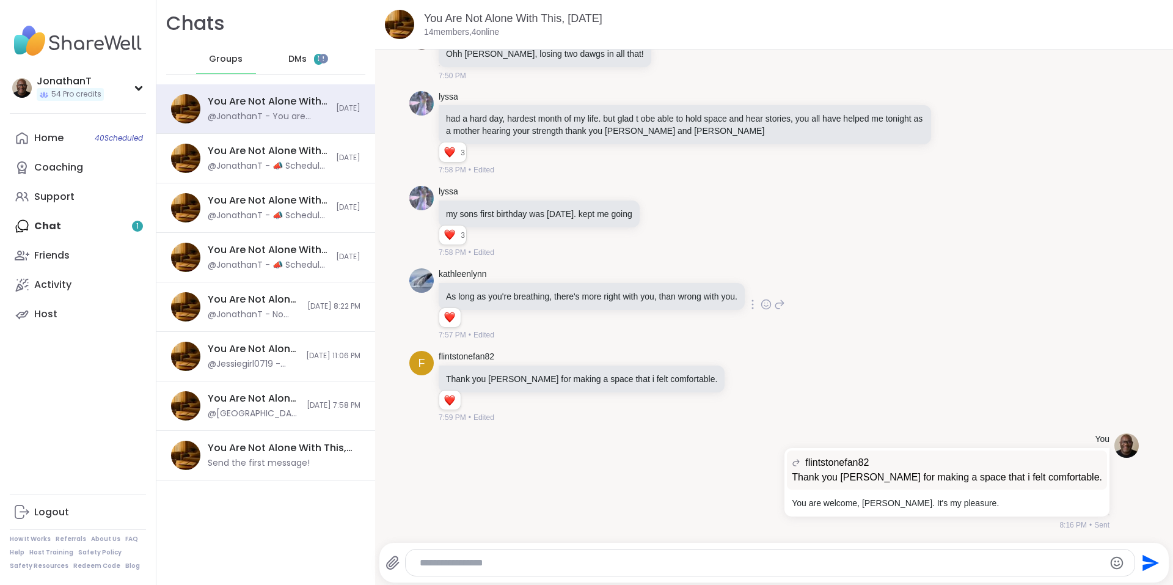
click at [764, 303] on icon at bounding box center [766, 303] width 9 height 9
click at [678, 282] on button "Select Reaction: Heart" at bounding box center [669, 285] width 24 height 24
click at [666, 224] on icon at bounding box center [660, 221] width 9 height 9
click at [570, 202] on div "Select Reaction: Heart" at bounding box center [564, 202] width 11 height 11
click at [679, 220] on icon at bounding box center [674, 222] width 9 height 9
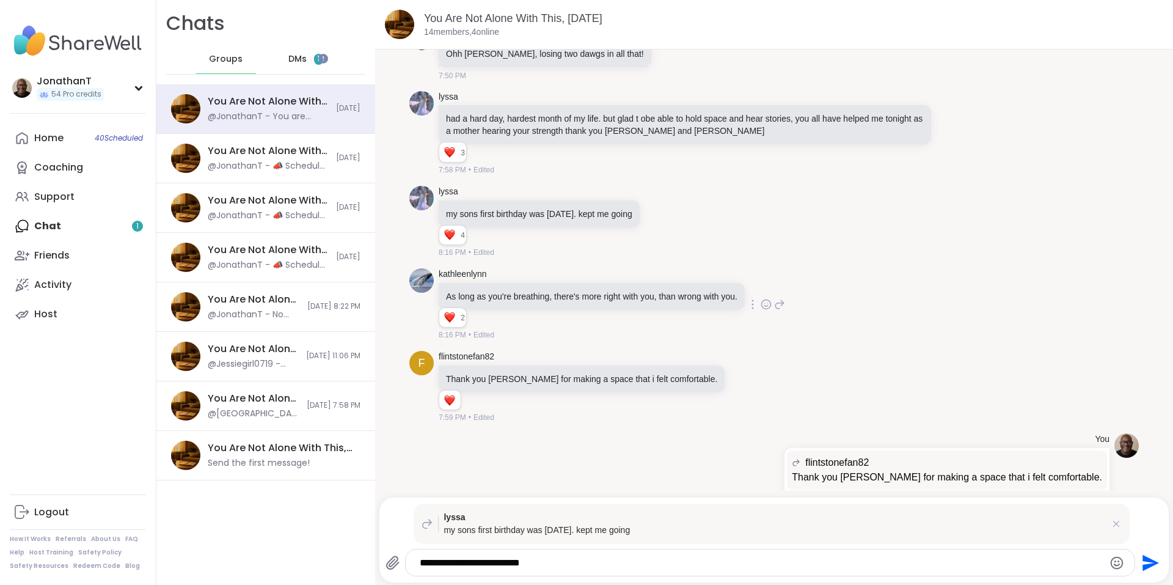
type textarea "**********"
click at [1140, 563] on icon "Send" at bounding box center [1150, 563] width 20 height 20
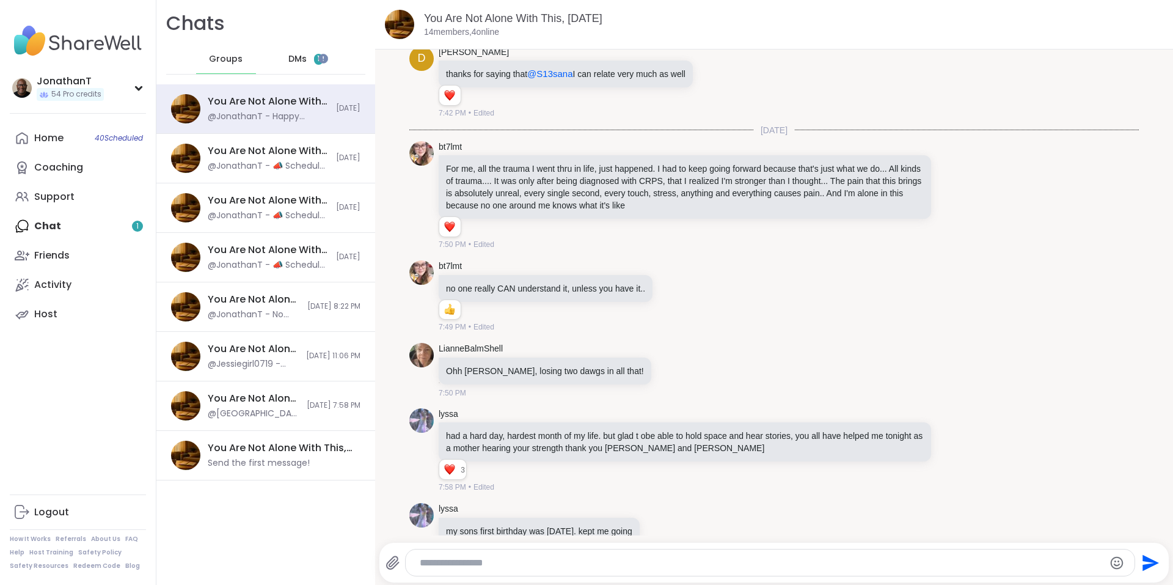
scroll to position [2340, 0]
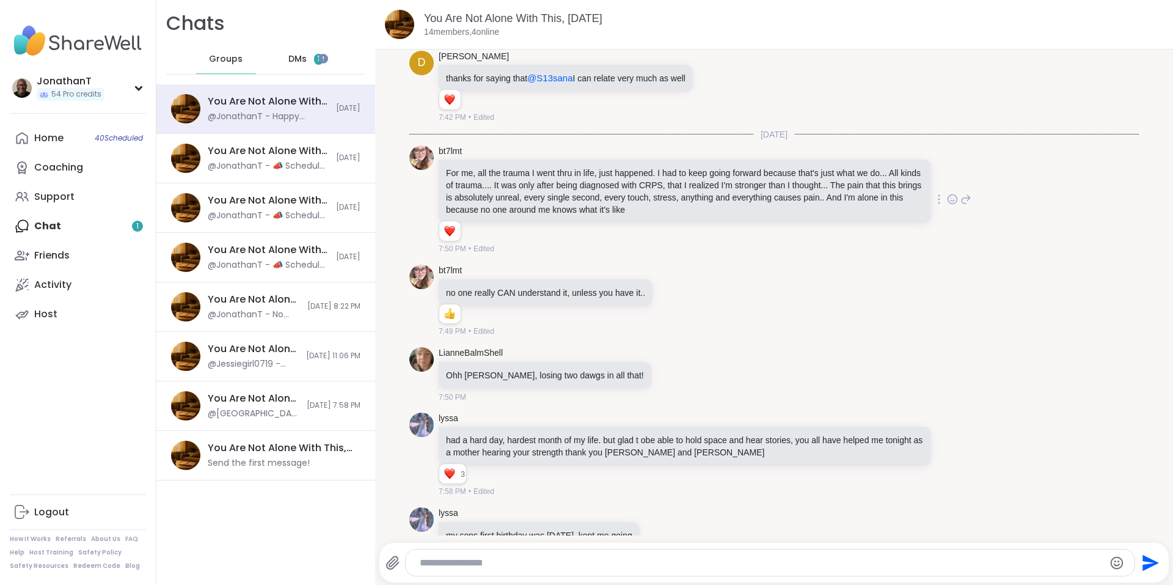
click at [947, 199] on icon at bounding box center [952, 199] width 11 height 12
click at [843, 173] on button "Select Reaction: Heart" at bounding box center [855, 179] width 24 height 24
click at [934, 202] on div at bounding box center [939, 199] width 11 height 15
click at [897, 219] on icon at bounding box center [903, 217] width 12 height 12
click at [669, 298] on icon at bounding box center [674, 301] width 11 height 12
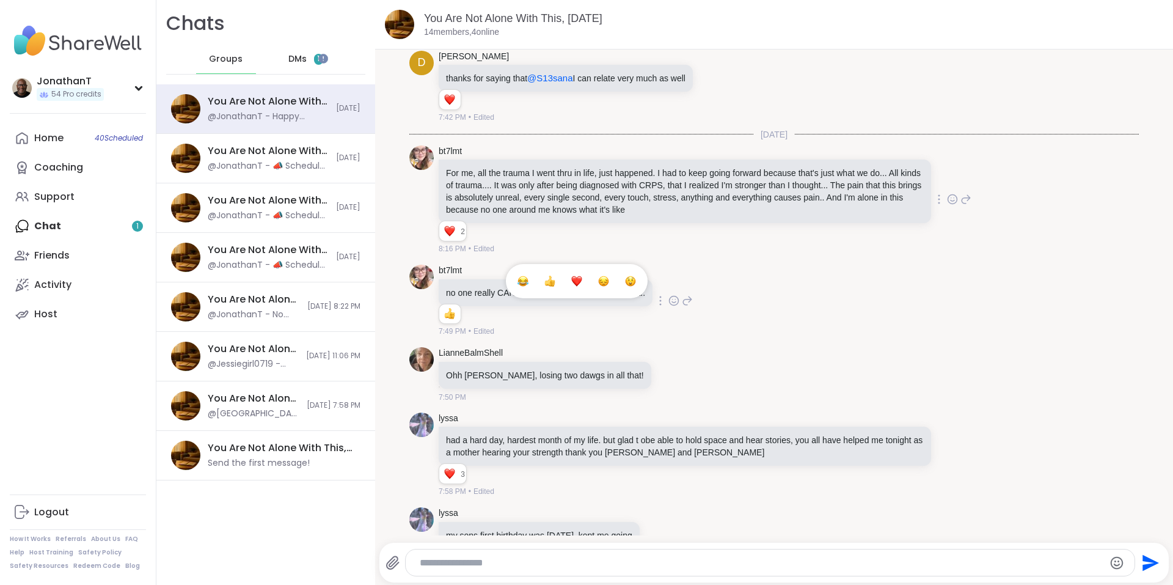
click at [545, 284] on div "Select Reaction: Thumbs up" at bounding box center [550, 281] width 11 height 11
click at [962, 201] on icon at bounding box center [966, 200] width 9 height 9
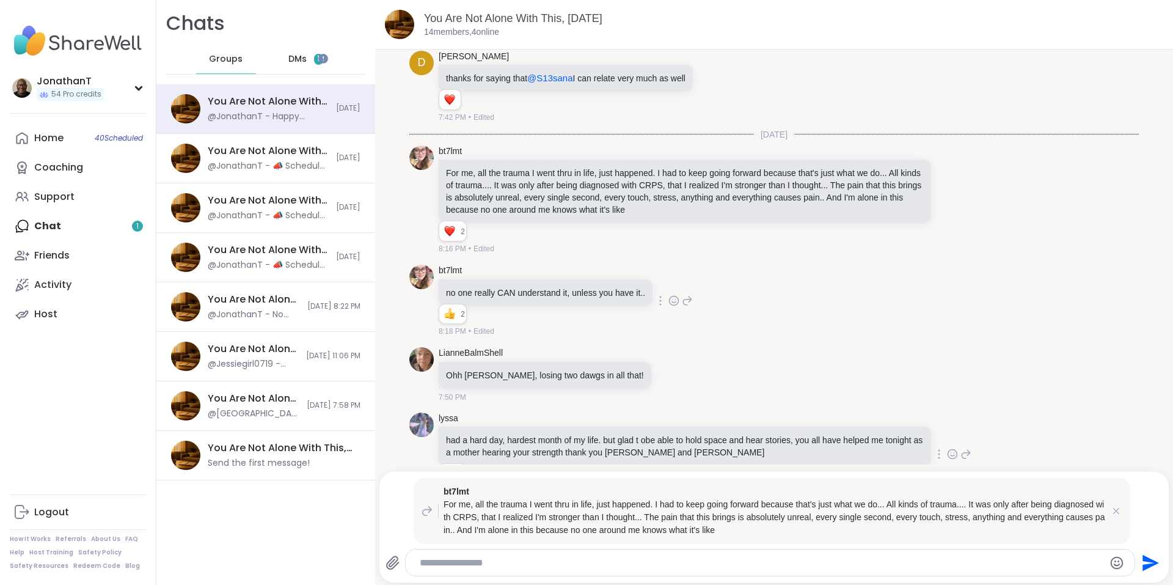
paste textarea "**********"
type textarea "**********"
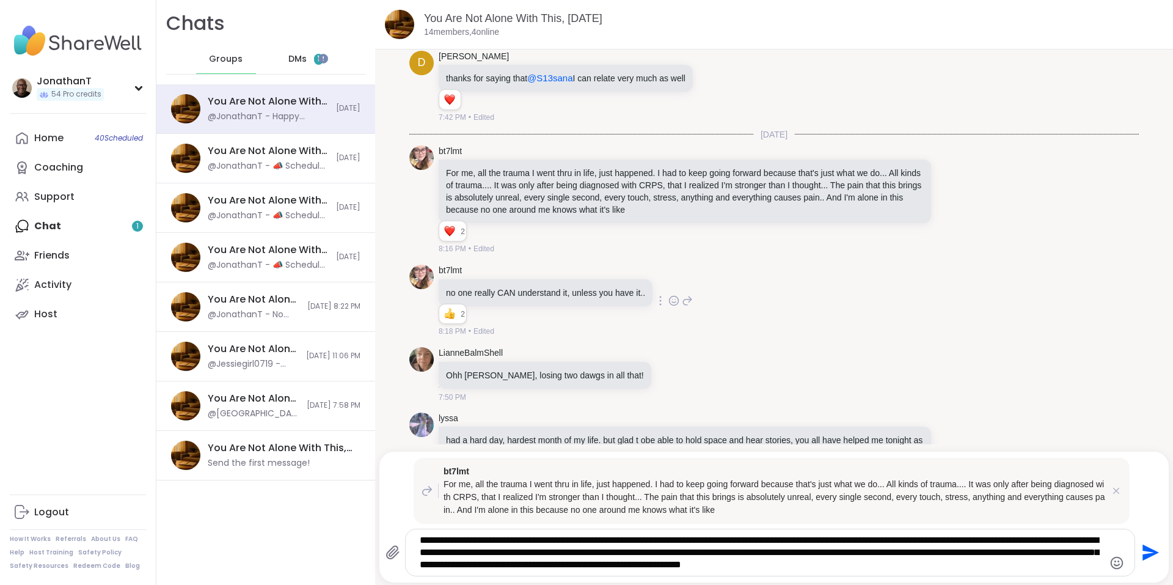
click at [1143, 549] on icon "Send" at bounding box center [1151, 553] width 17 height 17
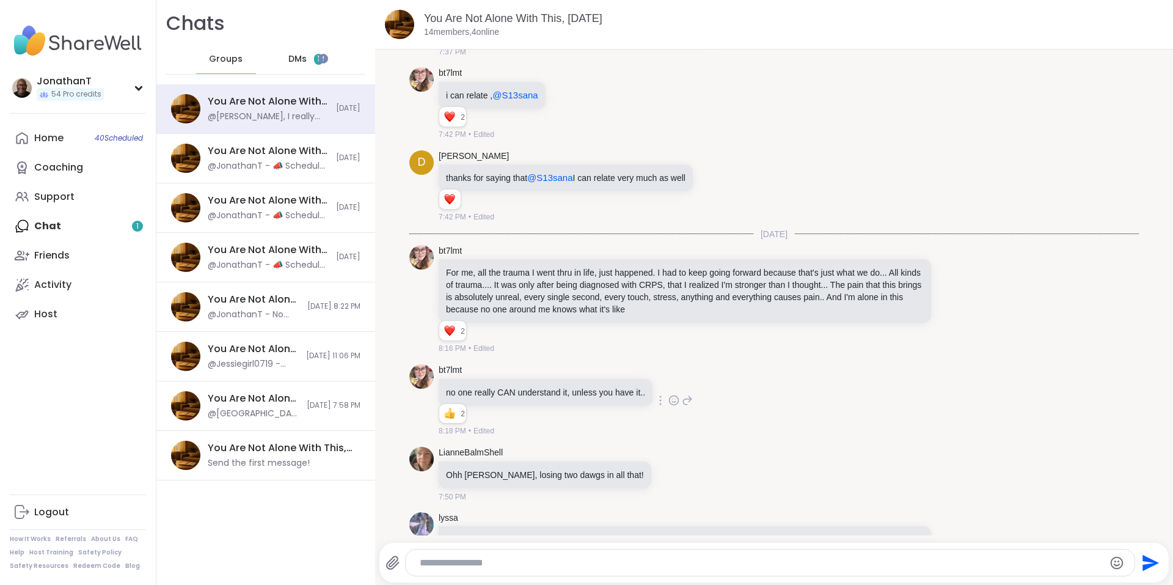
scroll to position [2241, 0]
click at [670, 395] on icon at bounding box center [674, 400] width 11 height 12
click at [604, 381] on div "Select Reaction: Sad" at bounding box center [603, 380] width 11 height 11
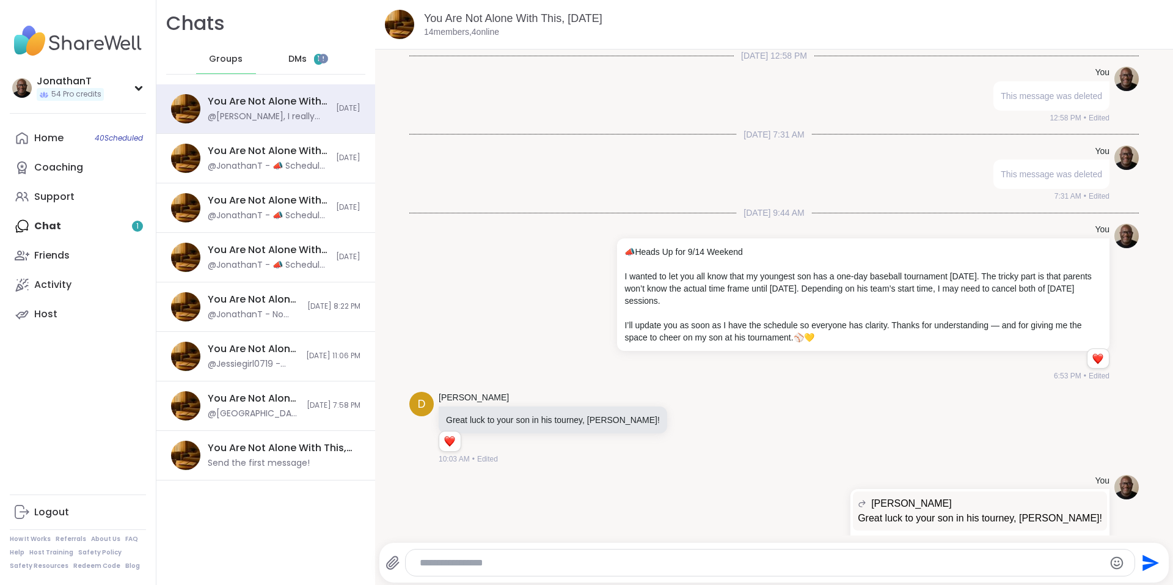
scroll to position [2, 0]
click at [824, 523] on icon at bounding box center [818, 520] width 11 height 15
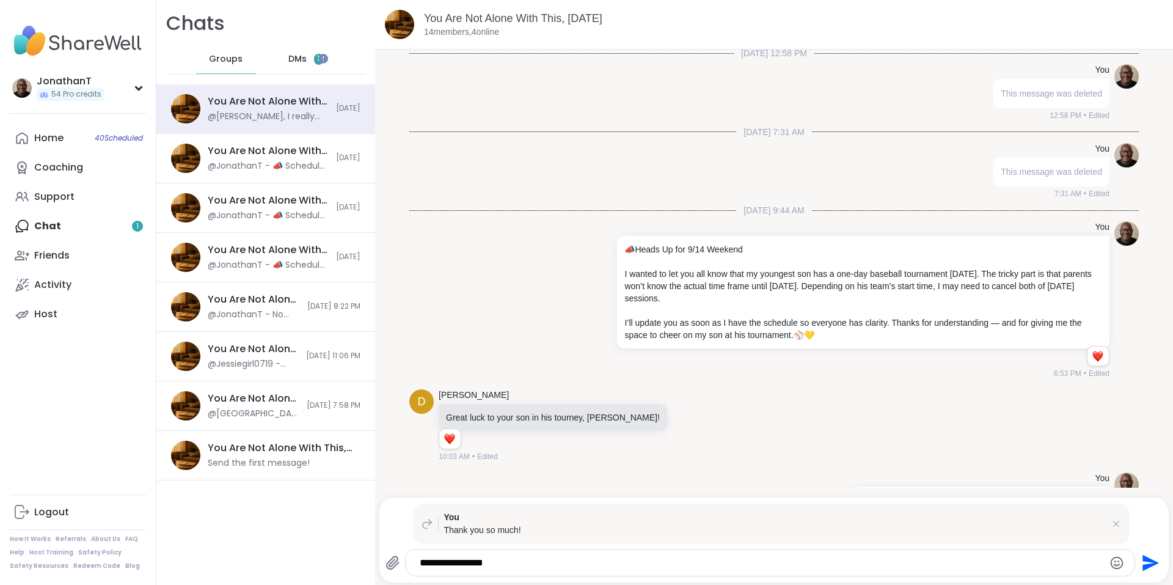
type textarea "**********"
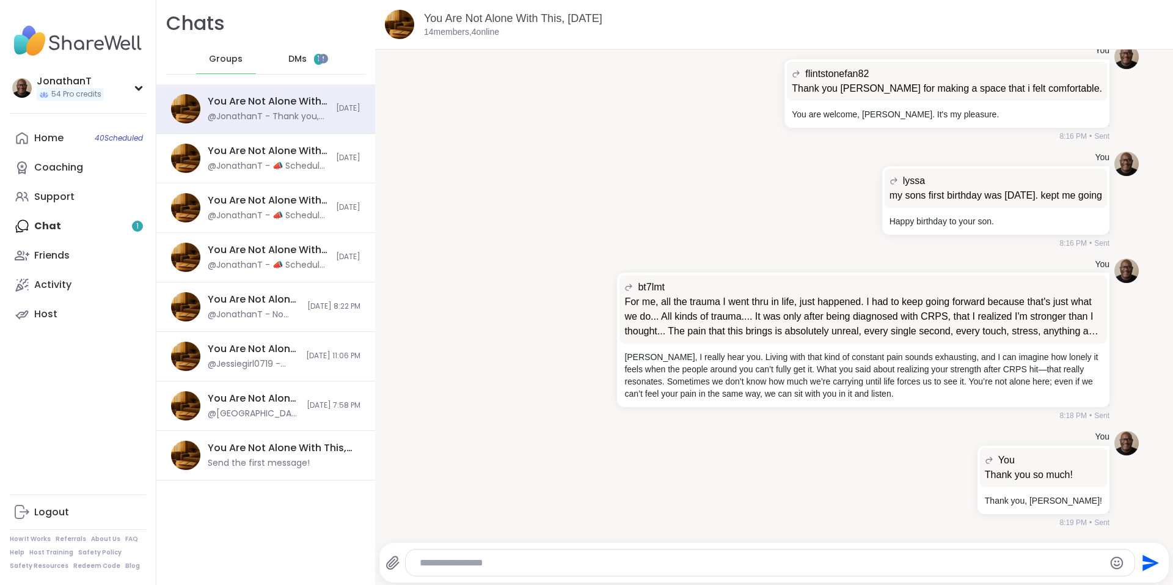
scroll to position [3048, 0]
